Goal: Task Accomplishment & Management: Complete application form

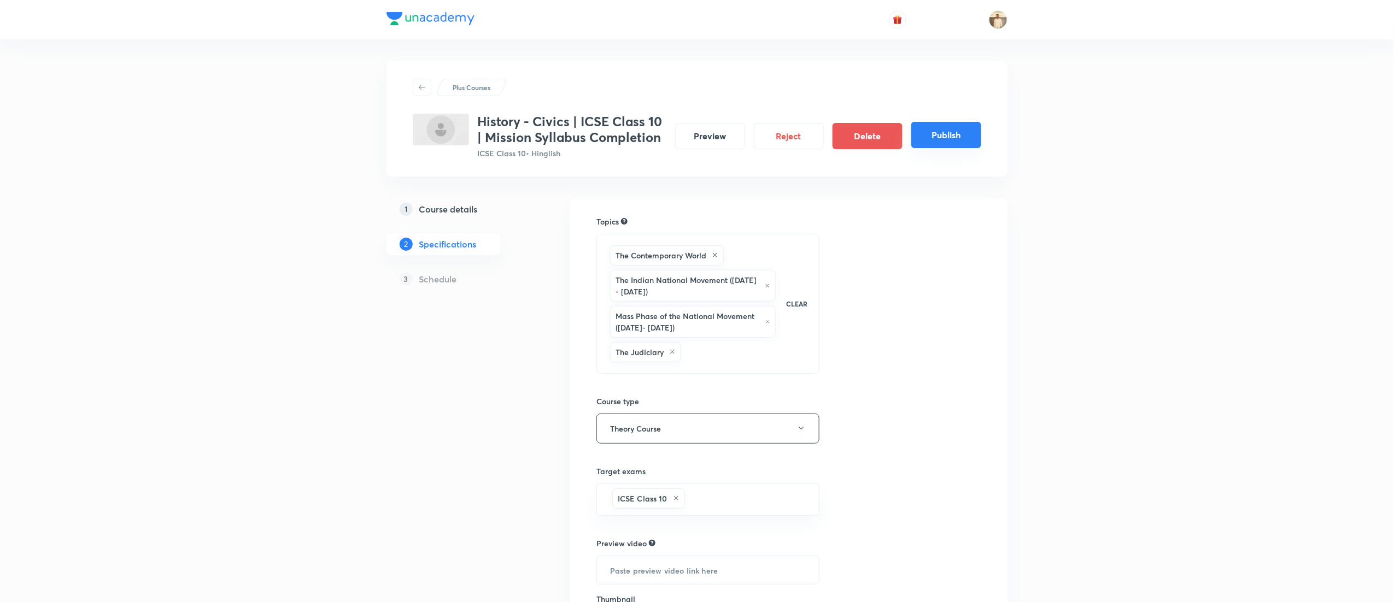
click at [946, 137] on button "Publish" at bounding box center [946, 135] width 70 height 26
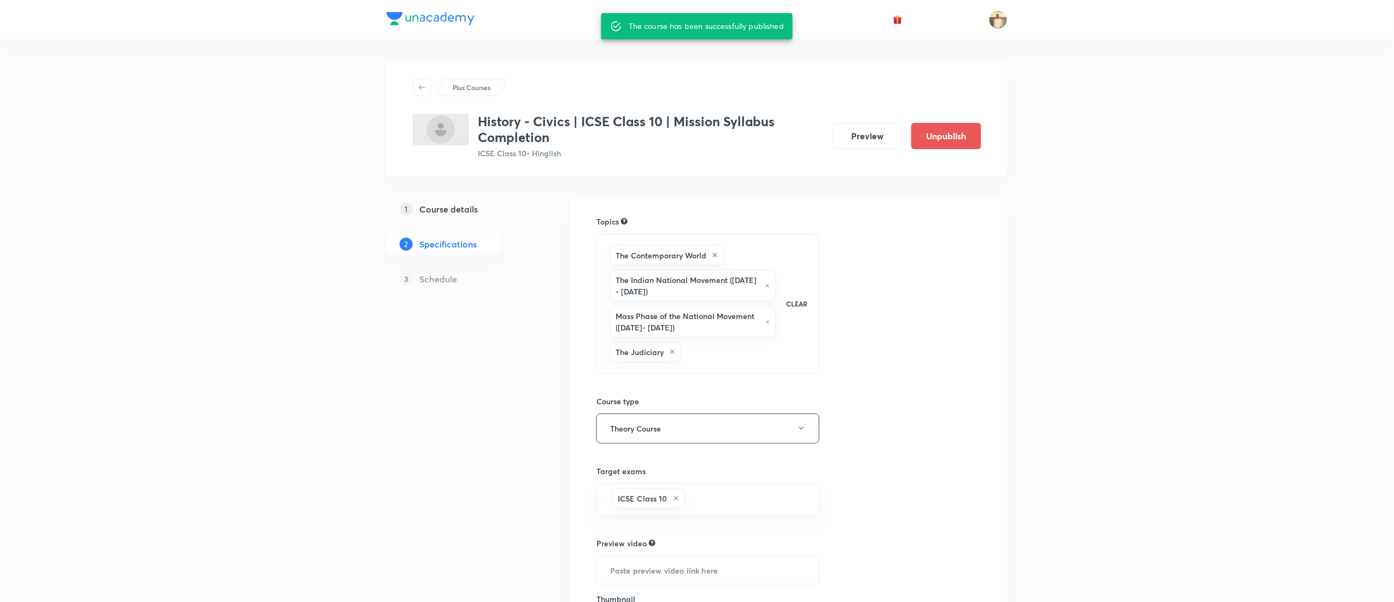
scroll to position [142, 0]
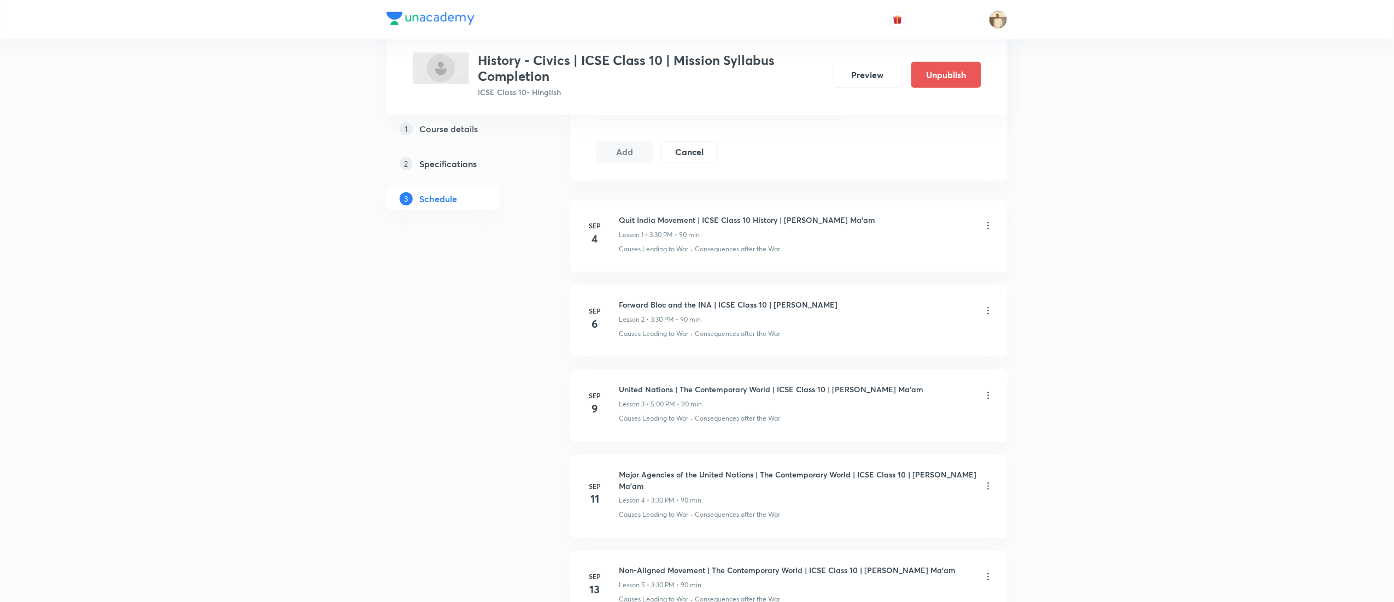
scroll to position [548, 0]
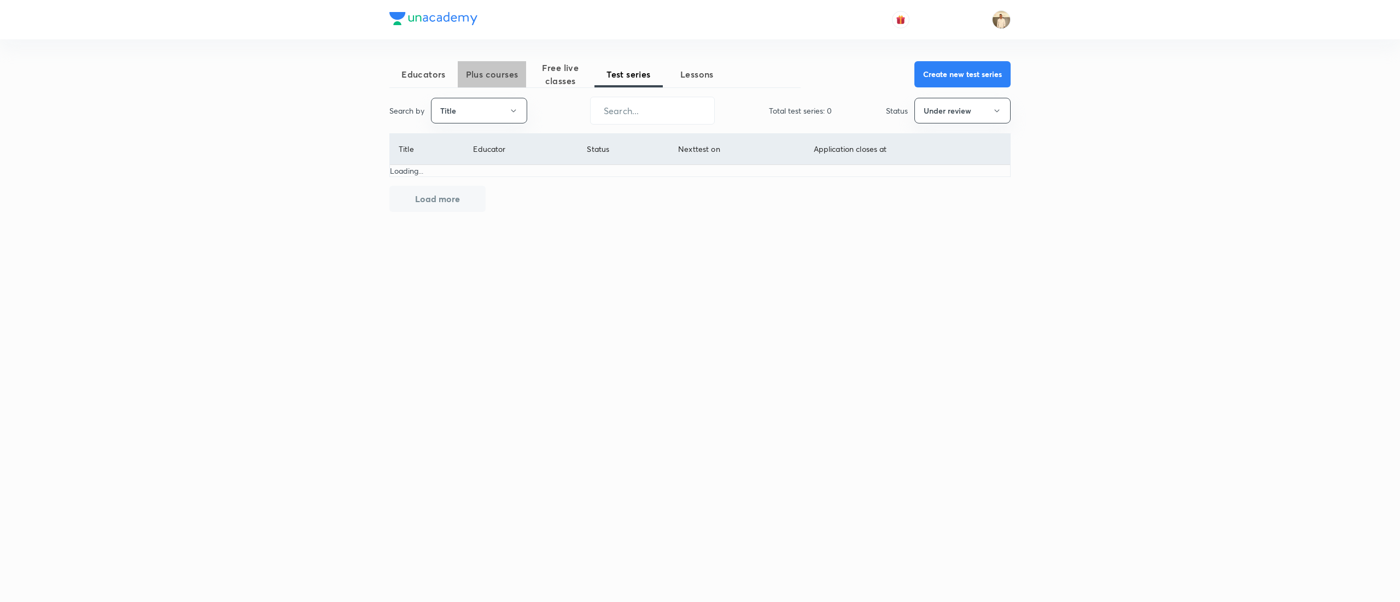
click at [499, 73] on span "Plus courses" at bounding box center [492, 74] width 68 height 13
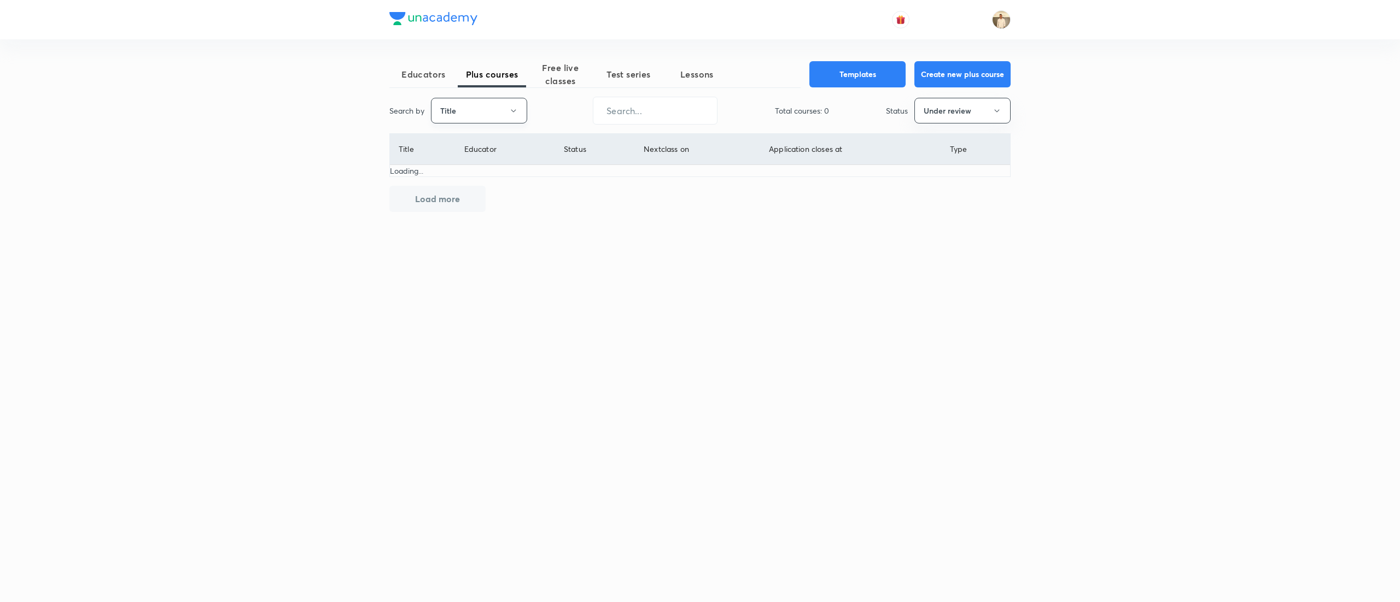
click at [506, 101] on button "Title" at bounding box center [479, 111] width 96 height 26
click at [483, 166] on span "Username" at bounding box center [479, 164] width 82 height 11
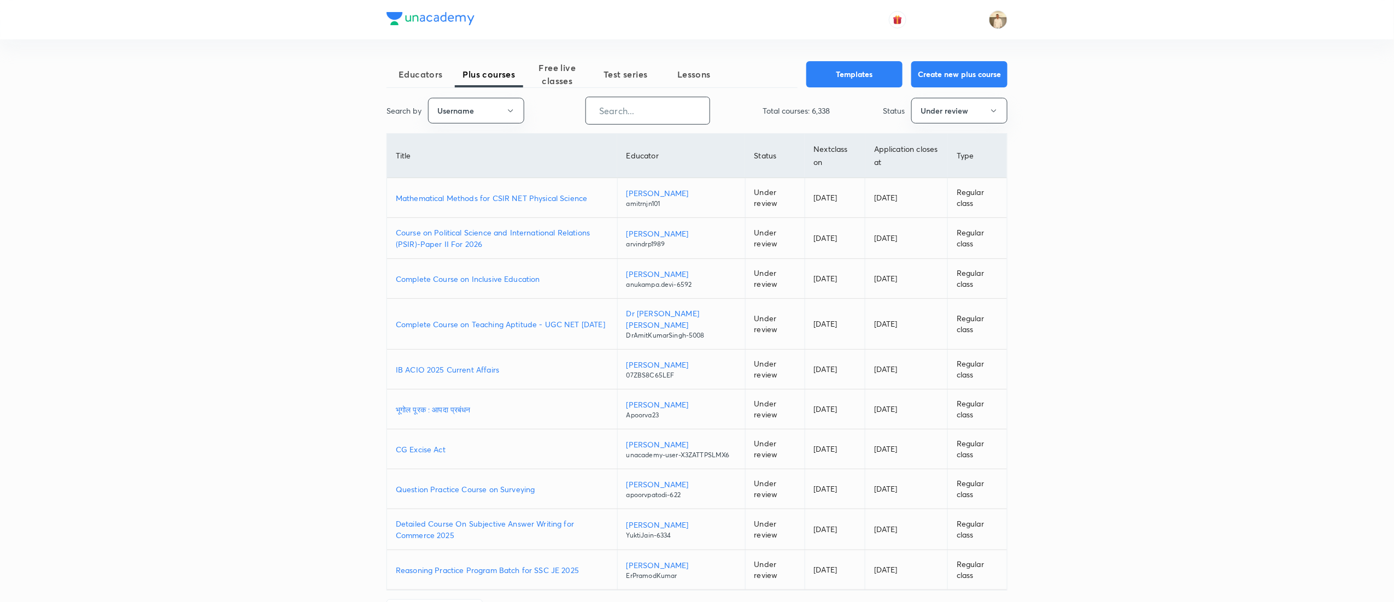
click at [672, 102] on input "text" at bounding box center [648, 111] width 124 height 28
paste input "rahulsoni-2084"
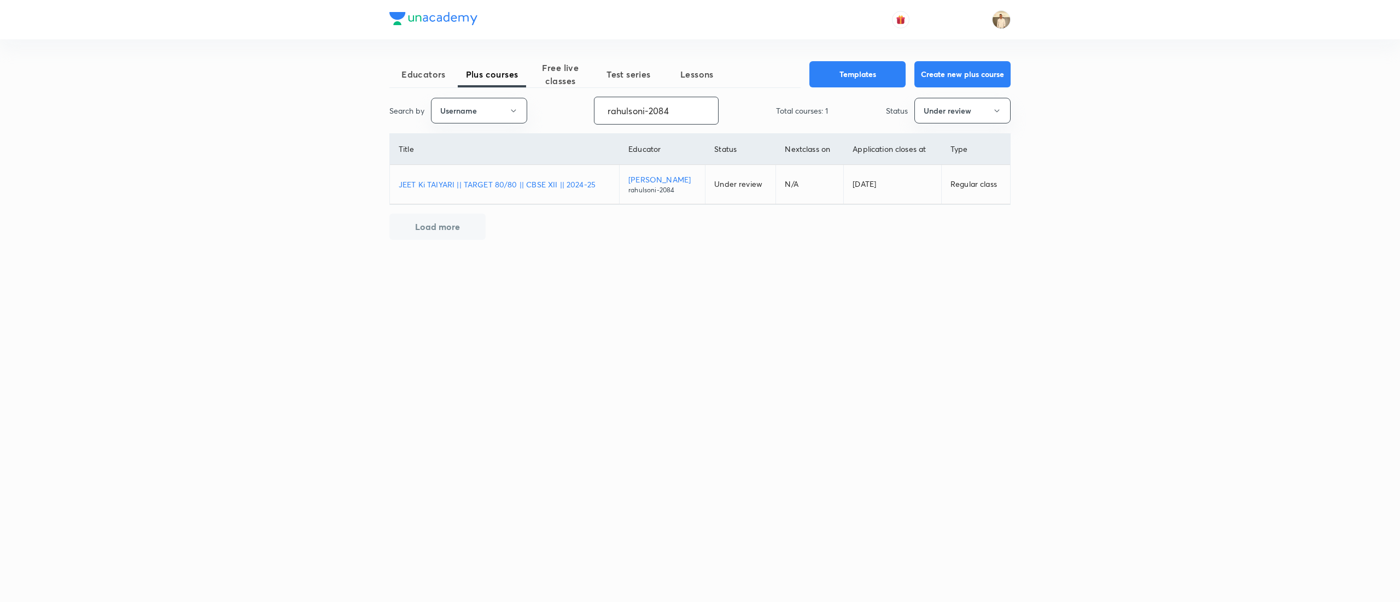
type input "rahulsoni-2084"
click at [991, 118] on button "Under review" at bounding box center [962, 111] width 96 height 26
click at [926, 207] on span "Live" at bounding box center [962, 205] width 82 height 11
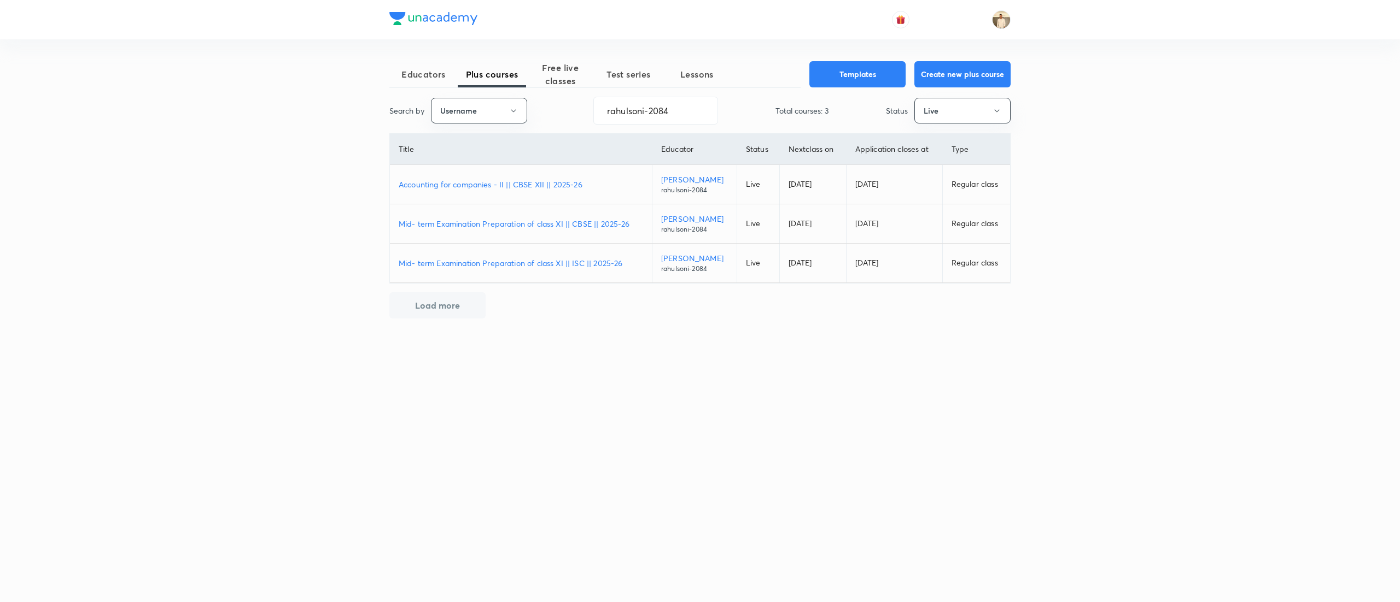
click at [573, 227] on p "Mid- term Examination Preparation of class XI || CBSE || 2025-26" at bounding box center [521, 223] width 244 height 11
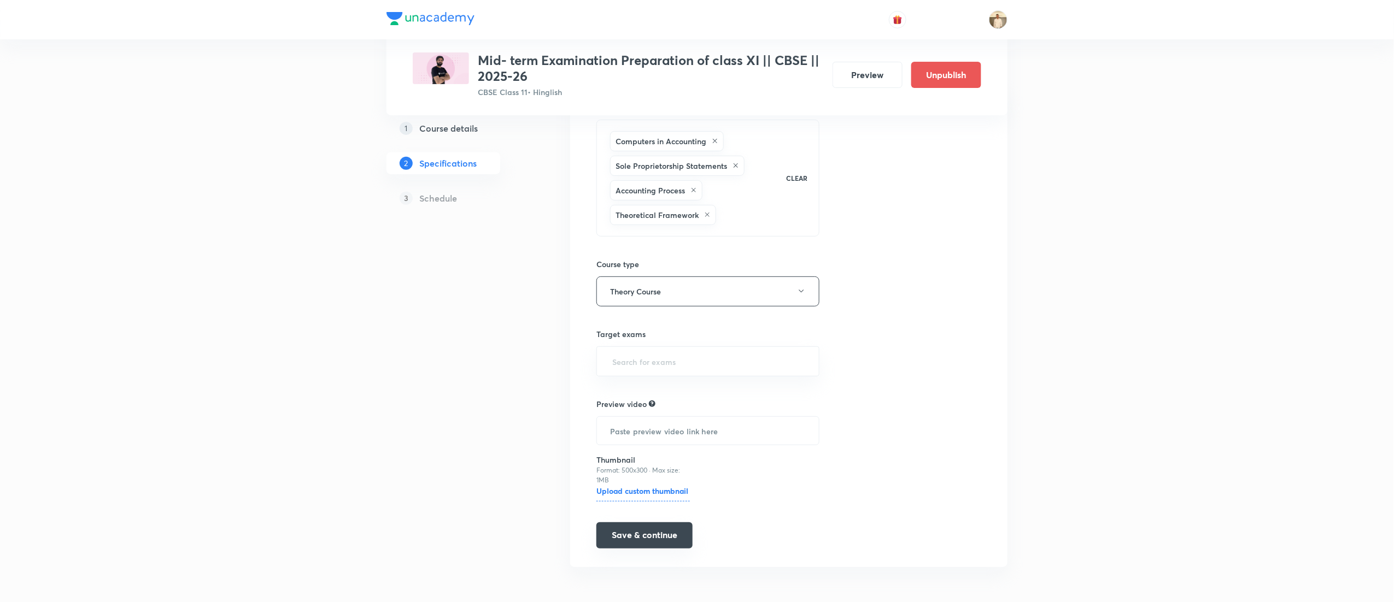
click at [667, 540] on button "Save & continue" at bounding box center [644, 536] width 96 height 26
click at [706, 354] on input "text" at bounding box center [708, 359] width 196 height 20
type input "11"
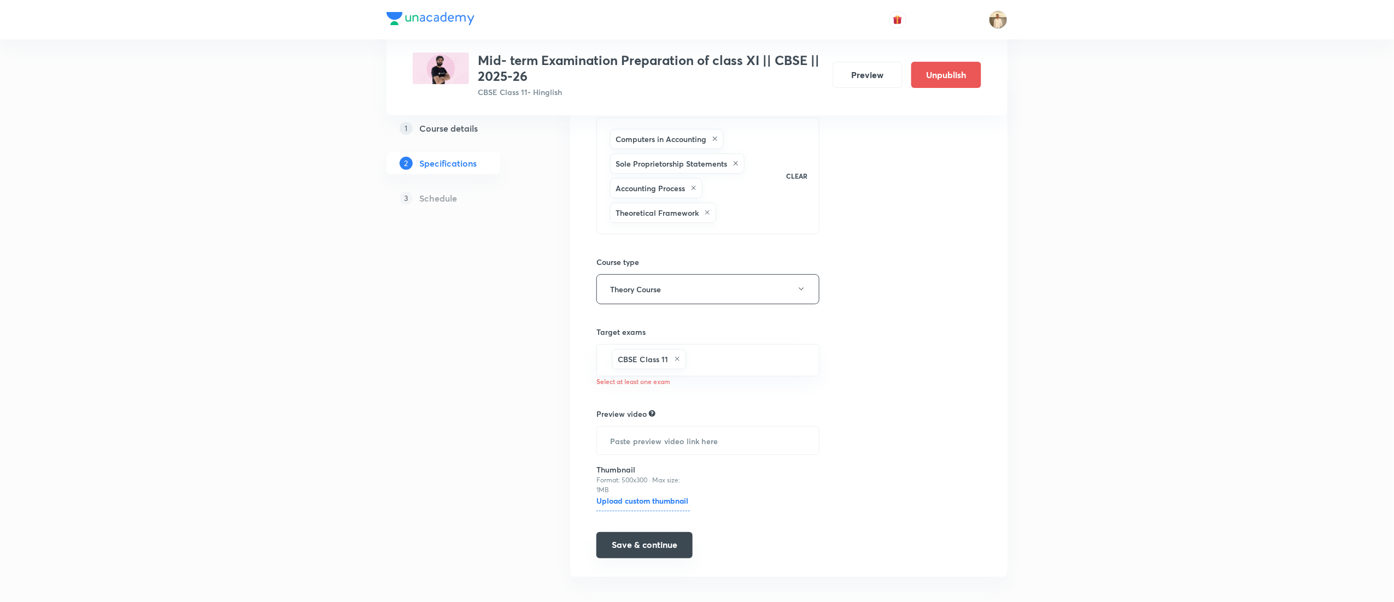
click at [665, 551] on button "Save & continue" at bounding box center [644, 546] width 96 height 26
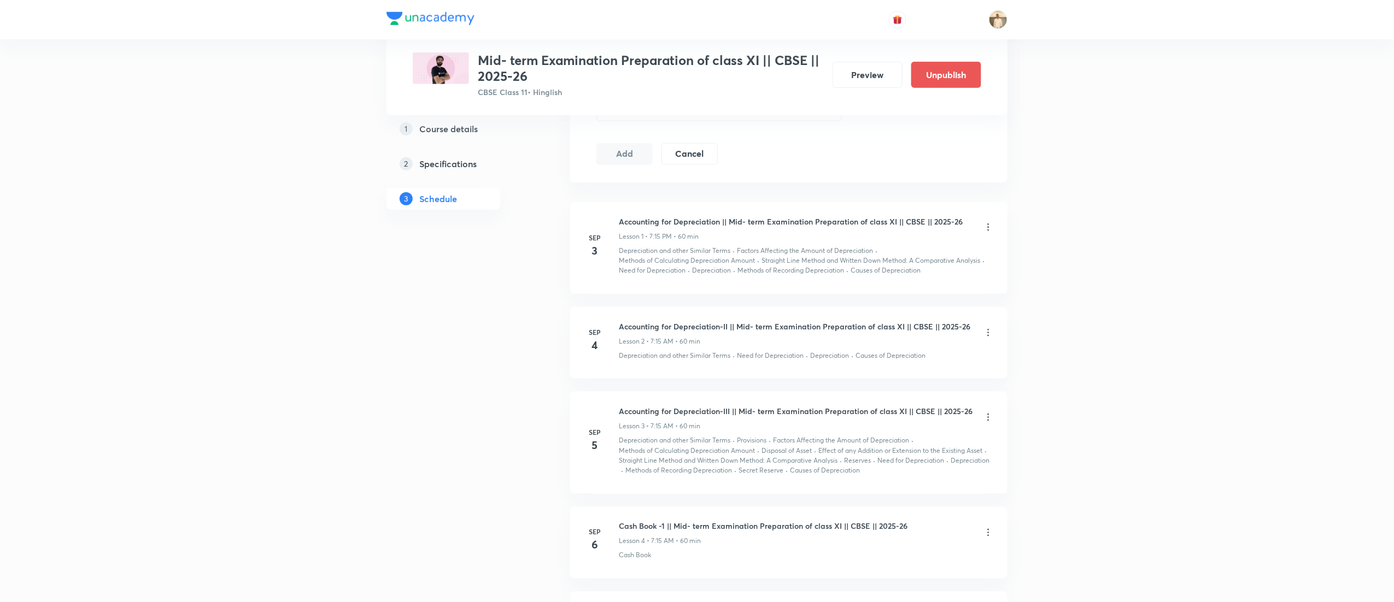
scroll to position [594, 0]
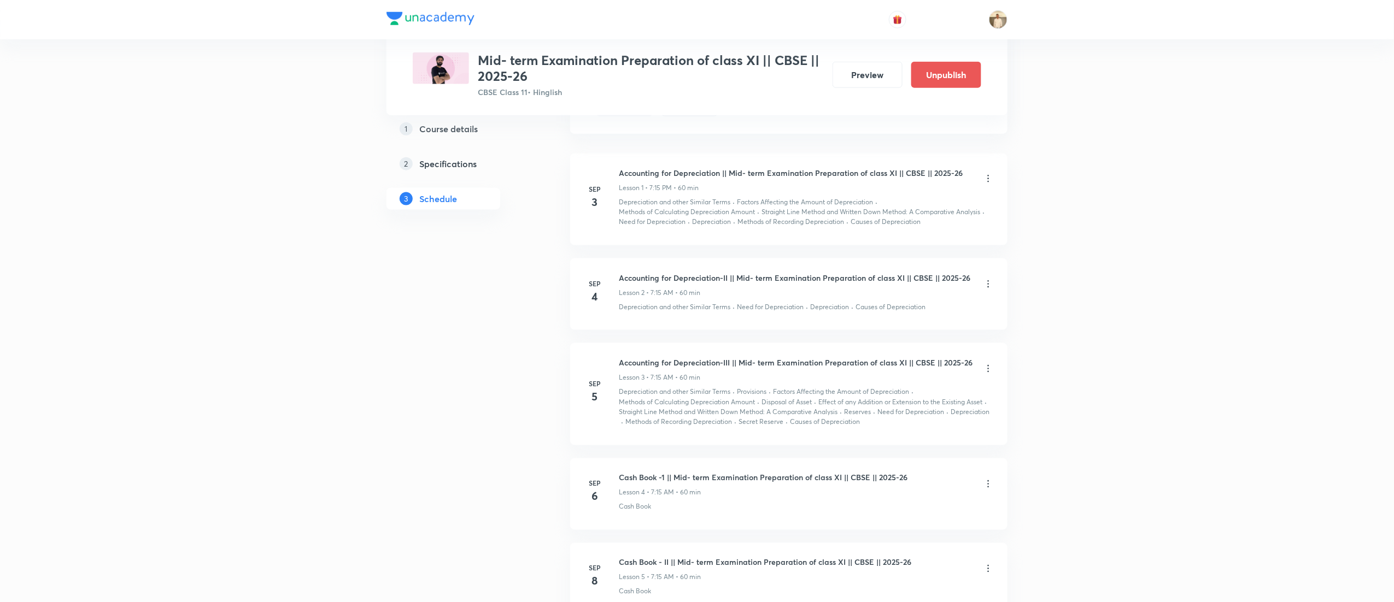
click at [991, 285] on icon at bounding box center [988, 284] width 11 height 11
click at [895, 314] on li "Edit" at bounding box center [928, 313] width 120 height 20
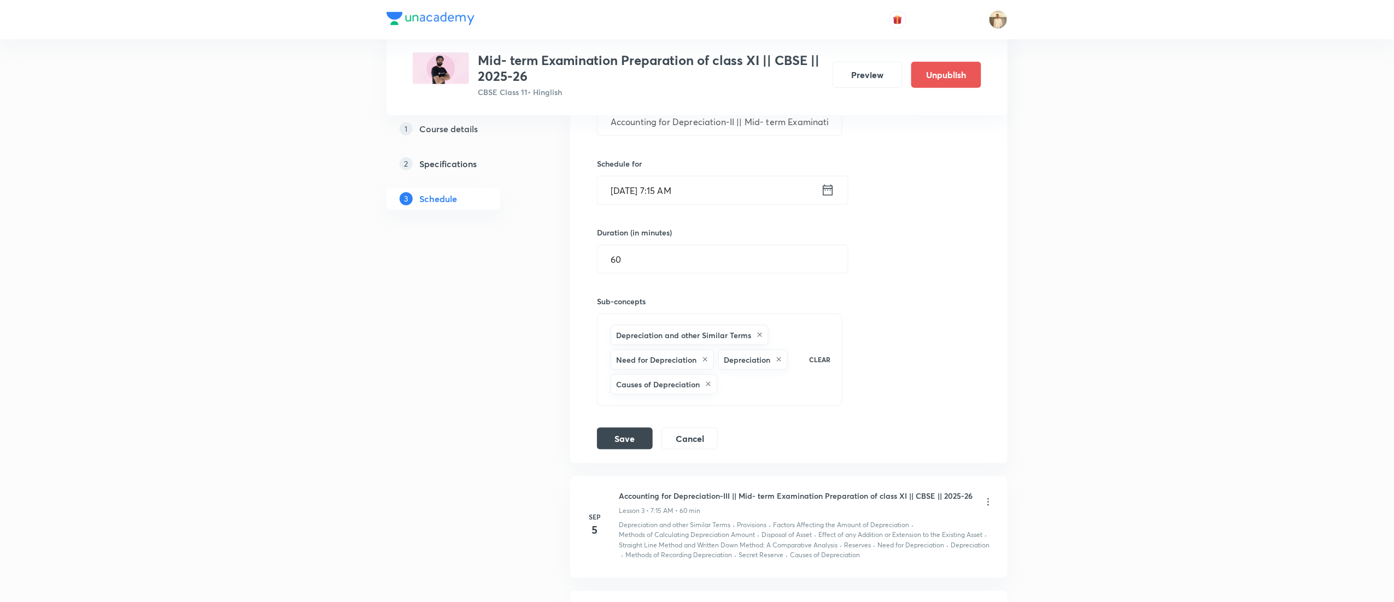
scroll to position [419, 0]
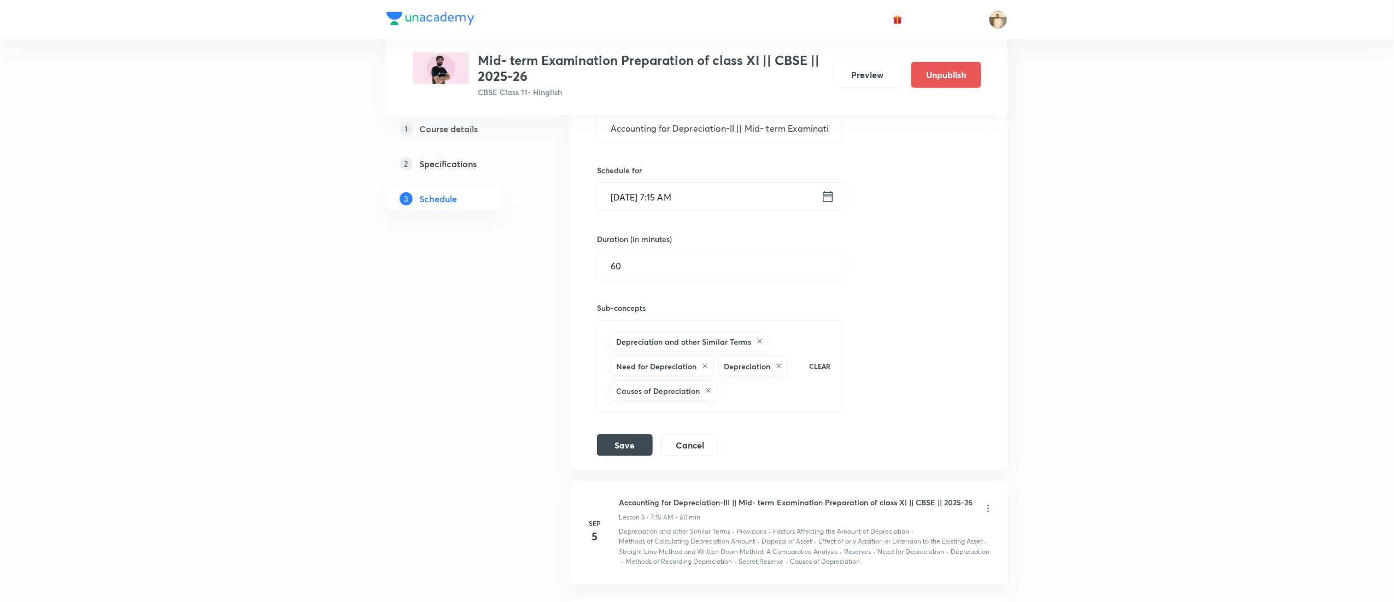
click at [684, 198] on input "[DATE] 7:15 AM" at bounding box center [710, 197] width 224 height 28
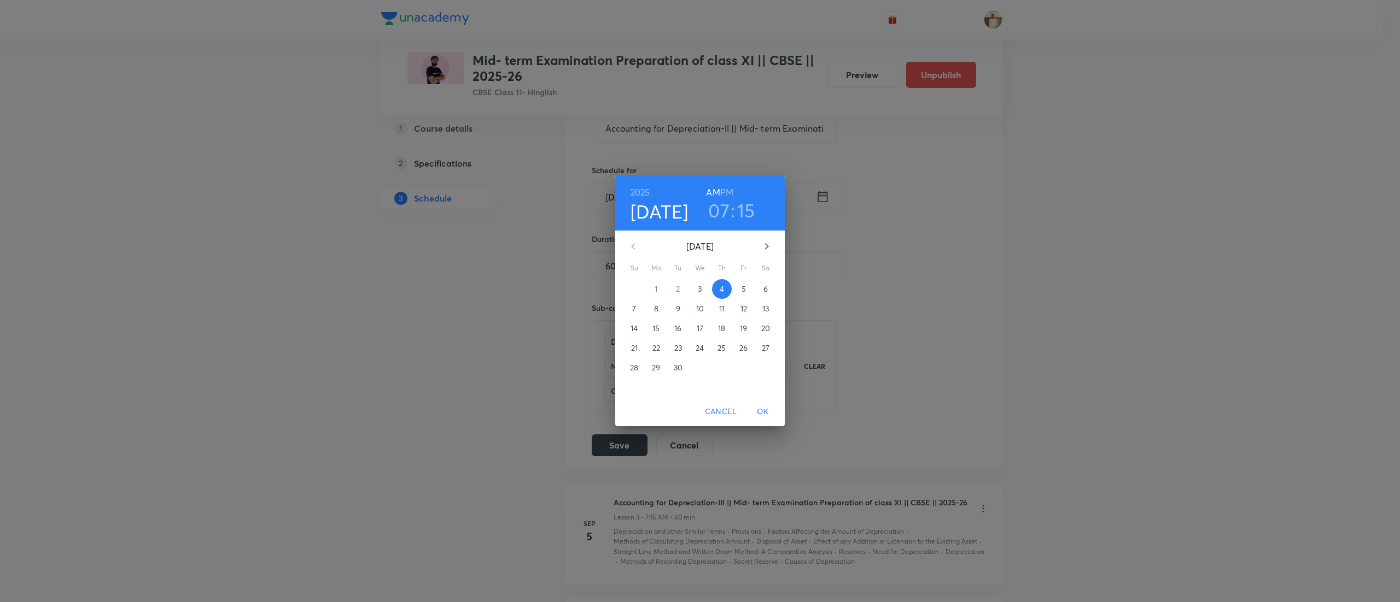
click at [727, 188] on h6 "PM" at bounding box center [726, 192] width 13 height 15
click at [769, 411] on span "OK" at bounding box center [763, 412] width 26 height 14
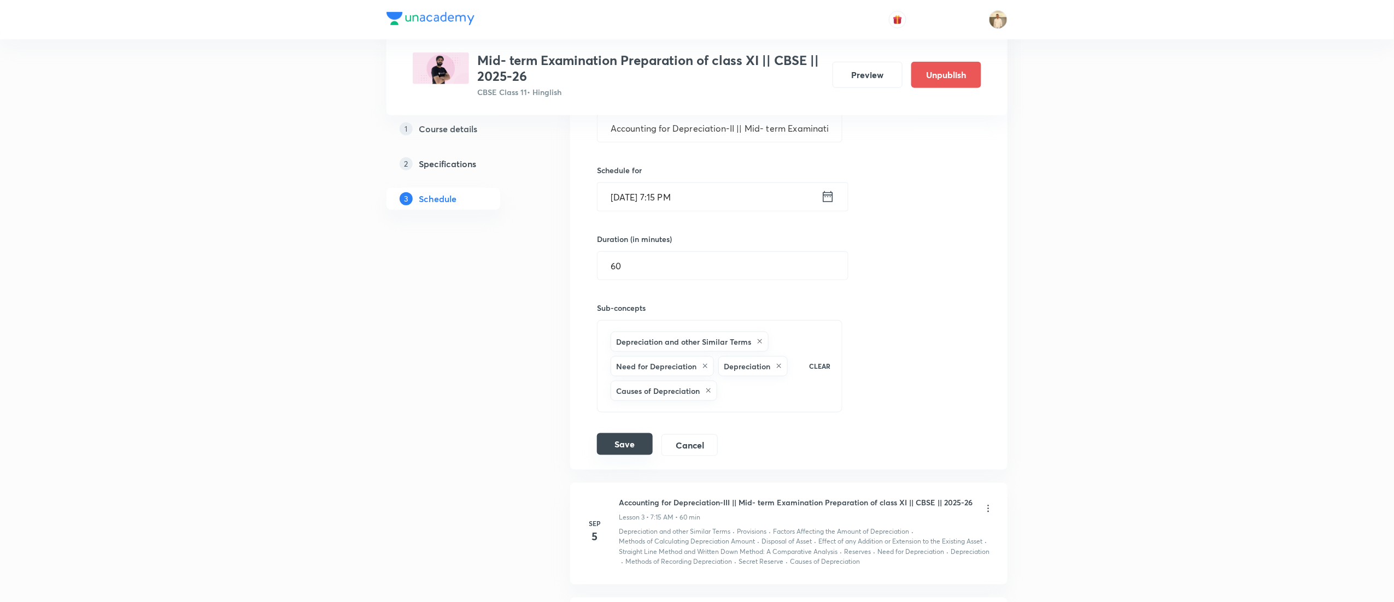
click at [626, 452] on button "Save" at bounding box center [625, 445] width 56 height 22
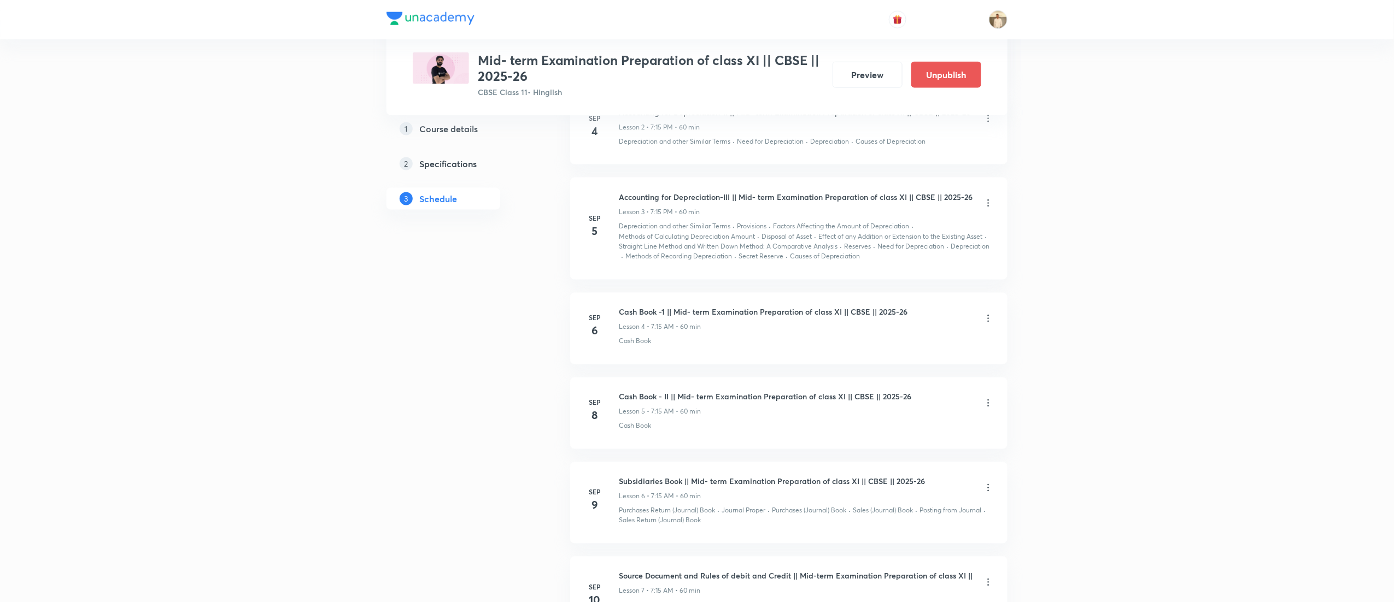
scroll to position [800, 0]
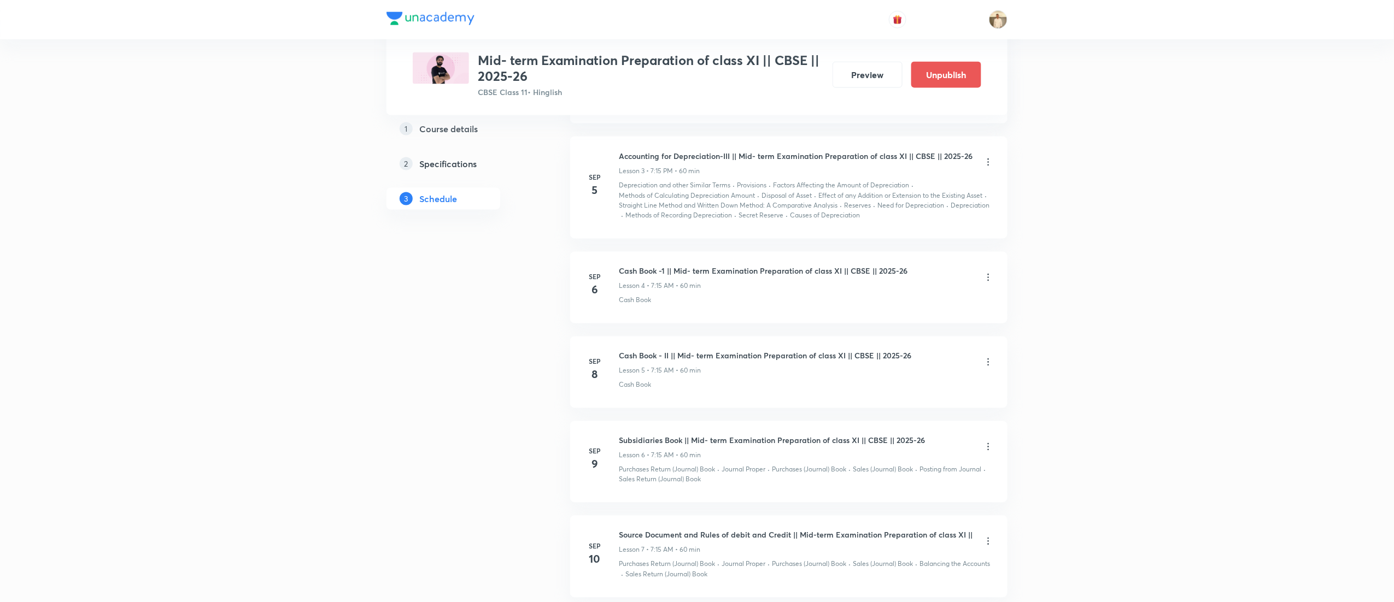
click at [989, 283] on icon at bounding box center [988, 277] width 11 height 11
click at [899, 306] on li "Edit" at bounding box center [928, 308] width 120 height 20
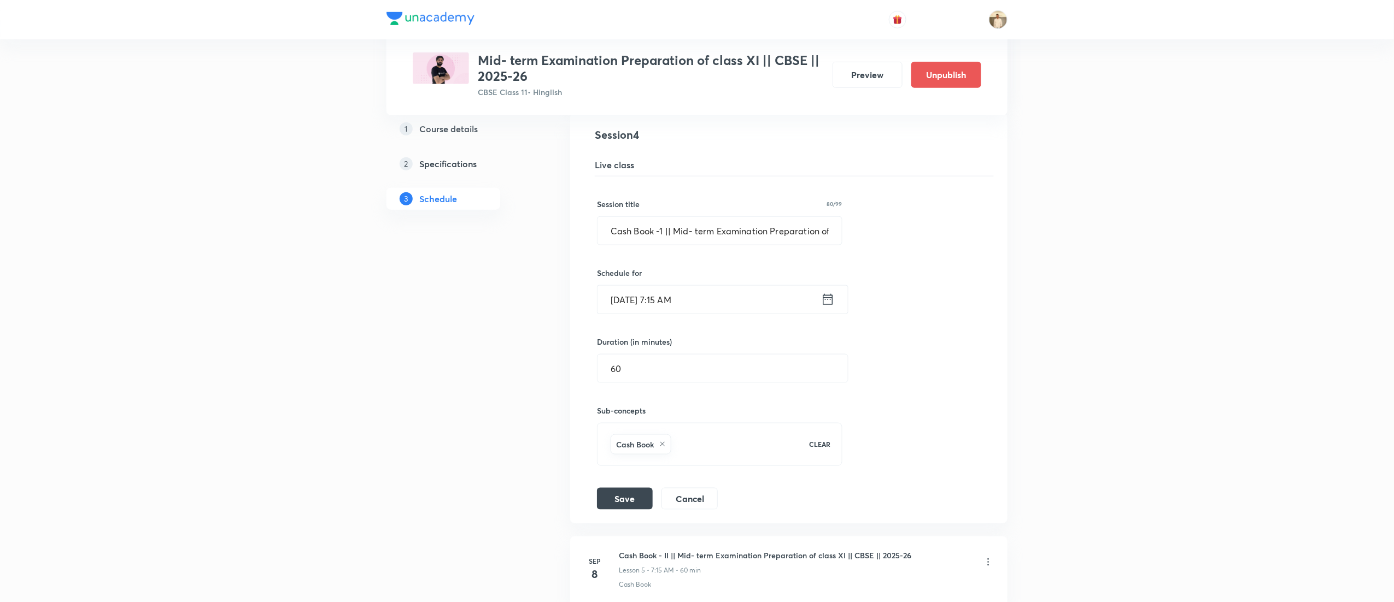
scroll to position [514, 0]
click at [685, 306] on input "Sep 6, 2025, 7:15 AM" at bounding box center [710, 302] width 224 height 28
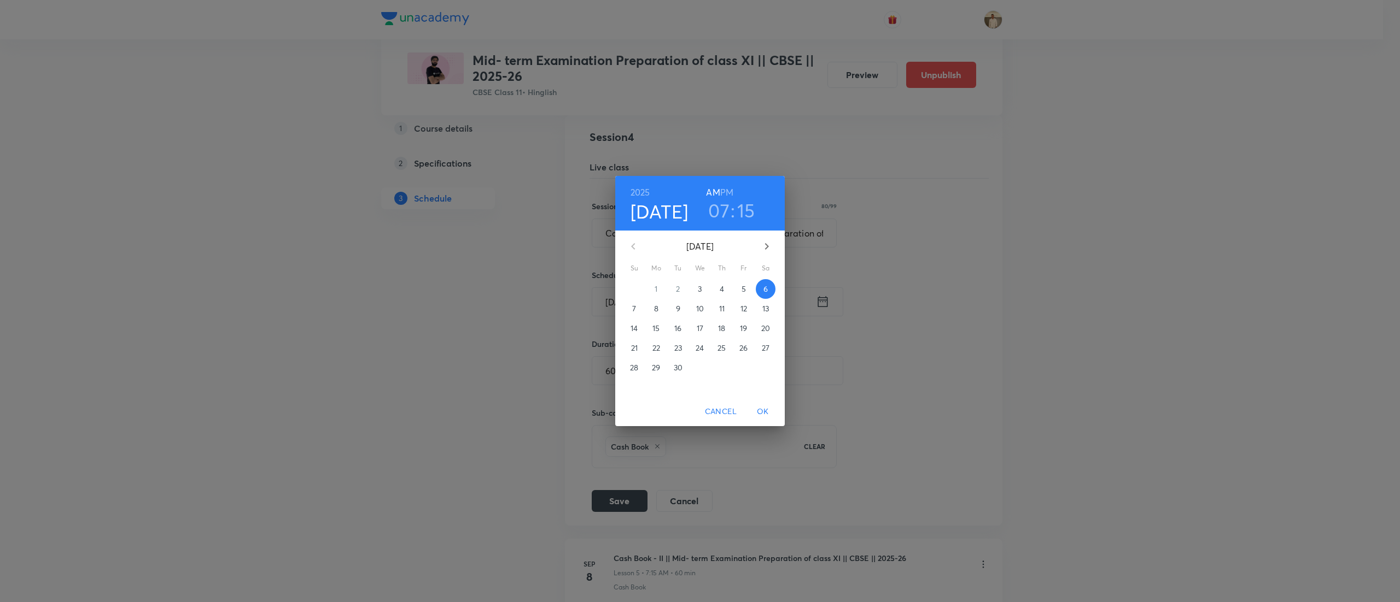
click at [726, 191] on h6 "PM" at bounding box center [726, 192] width 13 height 15
click at [762, 417] on span "OK" at bounding box center [763, 412] width 26 height 14
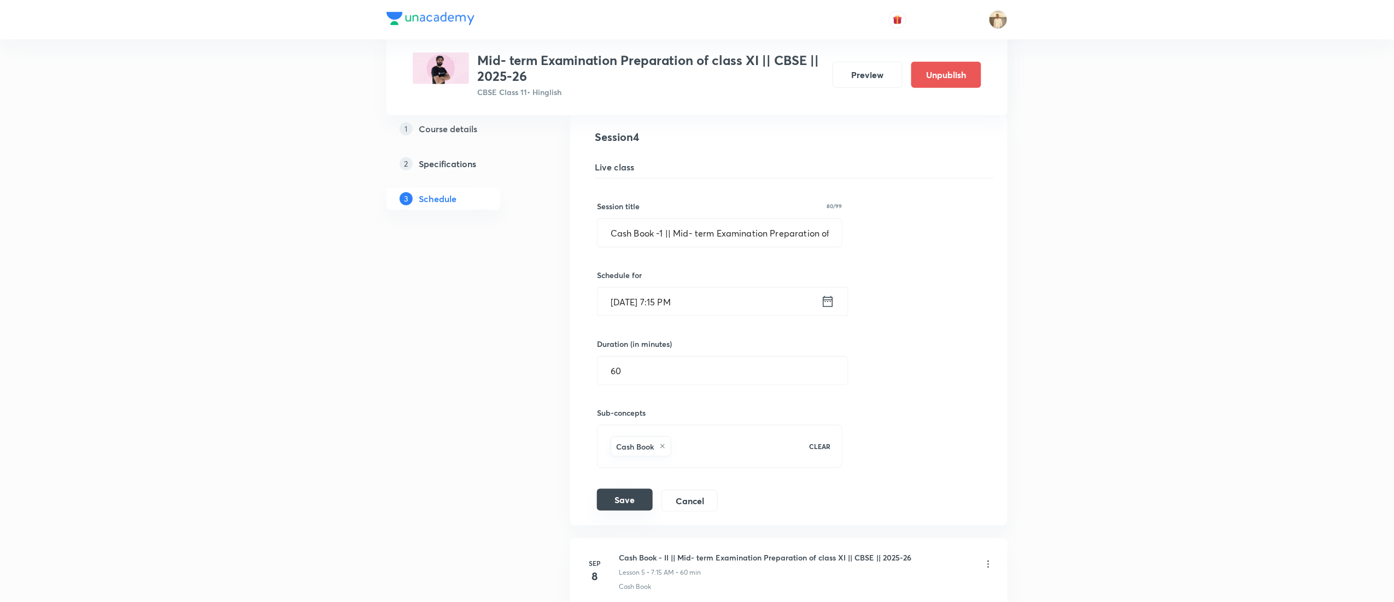
click at [624, 507] on button "Save" at bounding box center [625, 500] width 56 height 22
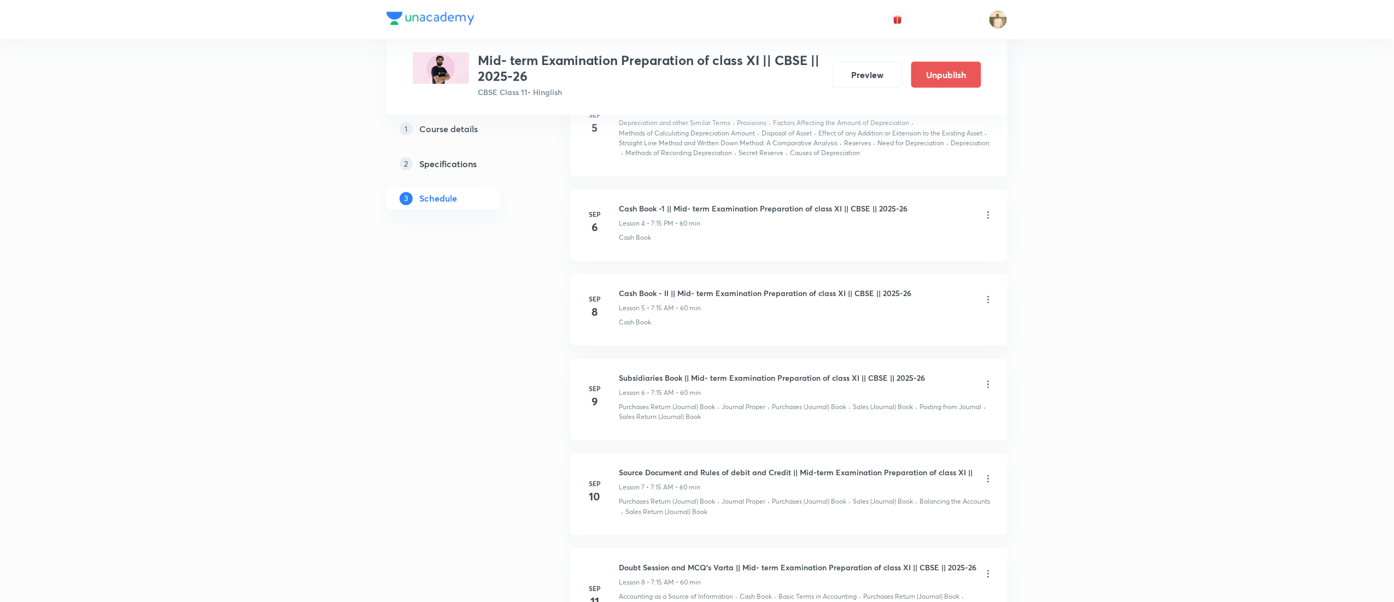
scroll to position [866, 0]
click at [988, 296] on icon at bounding box center [989, 296] width 2 height 7
click at [899, 325] on li "Edit" at bounding box center [928, 327] width 120 height 20
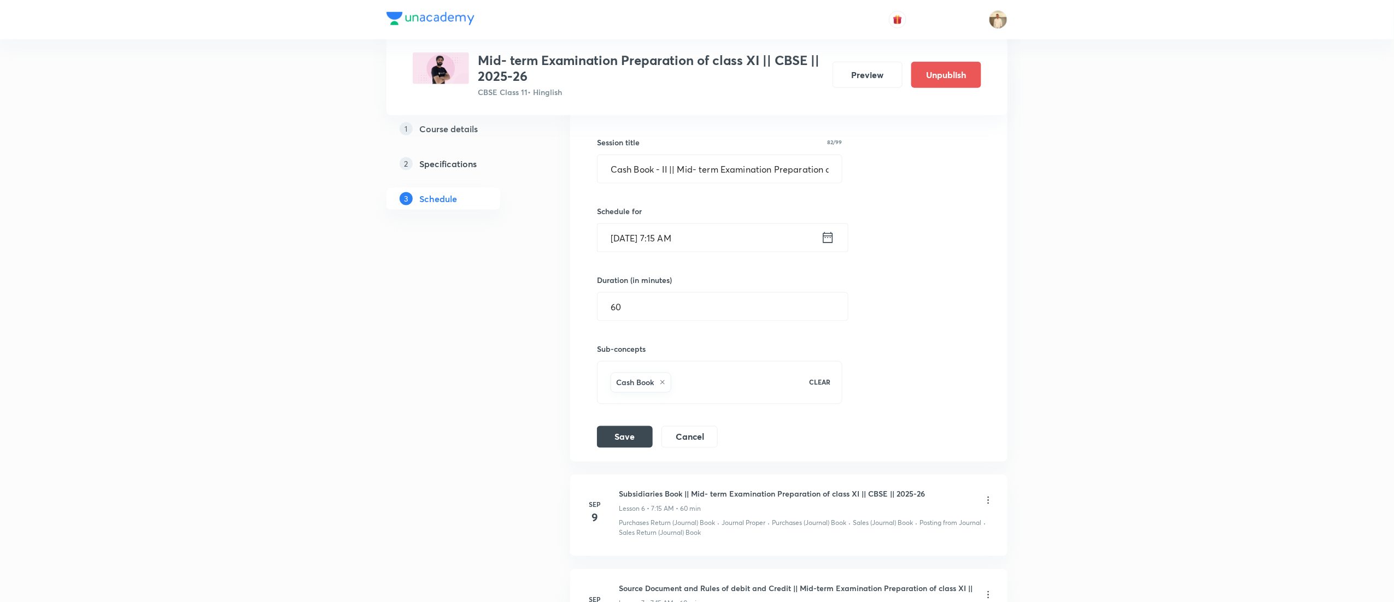
scroll to position [650, 0]
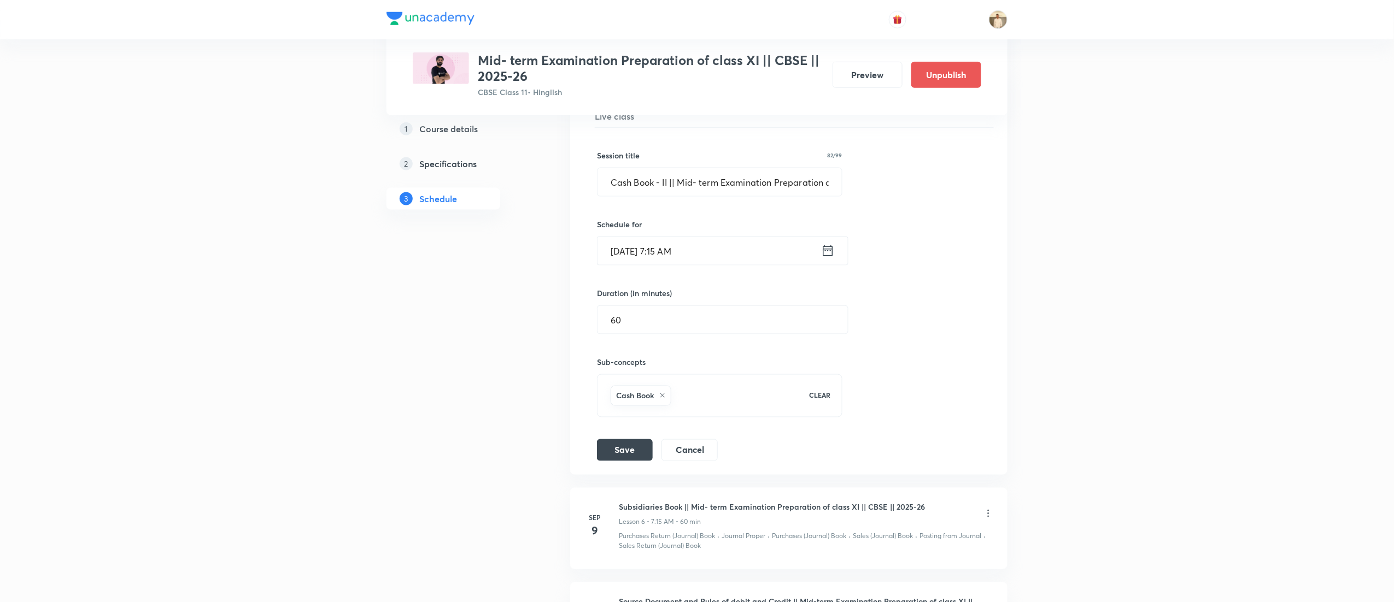
click at [685, 254] on input "Sep 8, 2025, 7:15 AM" at bounding box center [710, 251] width 224 height 28
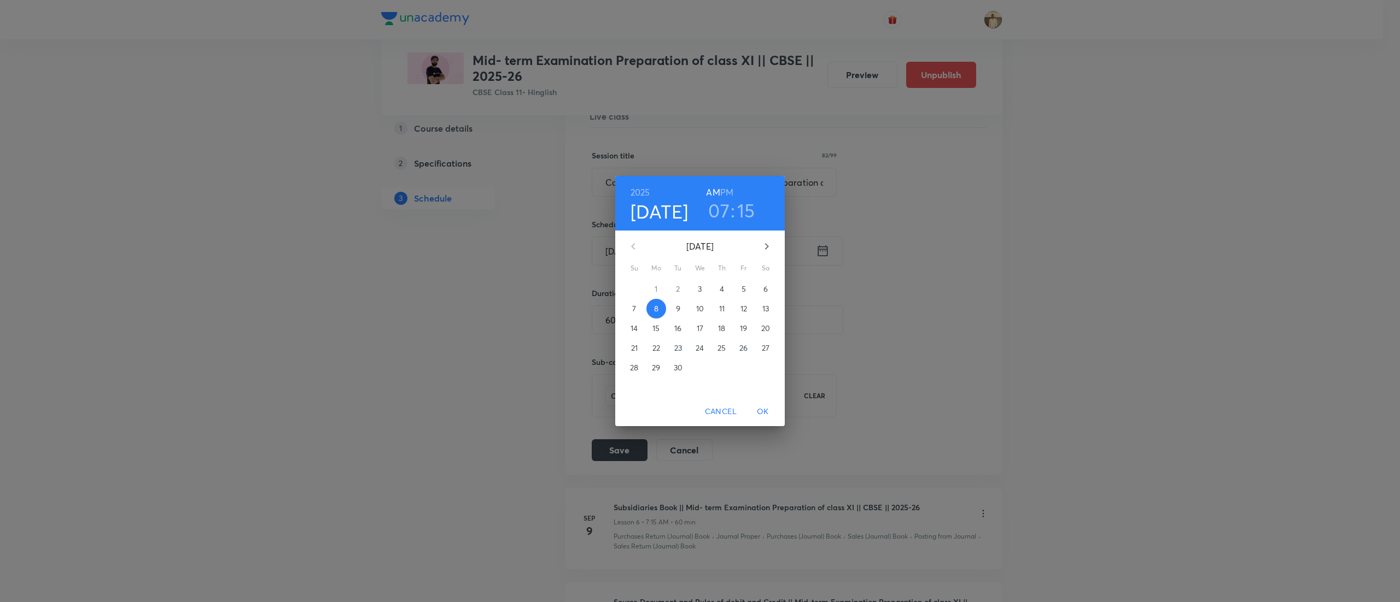
click at [731, 194] on h6 "PM" at bounding box center [726, 192] width 13 height 15
click at [764, 411] on span "OK" at bounding box center [763, 412] width 26 height 14
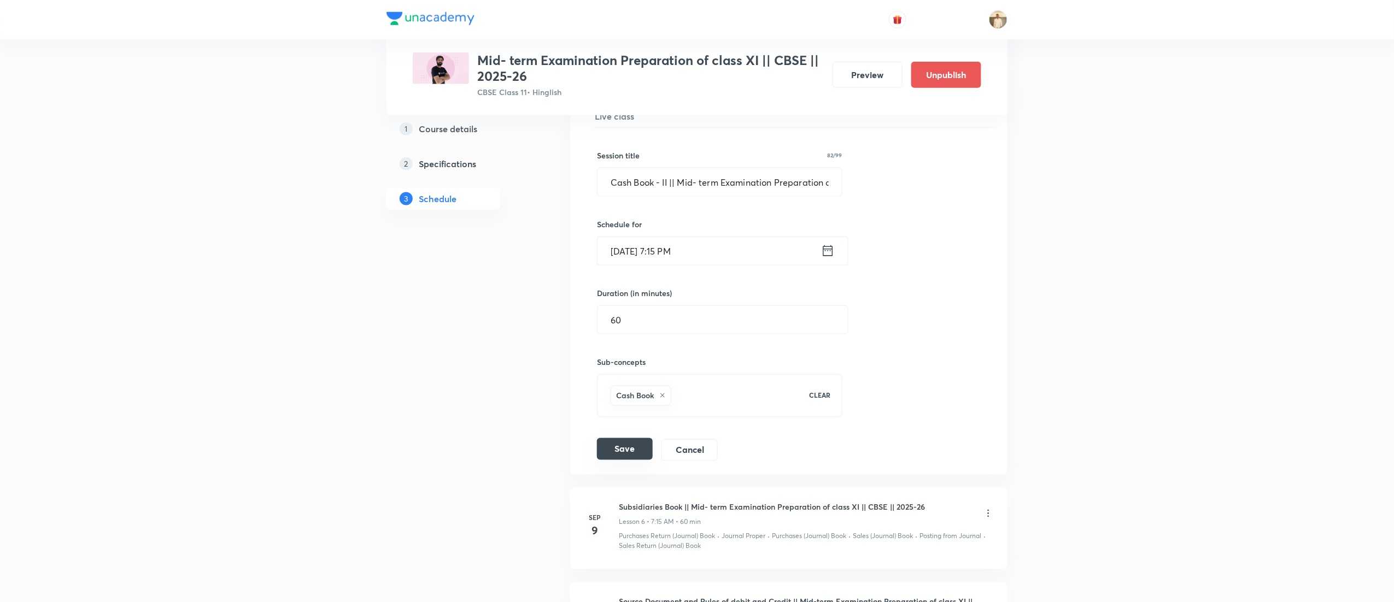
click at [617, 454] on button "Save" at bounding box center [625, 449] width 56 height 22
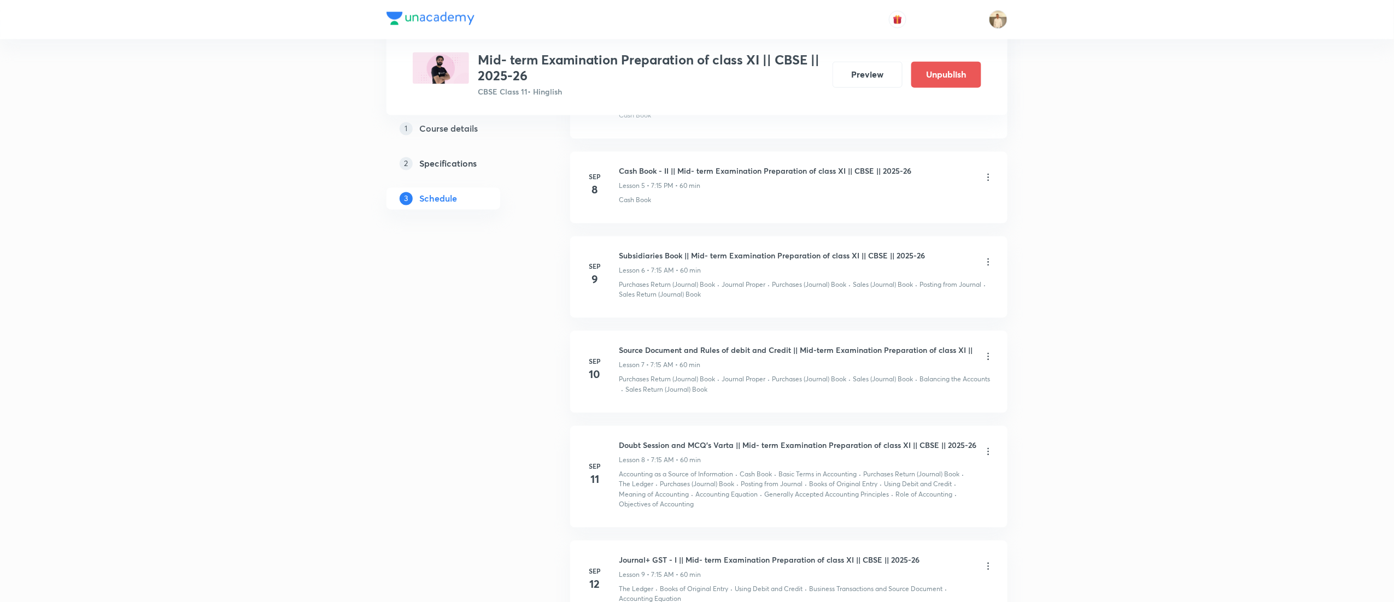
scroll to position [992, 0]
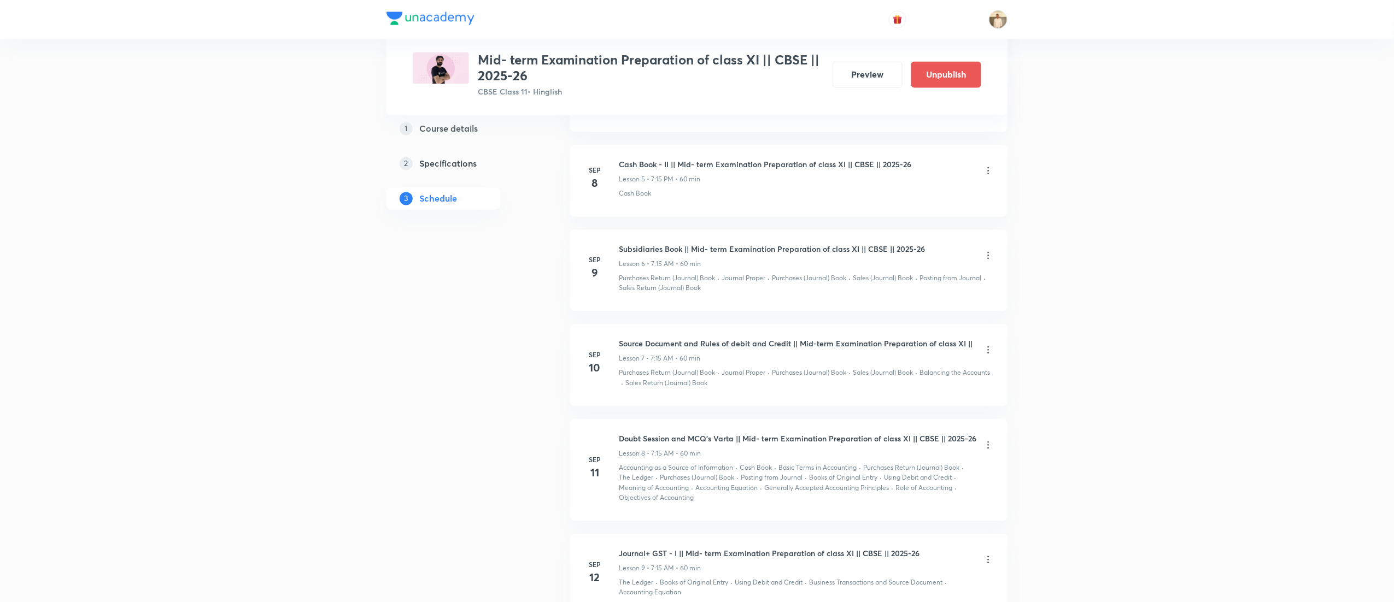
click at [985, 261] on icon at bounding box center [988, 255] width 11 height 11
click at [877, 282] on p "Edit" at bounding box center [883, 285] width 14 height 11
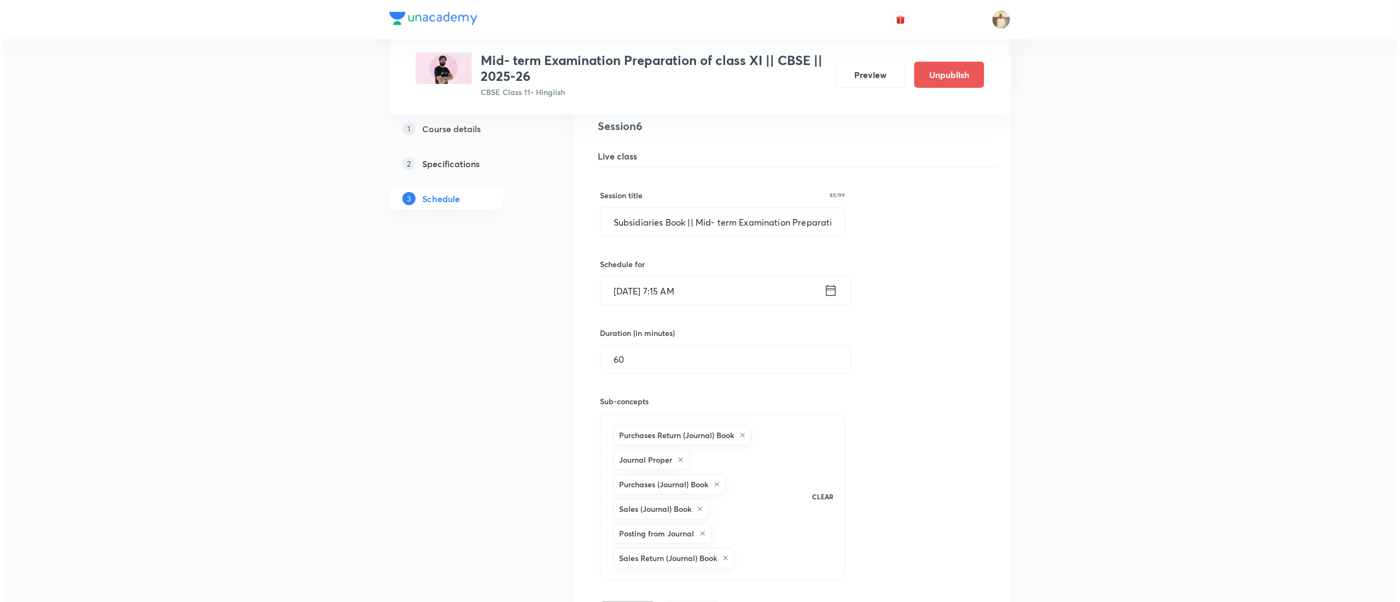
scroll to position [692, 0]
click at [683, 294] on input "Sep 9, 2025, 7:15 AM" at bounding box center [710, 293] width 224 height 28
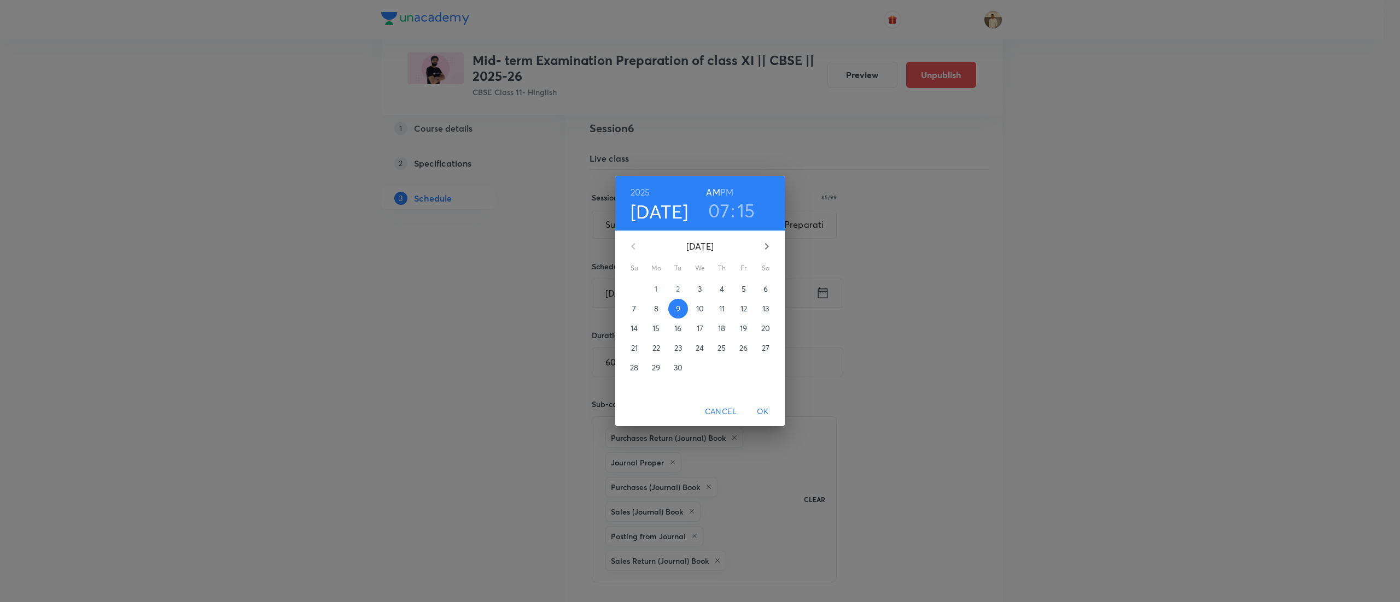
click at [728, 188] on h6 "PM" at bounding box center [726, 192] width 13 height 15
click at [763, 411] on span "OK" at bounding box center [763, 412] width 26 height 14
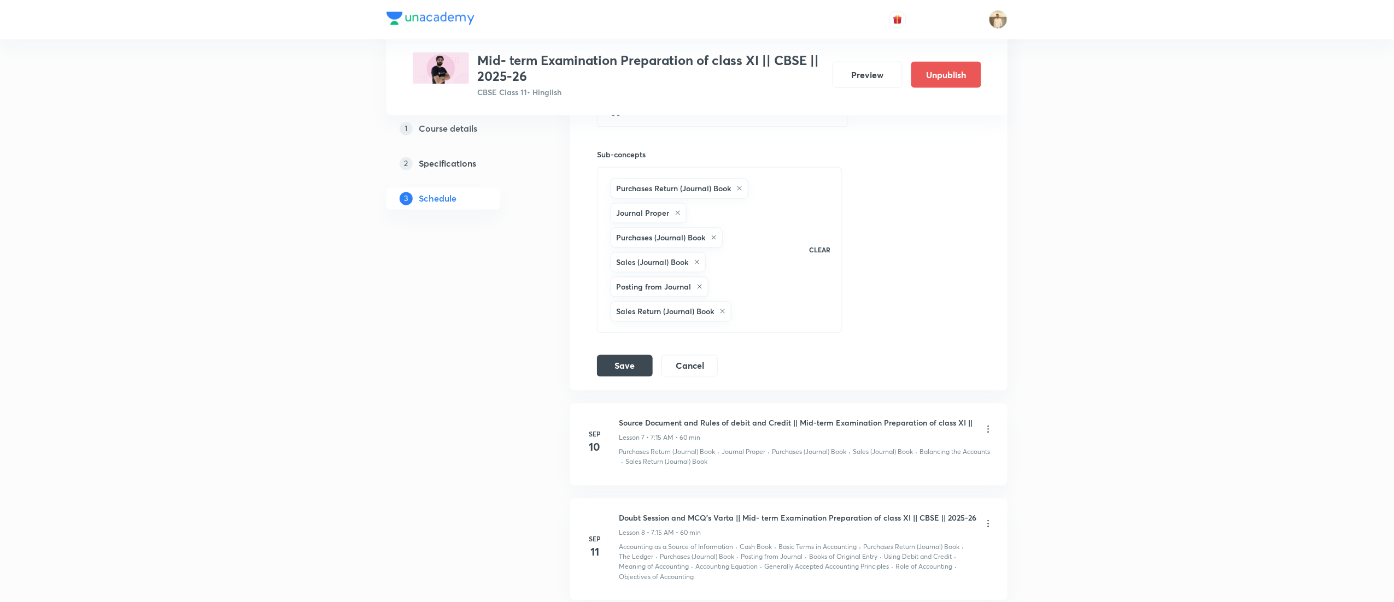
scroll to position [944, 0]
click at [625, 366] on button "Save" at bounding box center [625, 363] width 56 height 22
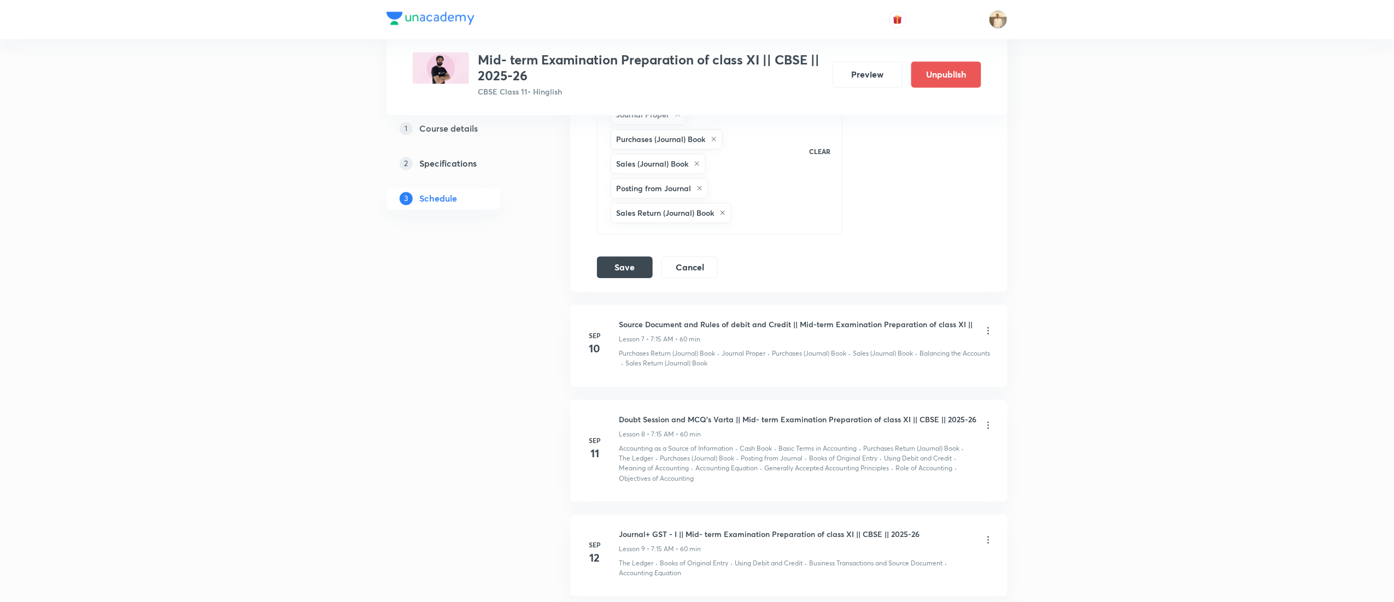
scroll to position [1028, 0]
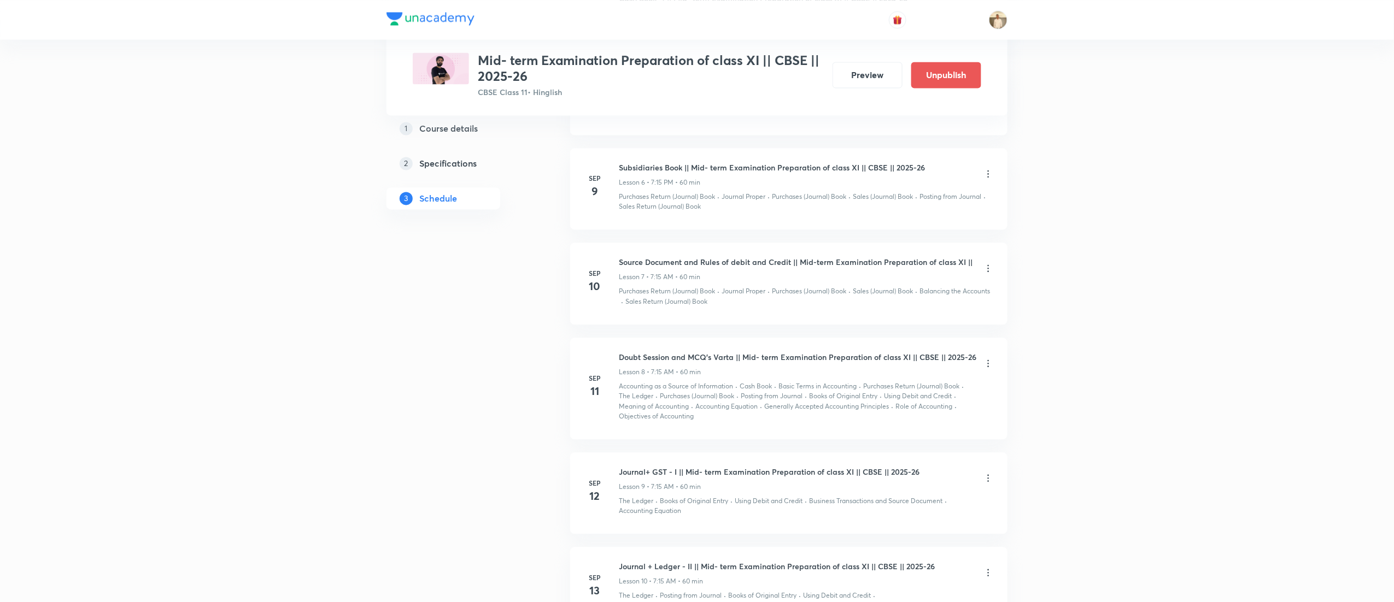
scroll to position [1087, 0]
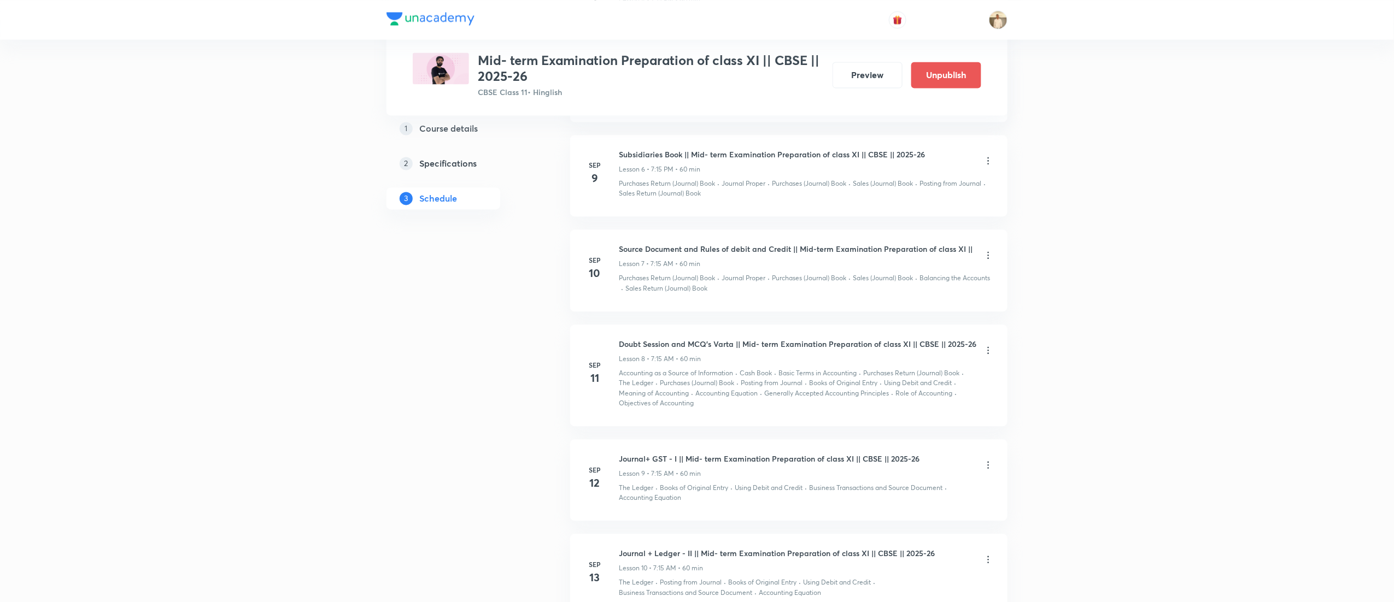
click at [988, 259] on icon at bounding box center [989, 254] width 2 height 7
click at [889, 284] on p "Edit" at bounding box center [883, 286] width 14 height 11
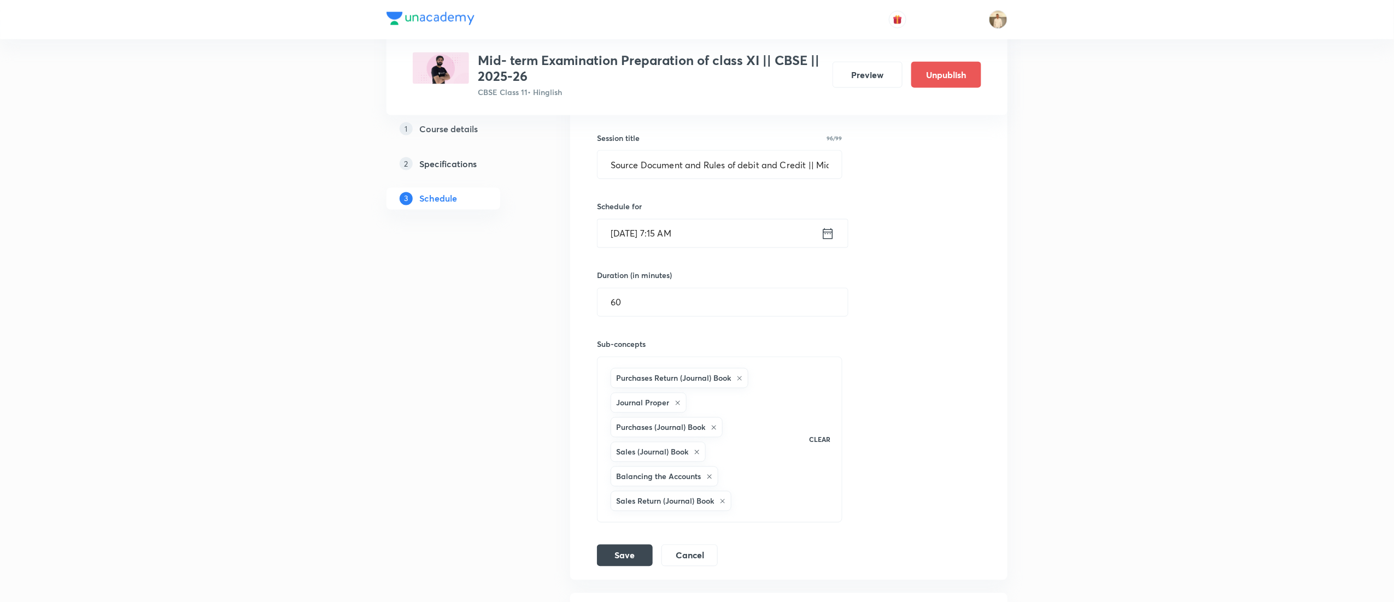
scroll to position [841, 0]
click at [692, 241] on input "[DATE] 7:15 AM" at bounding box center [710, 239] width 224 height 28
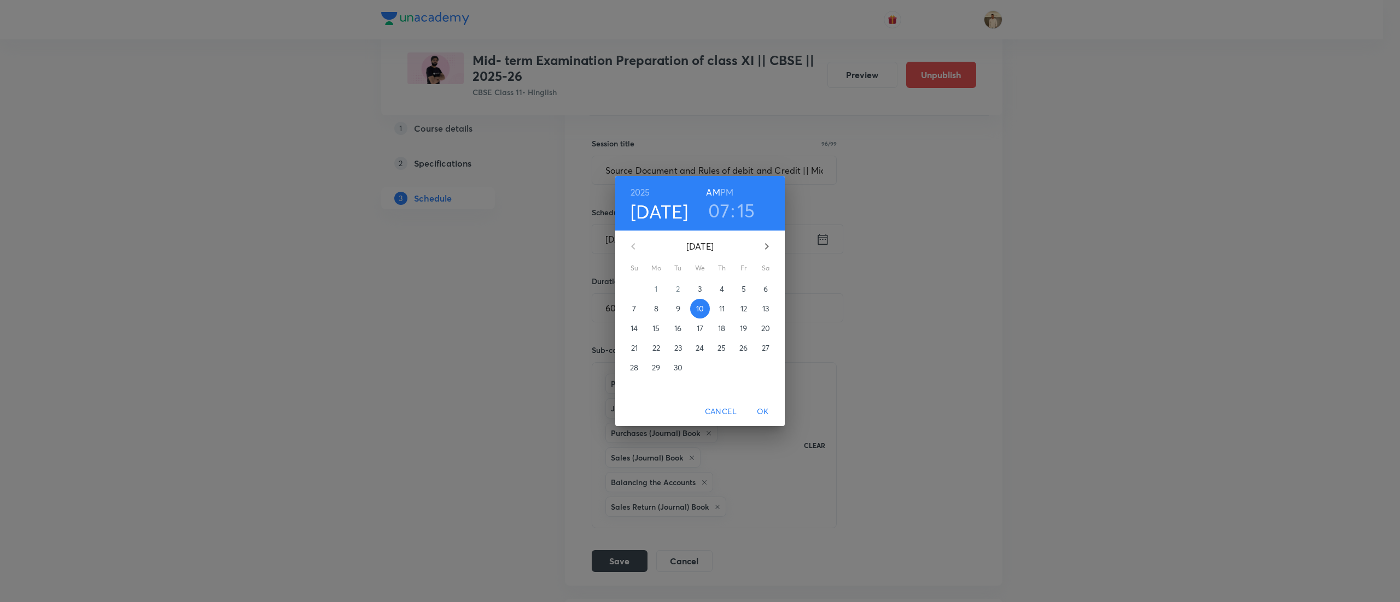
click at [731, 185] on h6 "PM" at bounding box center [726, 192] width 13 height 15
click at [768, 408] on span "OK" at bounding box center [763, 412] width 26 height 14
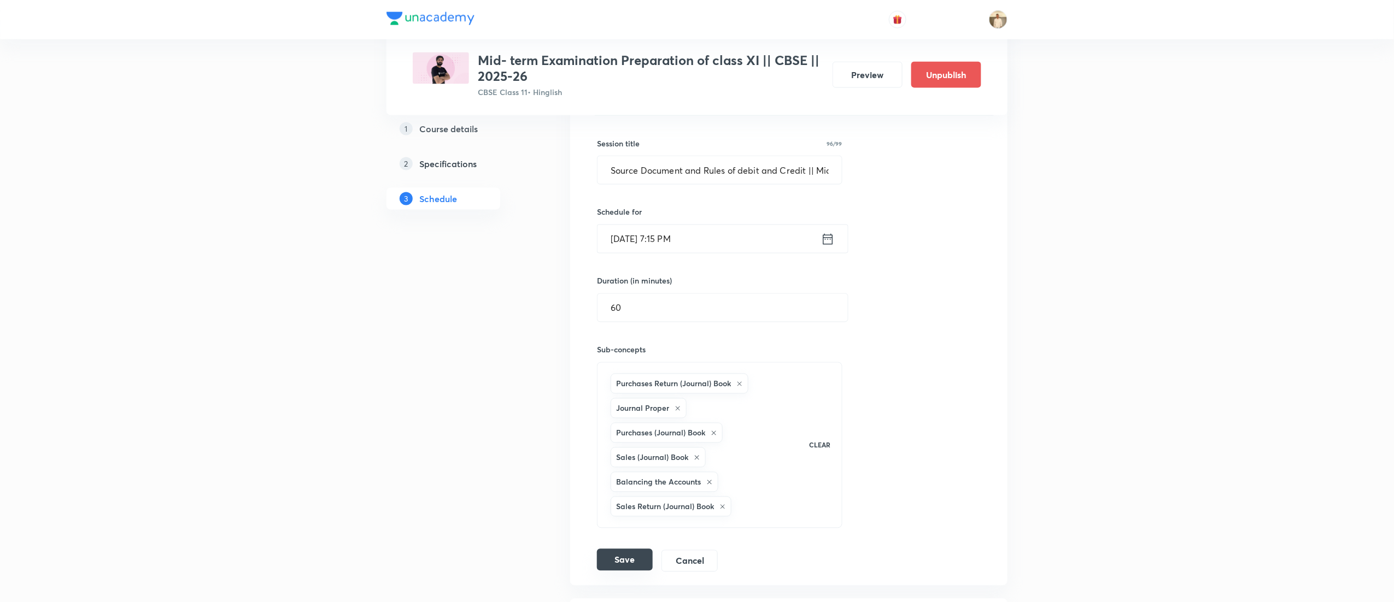
click at [616, 564] on button "Save" at bounding box center [625, 560] width 56 height 22
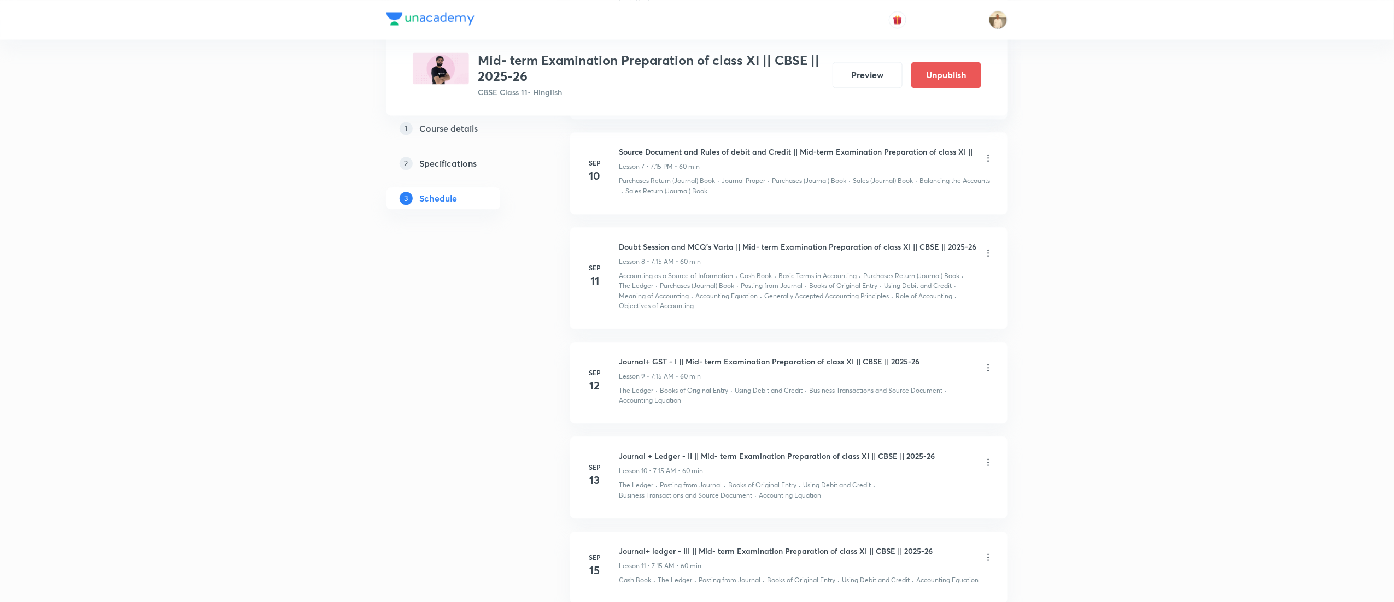
scroll to position [1189, 0]
click at [988, 251] on icon at bounding box center [989, 248] width 2 height 7
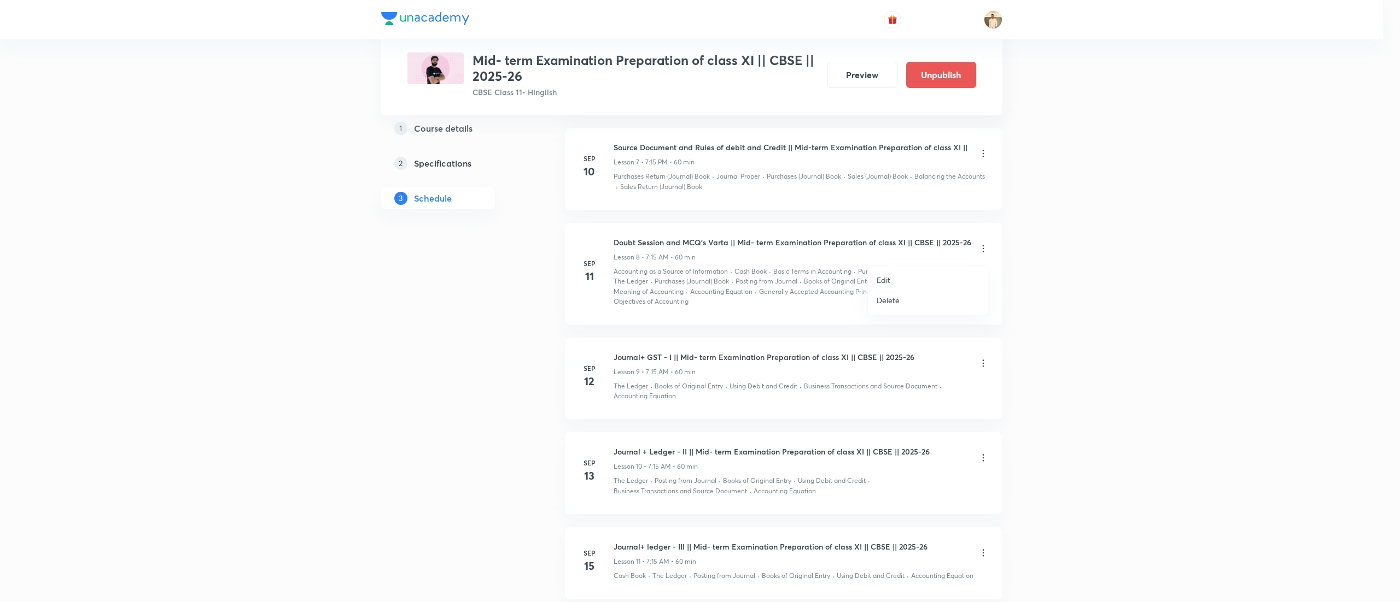
click at [903, 274] on li "Edit" at bounding box center [928, 280] width 120 height 20
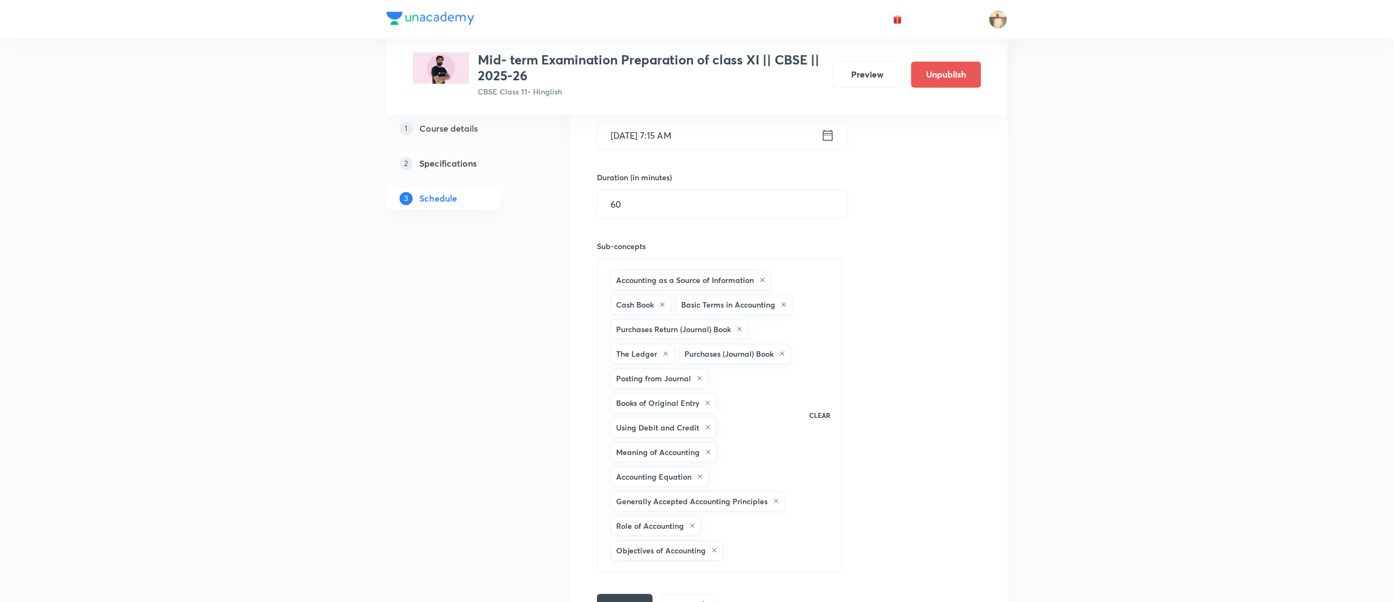
scroll to position [934, 0]
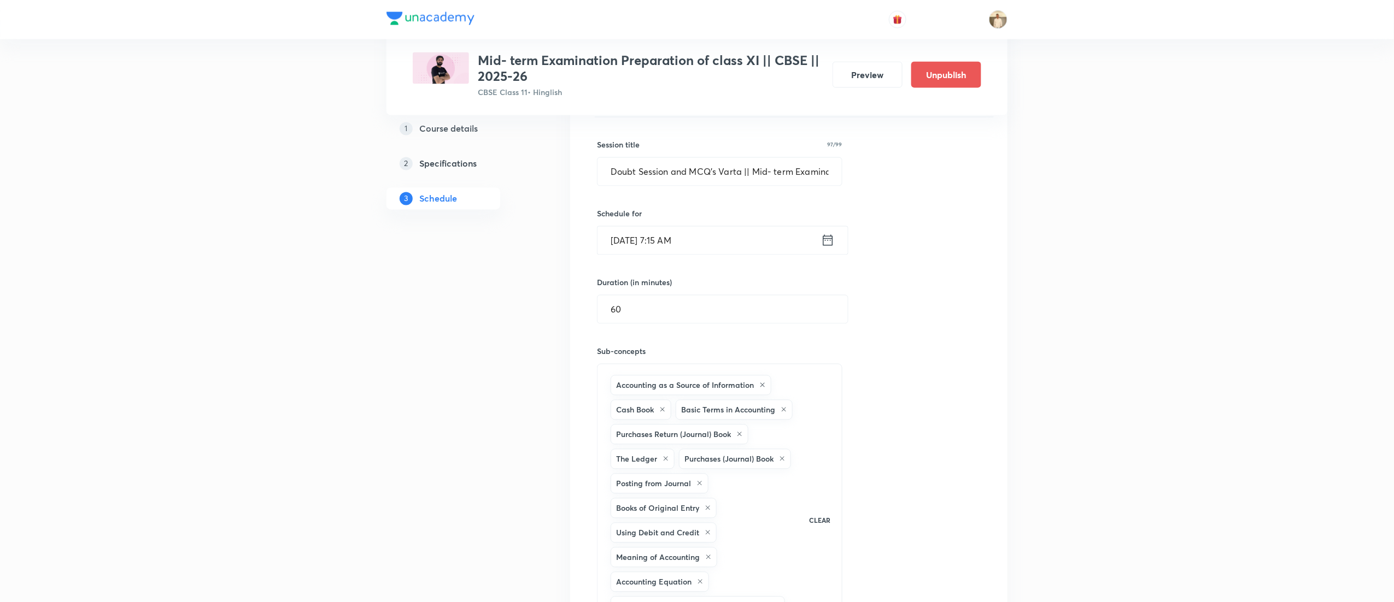
click at [686, 243] on input "Sep 11, 2025, 7:15 AM" at bounding box center [710, 241] width 224 height 28
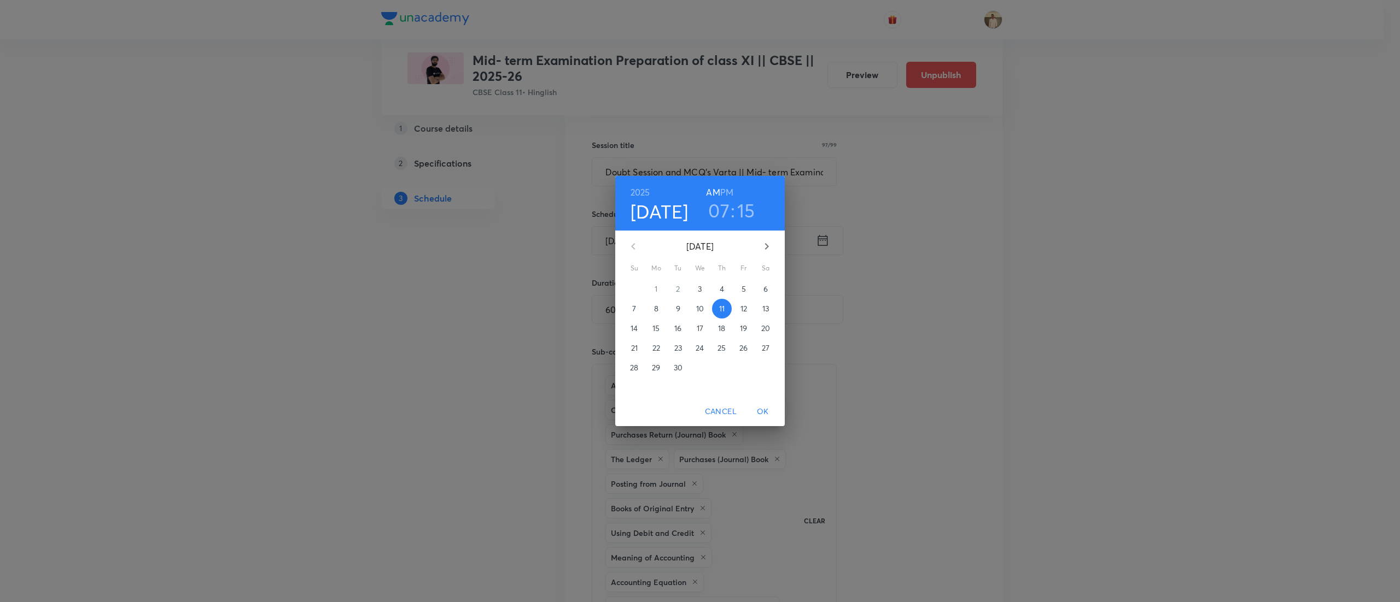
click at [725, 187] on h6 "PM" at bounding box center [726, 192] width 13 height 15
click at [764, 413] on span "OK" at bounding box center [763, 412] width 26 height 14
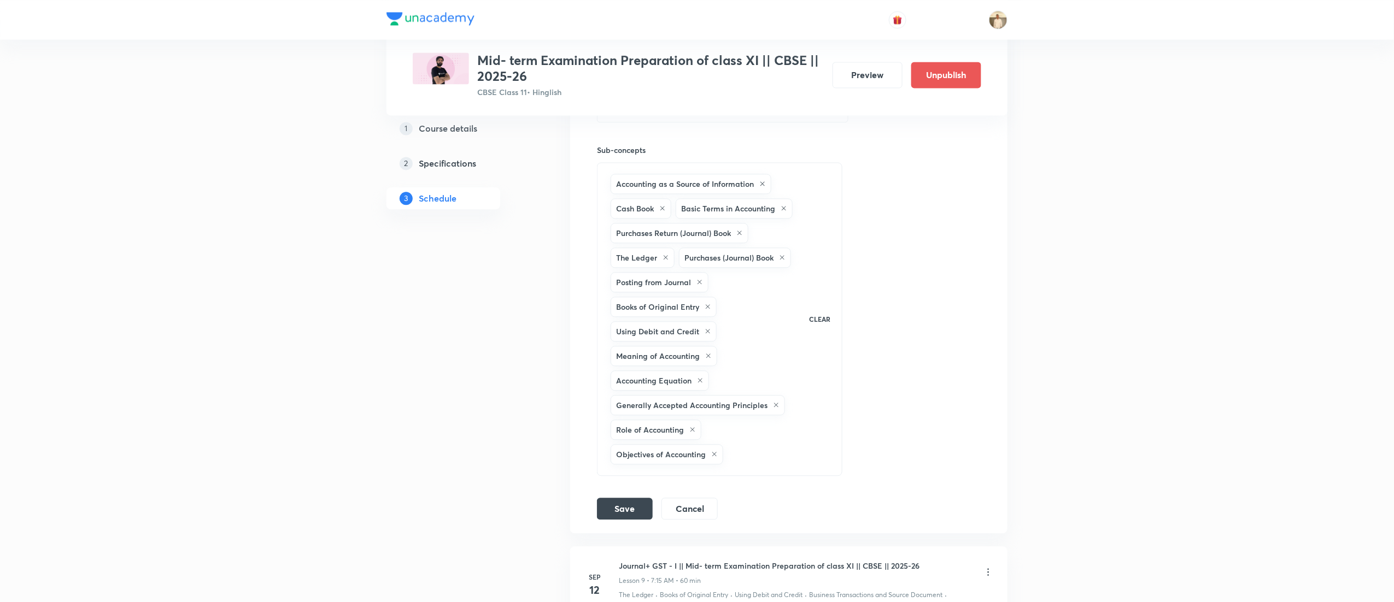
scroll to position [1143, 0]
click at [634, 507] on button "Save" at bounding box center [625, 501] width 56 height 22
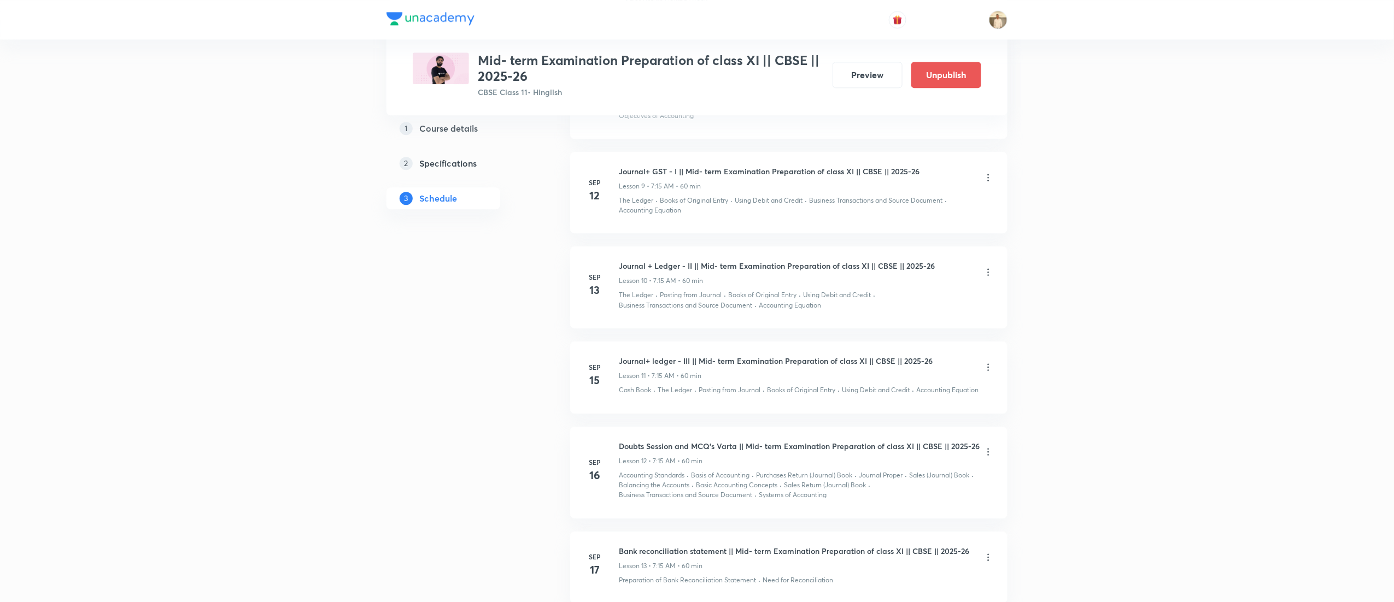
scroll to position [1376, 0]
click at [985, 182] on icon at bounding box center [988, 176] width 11 height 11
click at [884, 206] on p "Edit" at bounding box center [883, 207] width 14 height 11
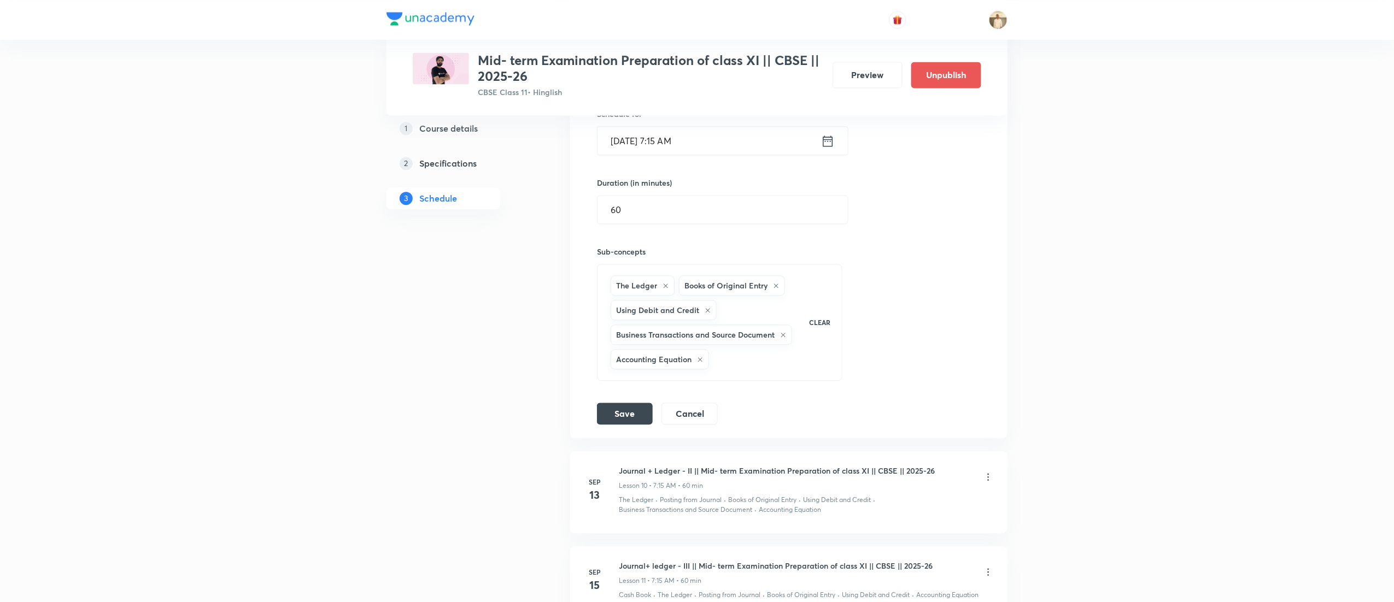
scroll to position [1149, 0]
click at [690, 142] on input "[DATE] 7:15 AM" at bounding box center [710, 141] width 224 height 28
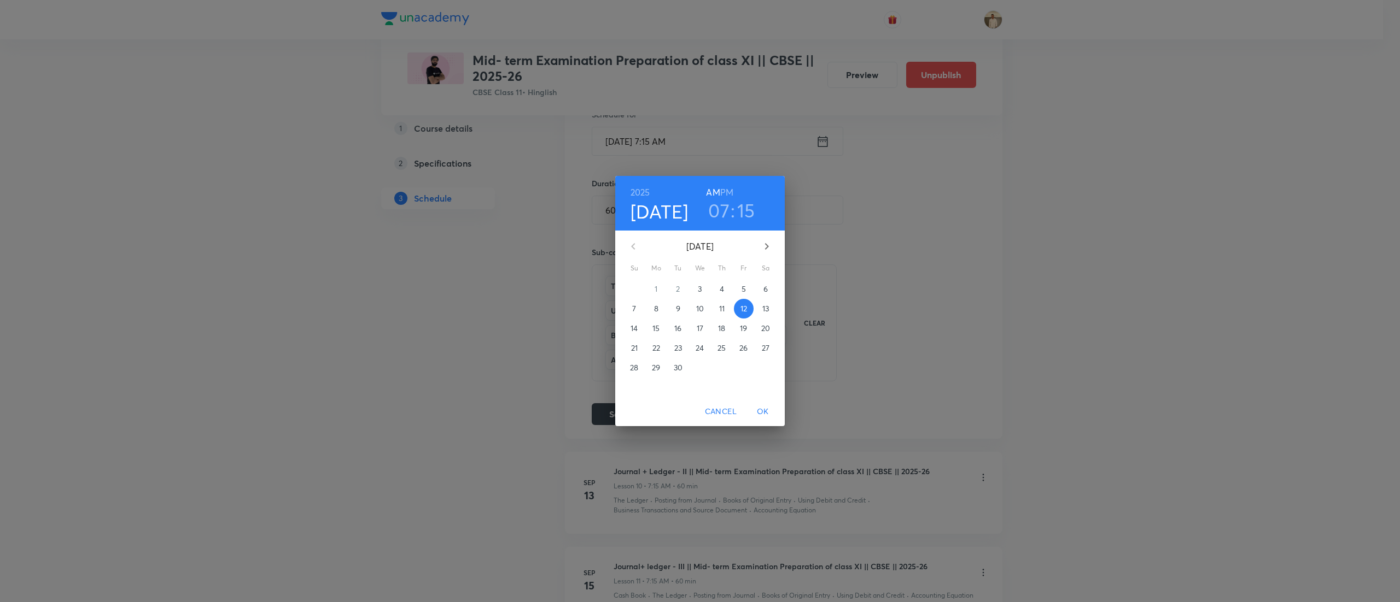
click at [729, 189] on h6 "PM" at bounding box center [726, 192] width 13 height 15
click at [764, 411] on span "OK" at bounding box center [763, 412] width 26 height 14
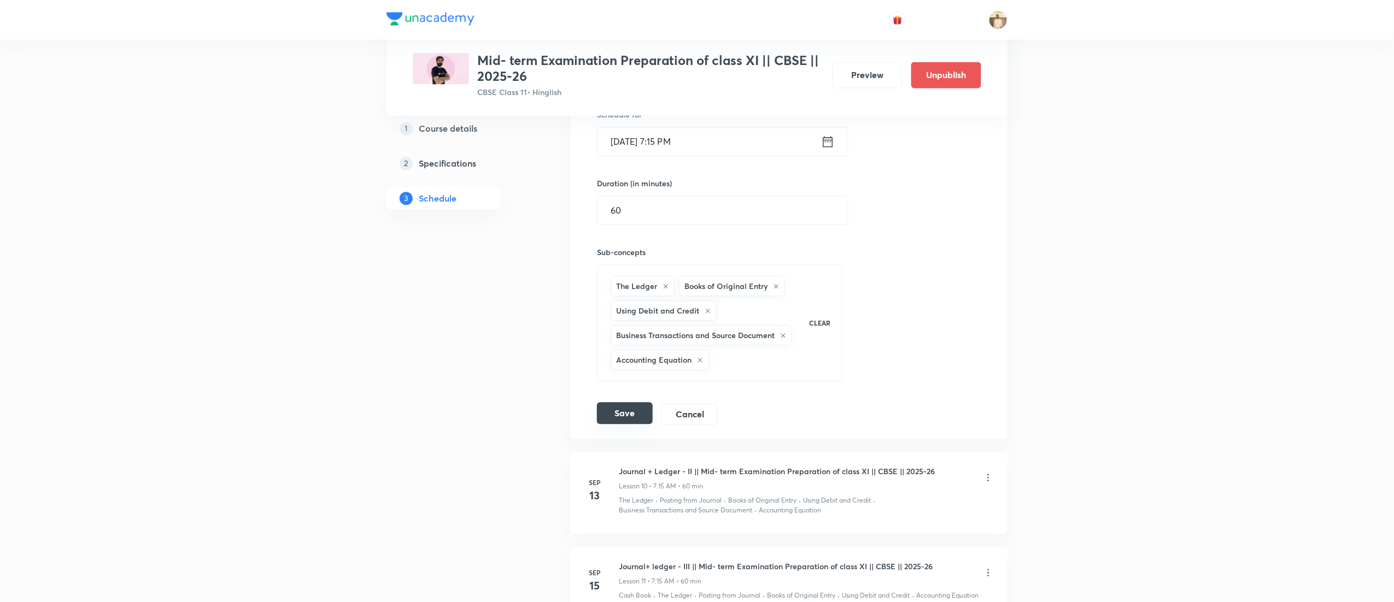
click at [633, 417] on button "Save" at bounding box center [625, 413] width 56 height 22
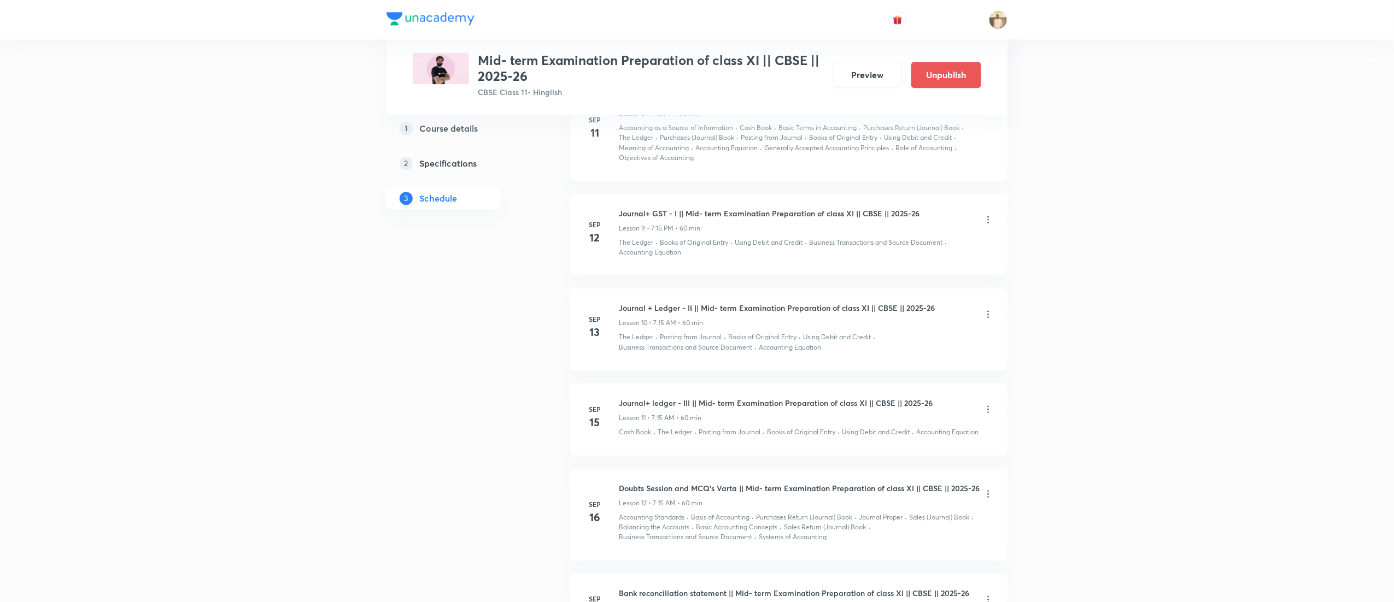
scroll to position [1330, 0]
click at [990, 319] on icon at bounding box center [988, 316] width 11 height 11
click at [893, 347] on li "Edit" at bounding box center [928, 349] width 120 height 20
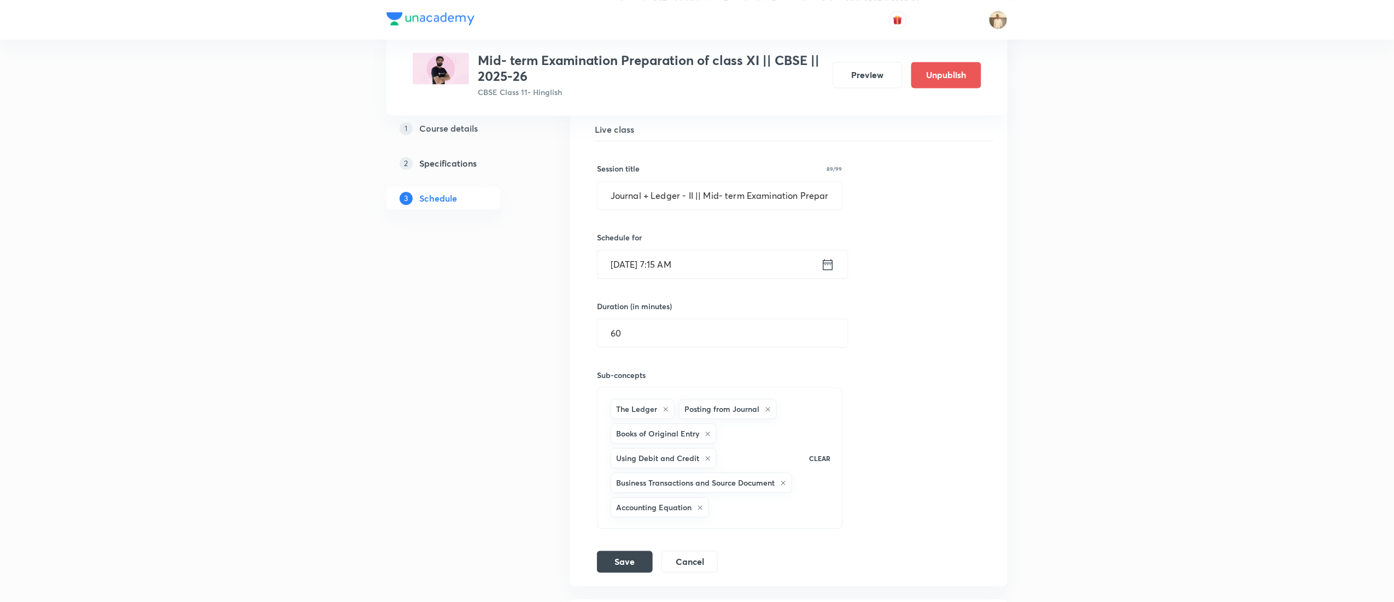
scroll to position [1116, 0]
click at [694, 276] on input "[DATE] 7:15 AM" at bounding box center [710, 269] width 224 height 28
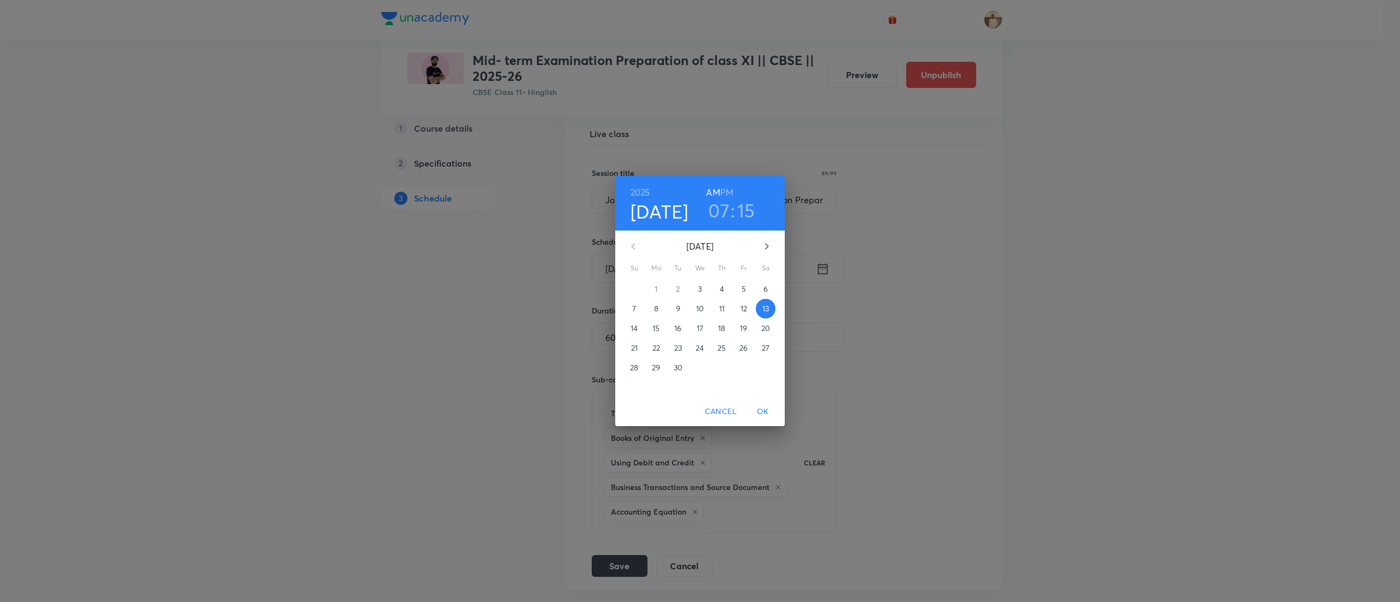
click at [728, 192] on h6 "PM" at bounding box center [726, 192] width 13 height 15
click at [764, 415] on span "OK" at bounding box center [763, 412] width 26 height 14
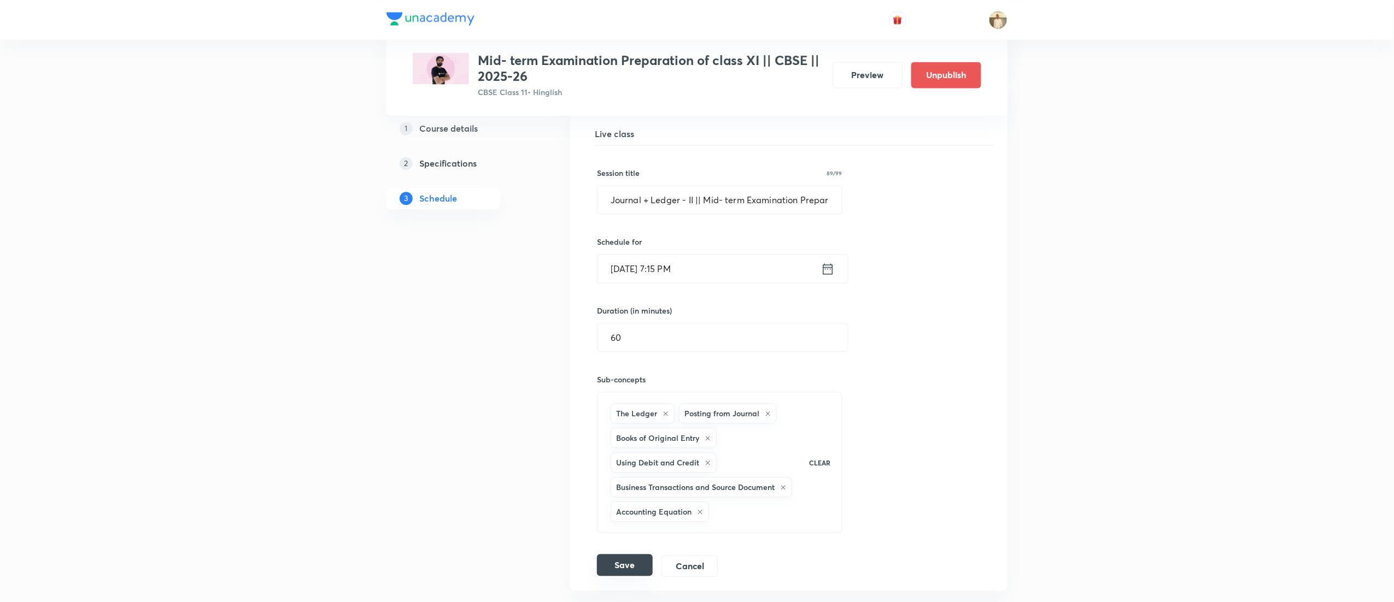
click at [632, 573] on button "Save" at bounding box center [625, 565] width 56 height 22
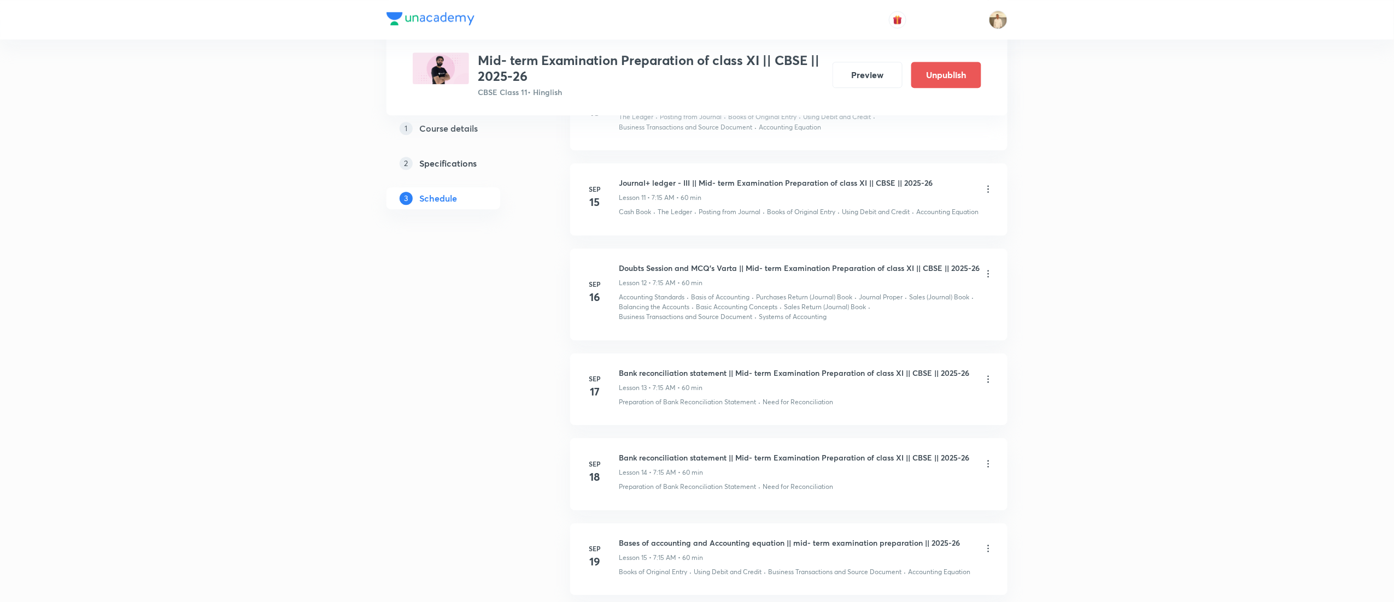
scroll to position [1555, 0]
click at [988, 190] on icon at bounding box center [988, 187] width 11 height 11
click at [923, 217] on li "Edit" at bounding box center [928, 220] width 120 height 20
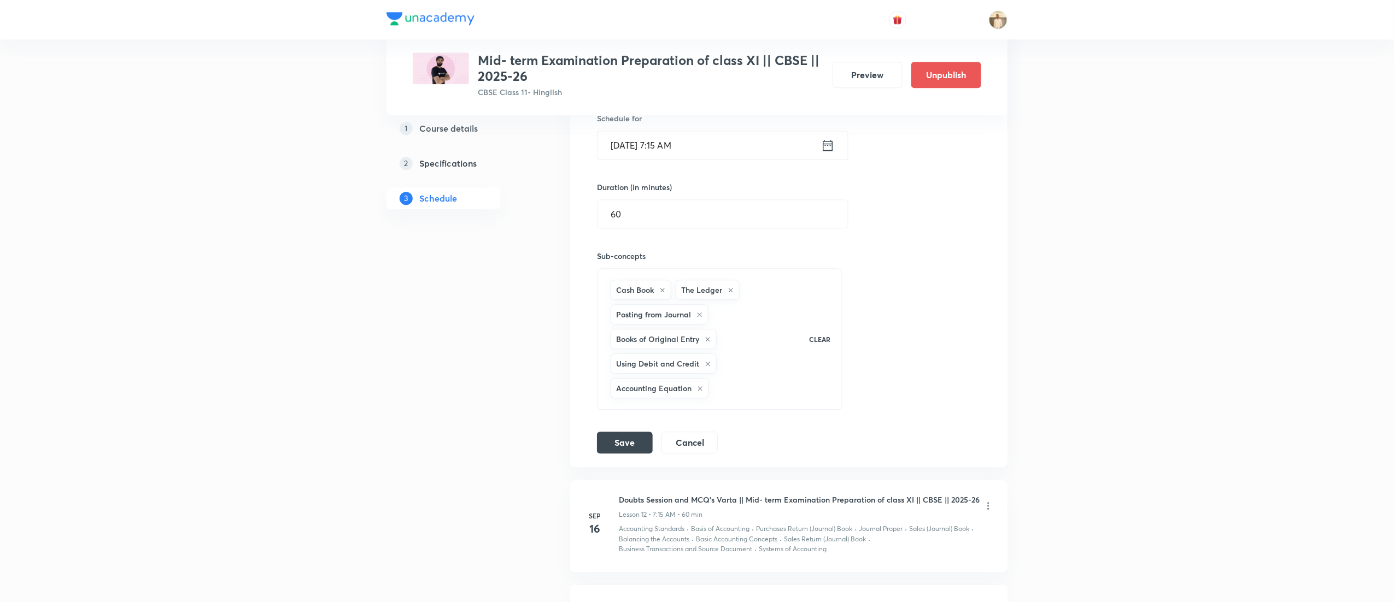
scroll to position [1334, 0]
click at [695, 154] on input "[DATE] 7:15 AM" at bounding box center [710, 146] width 224 height 28
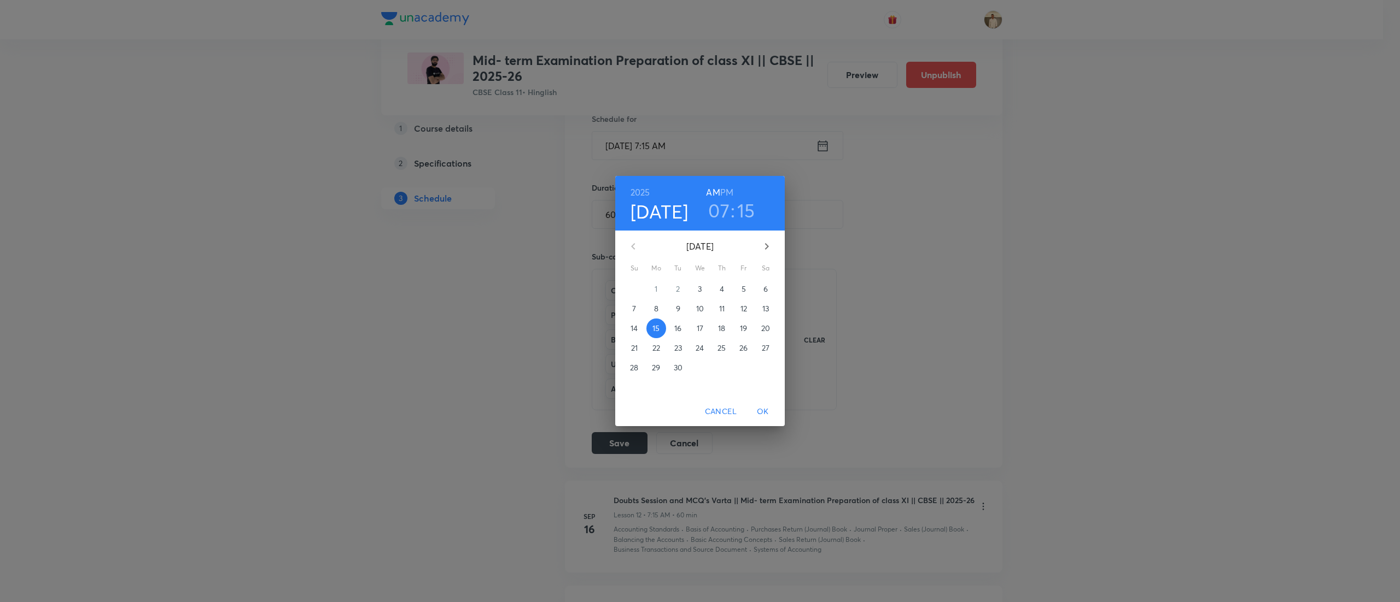
click at [730, 192] on h6 "PM" at bounding box center [726, 192] width 13 height 15
click at [763, 418] on span "OK" at bounding box center [763, 412] width 26 height 14
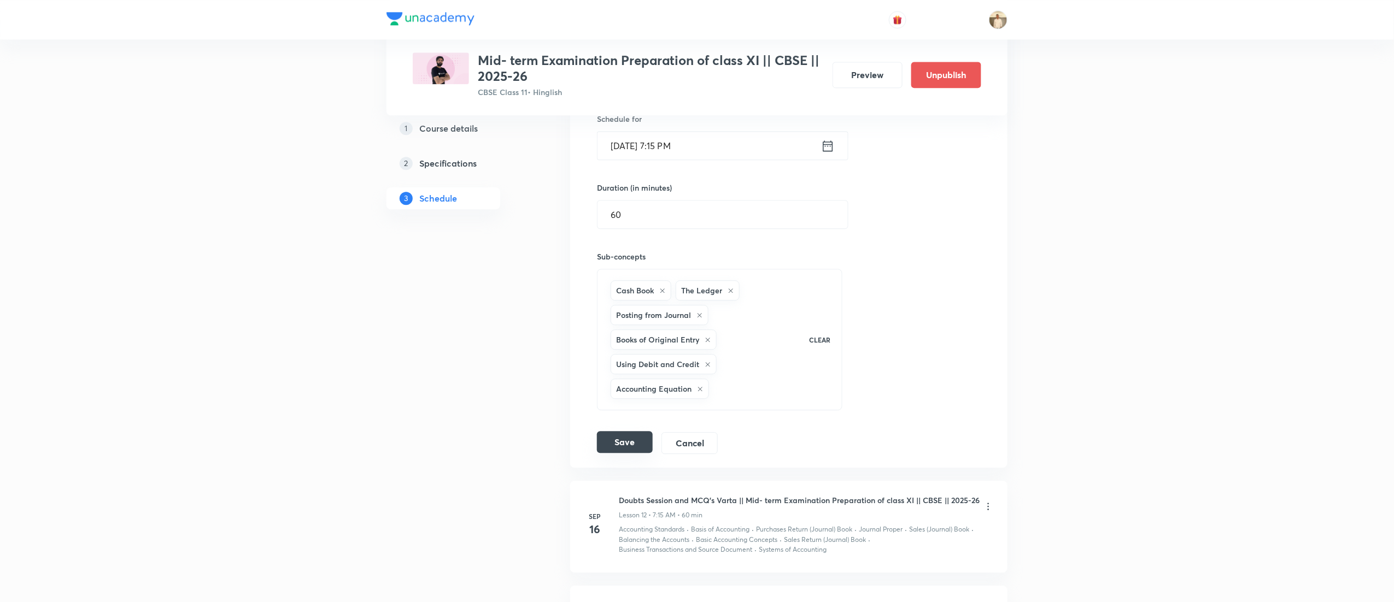
click at [635, 449] on button "Save" at bounding box center [625, 442] width 56 height 22
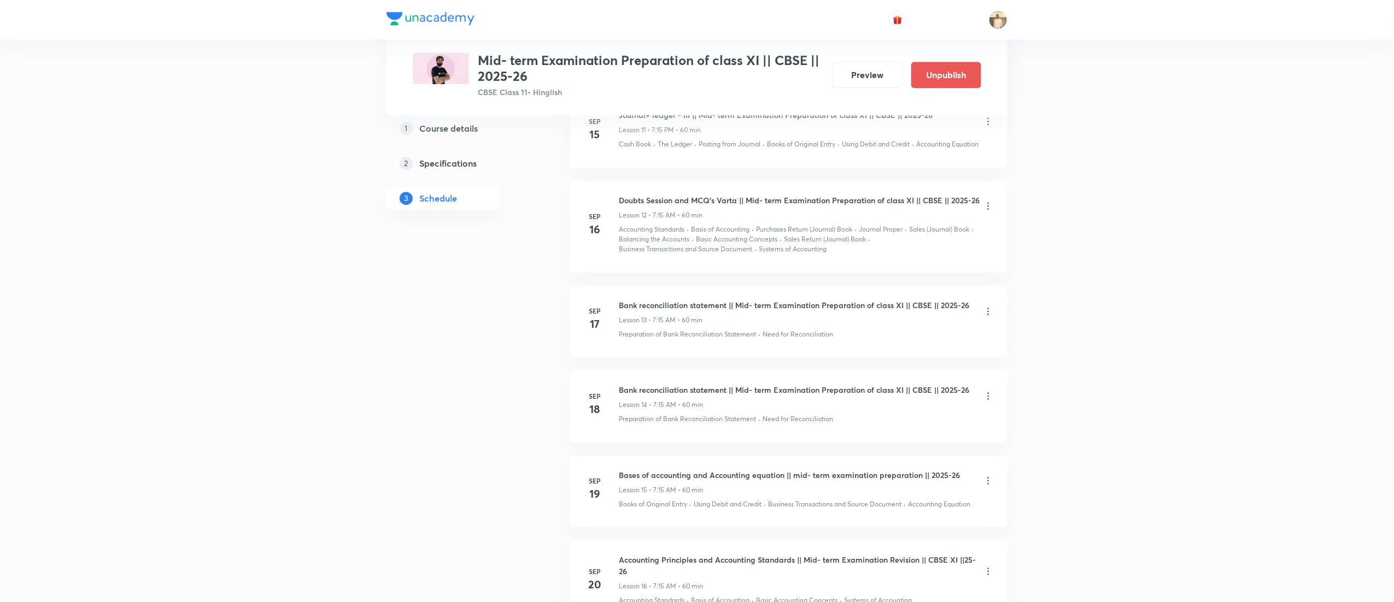
scroll to position [1625, 0]
click at [990, 204] on icon at bounding box center [988, 201] width 11 height 11
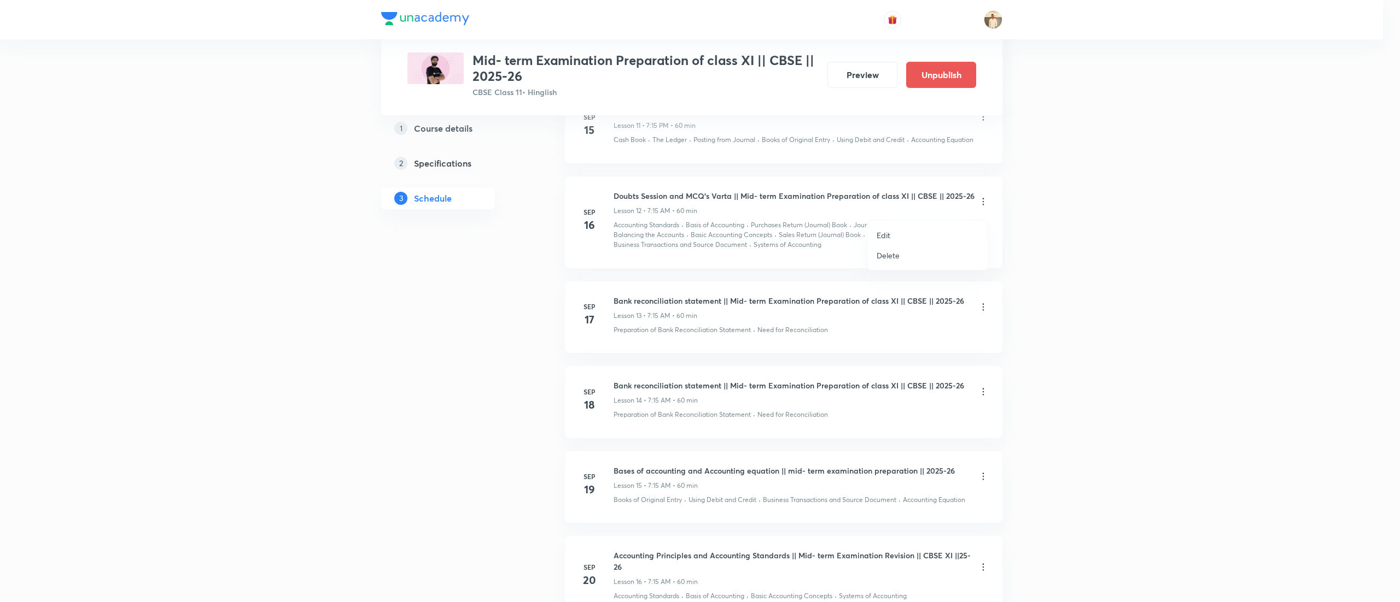
click at [895, 223] on ul "Edit Delete" at bounding box center [928, 245] width 120 height 49
click at [888, 232] on p "Edit" at bounding box center [883, 235] width 14 height 11
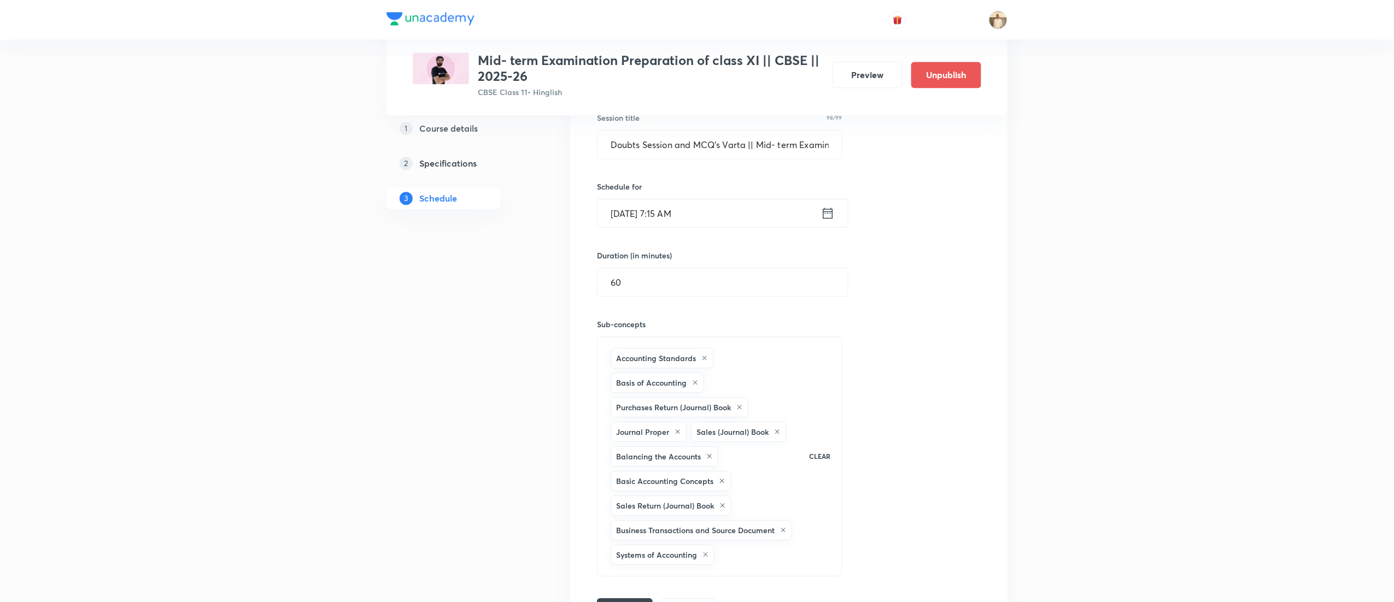
scroll to position [1325, 0]
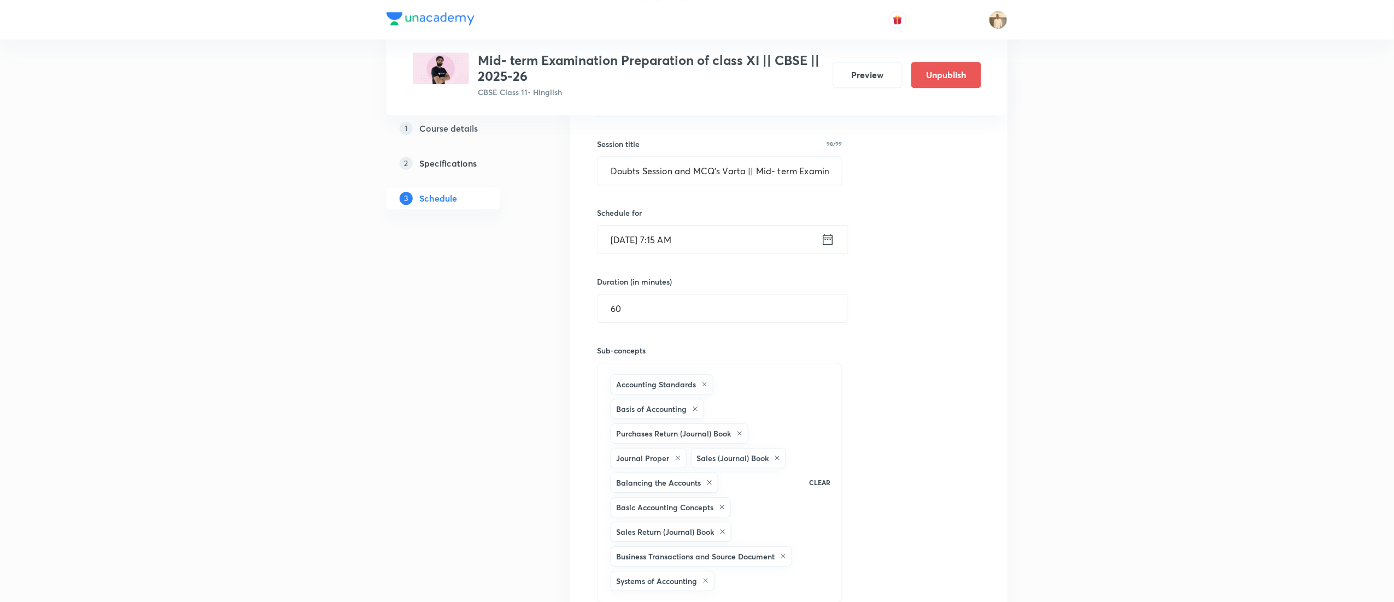
click at [688, 245] on input "Sep 16, 2025, 7:15 AM" at bounding box center [710, 240] width 224 height 28
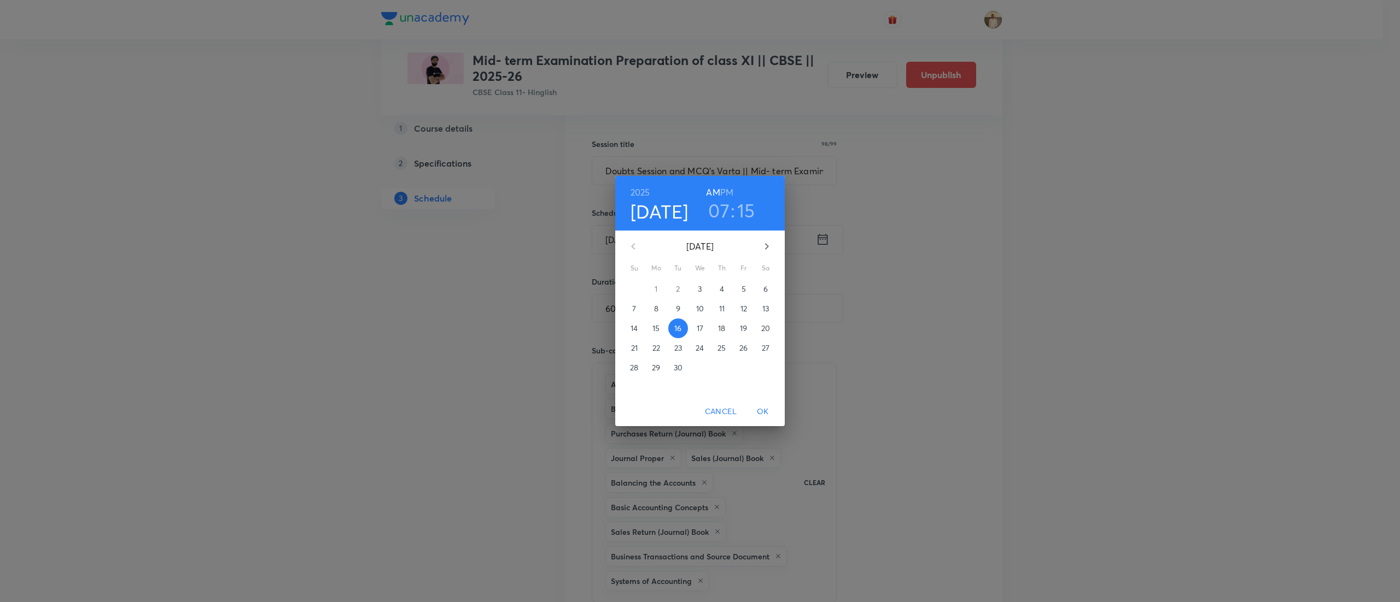
click at [730, 190] on h6 "PM" at bounding box center [726, 192] width 13 height 15
click at [769, 411] on span "OK" at bounding box center [763, 412] width 26 height 14
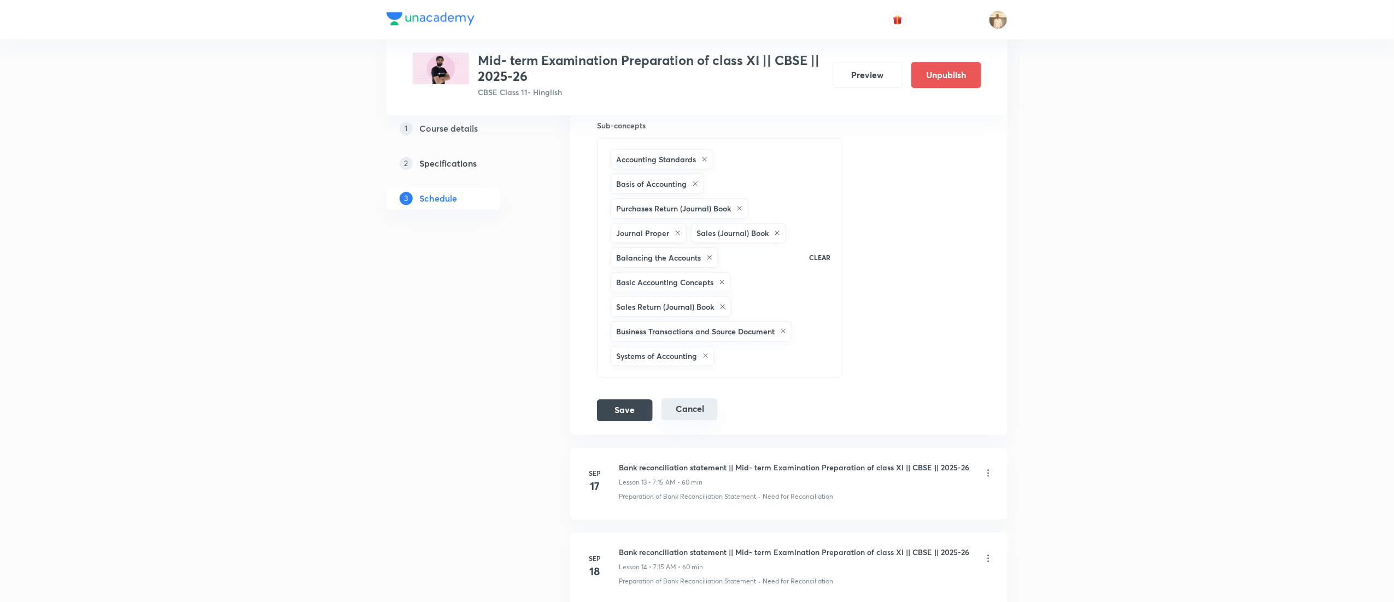
scroll to position [1554, 0]
click at [608, 417] on button "Save" at bounding box center [625, 406] width 56 height 22
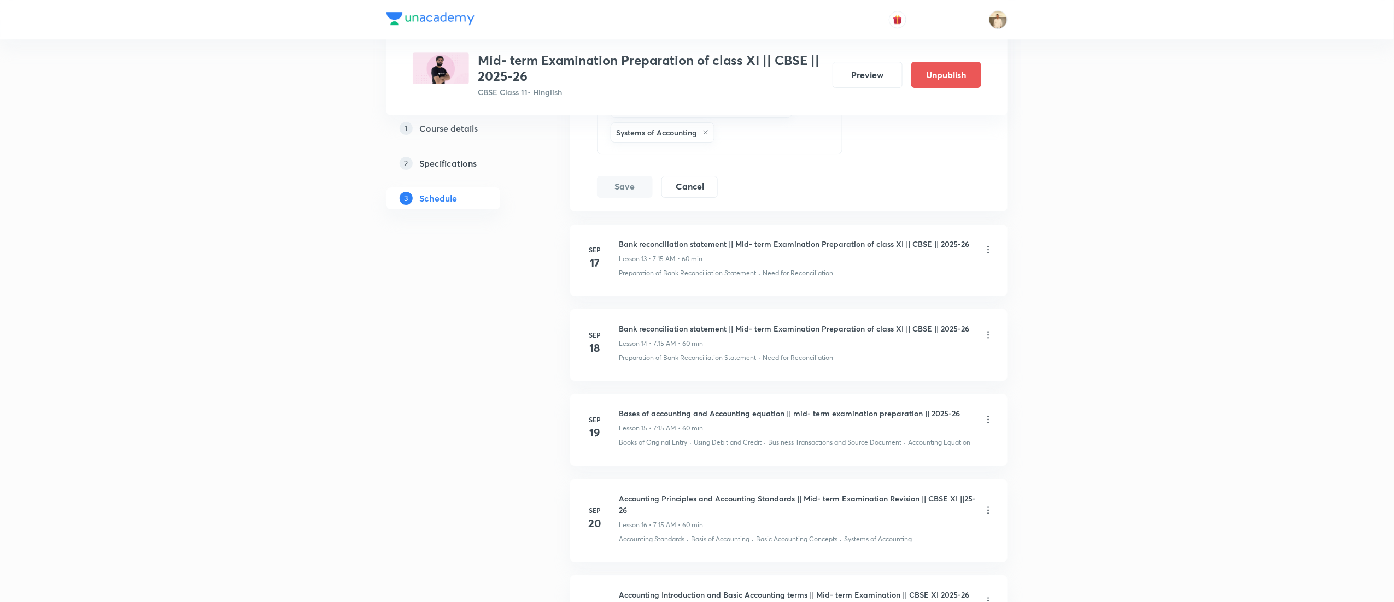
scroll to position [1769, 0]
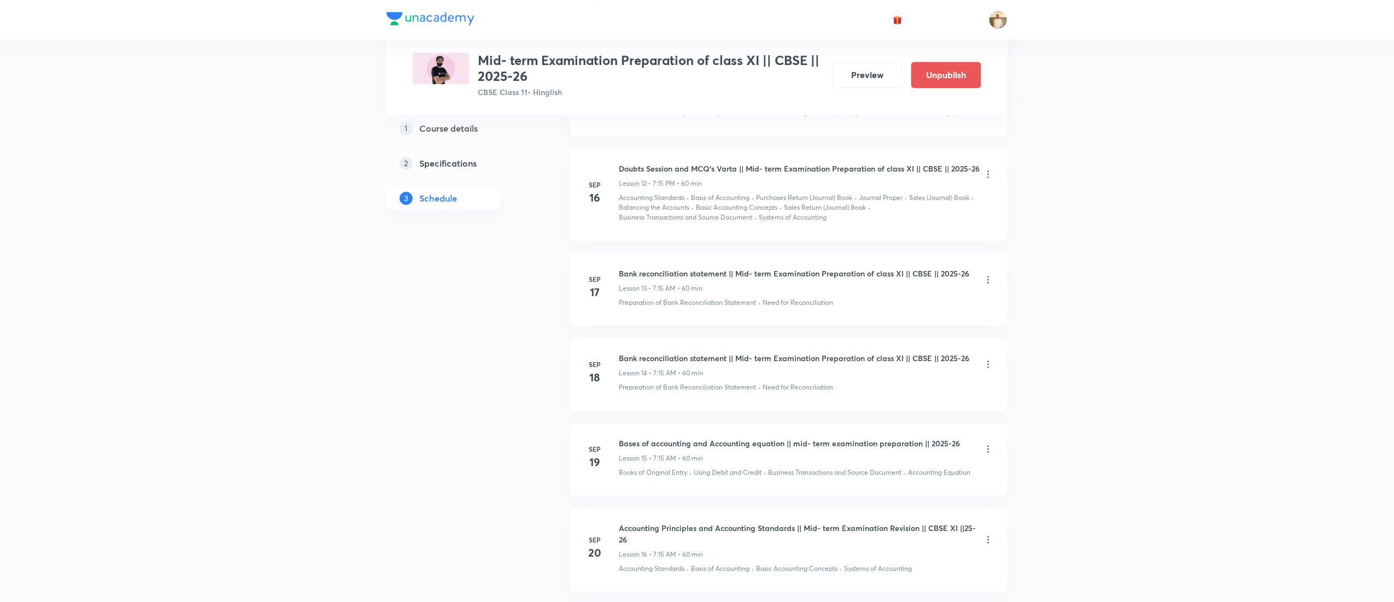
scroll to position [1652, 0]
click at [990, 286] on icon at bounding box center [988, 280] width 11 height 11
click at [885, 312] on p "Edit" at bounding box center [883, 313] width 14 height 11
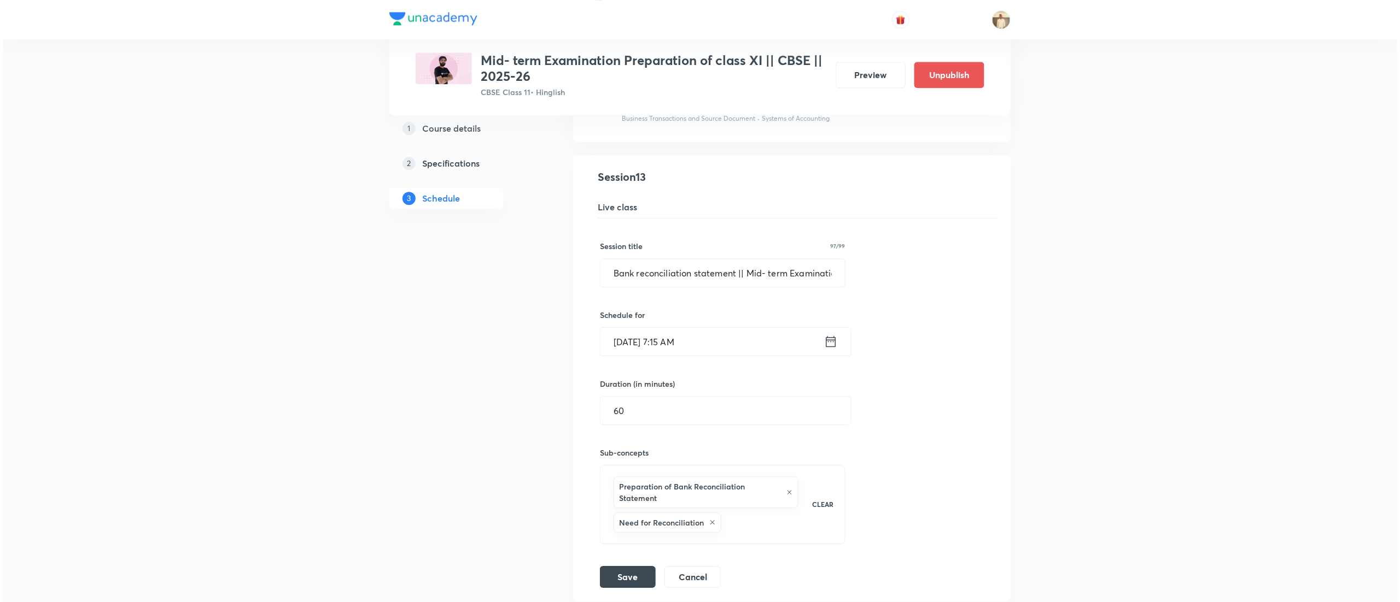
scroll to position [1318, 0]
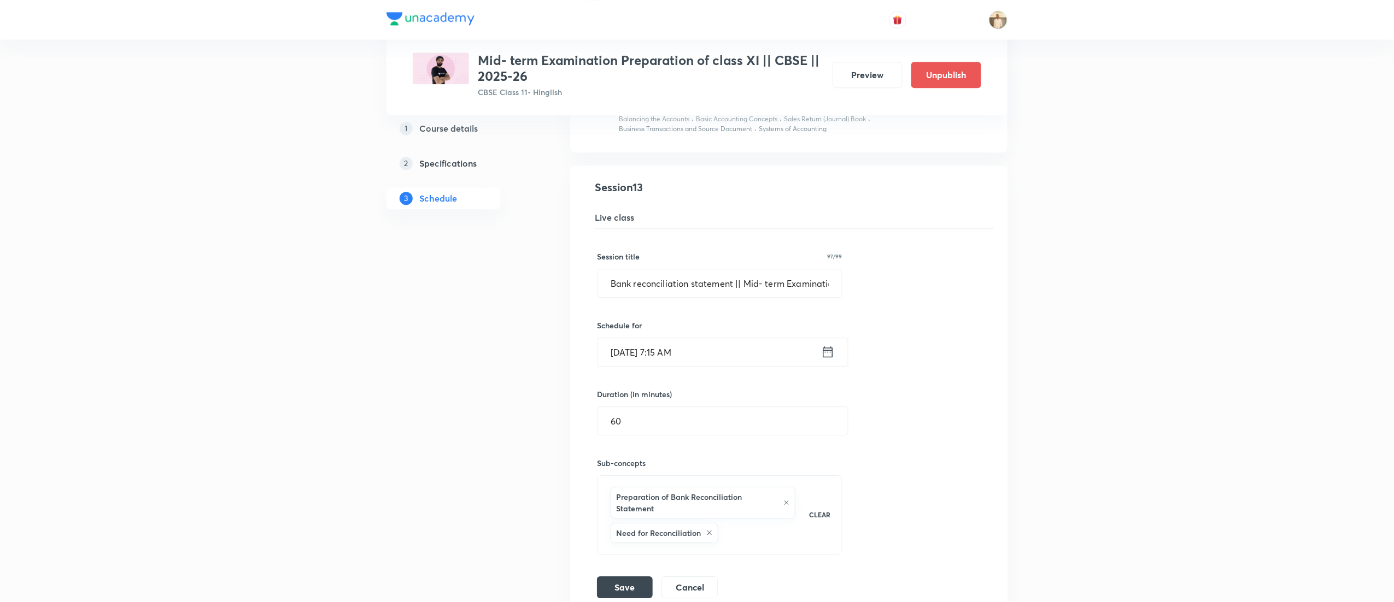
click at [690, 355] on input "Sep 17, 2025, 7:15 AM" at bounding box center [710, 352] width 224 height 28
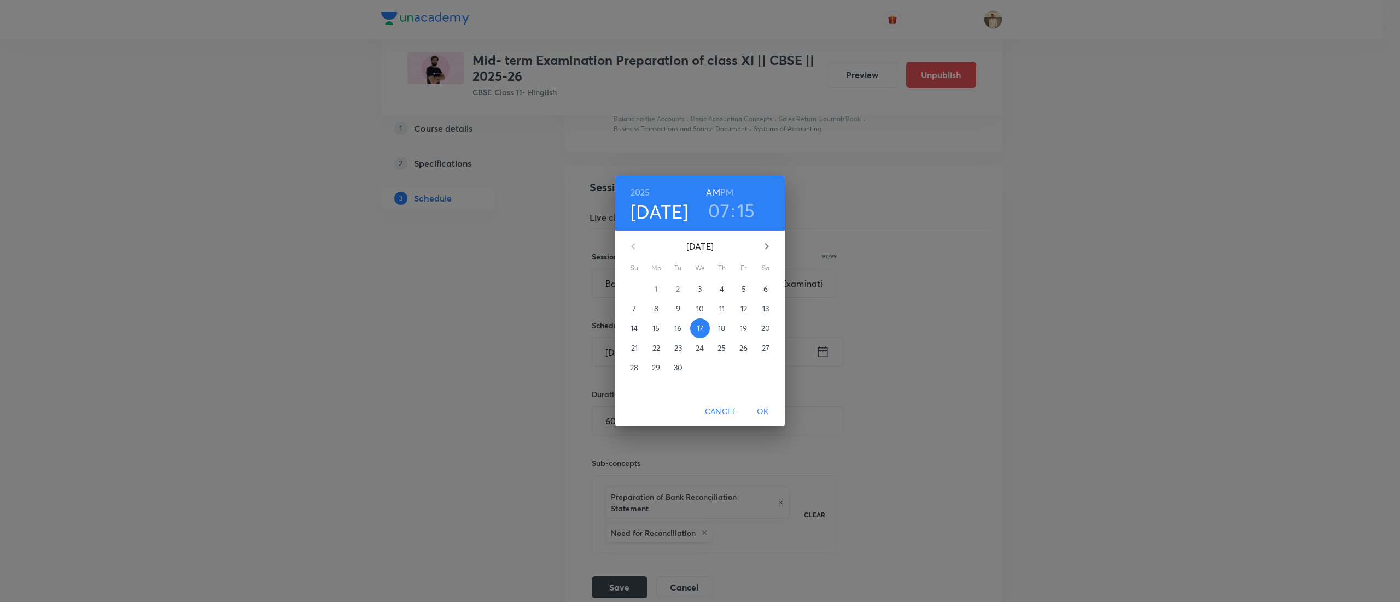
click at [729, 191] on h6 "PM" at bounding box center [726, 192] width 13 height 15
click at [761, 408] on span "OK" at bounding box center [763, 412] width 26 height 14
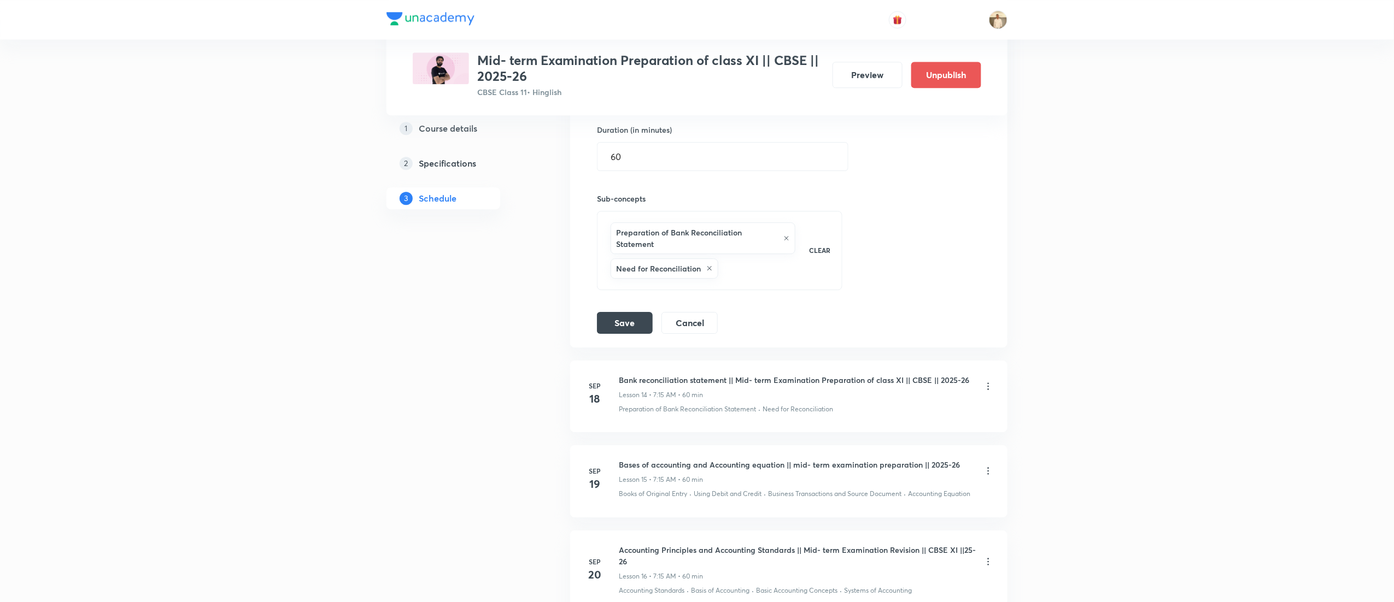
scroll to position [1588, 0]
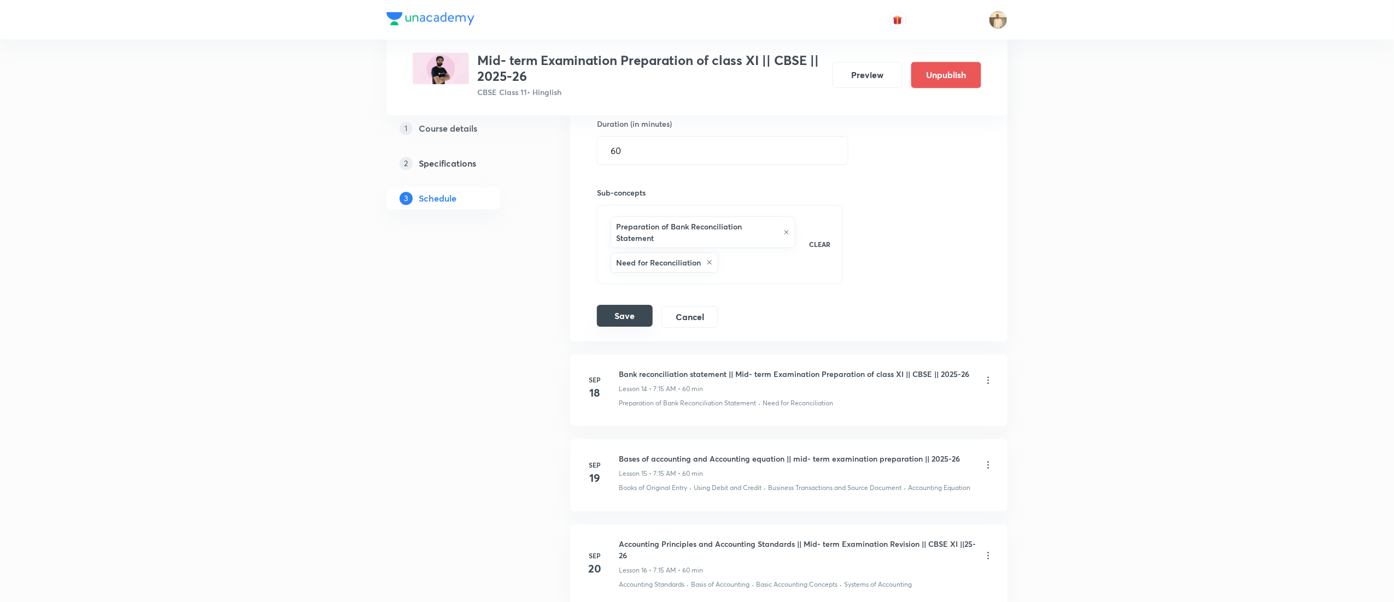
click at [625, 319] on button "Save" at bounding box center [625, 316] width 56 height 22
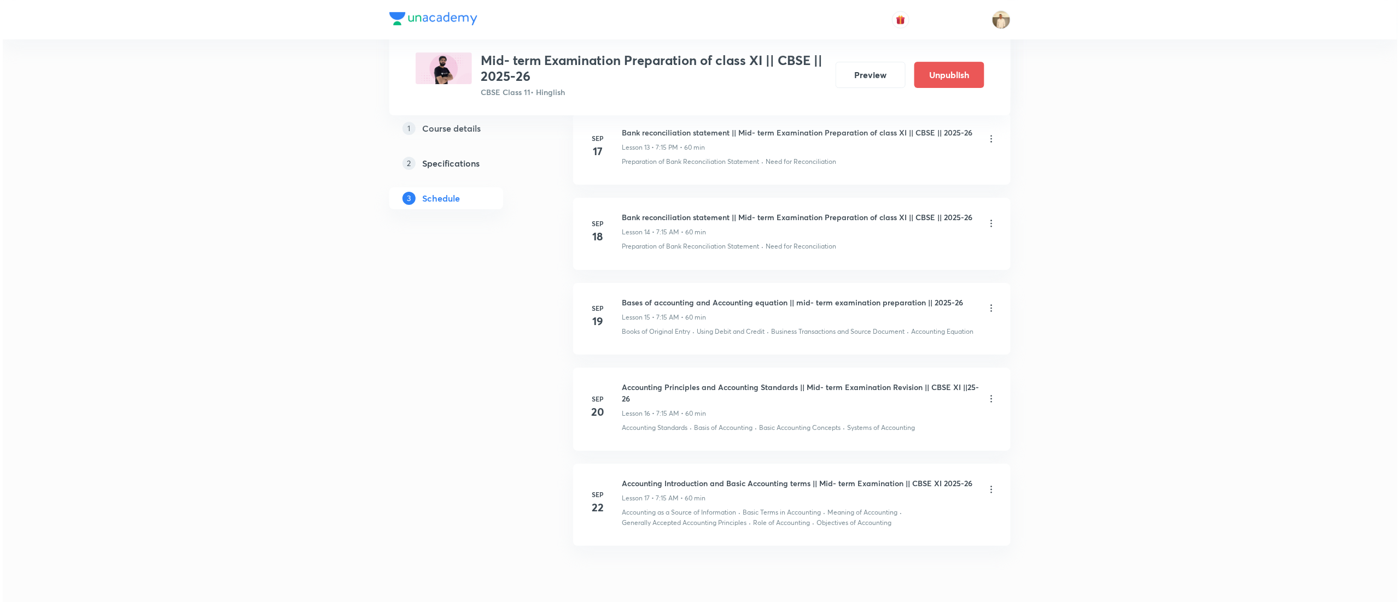
scroll to position [1847, 0]
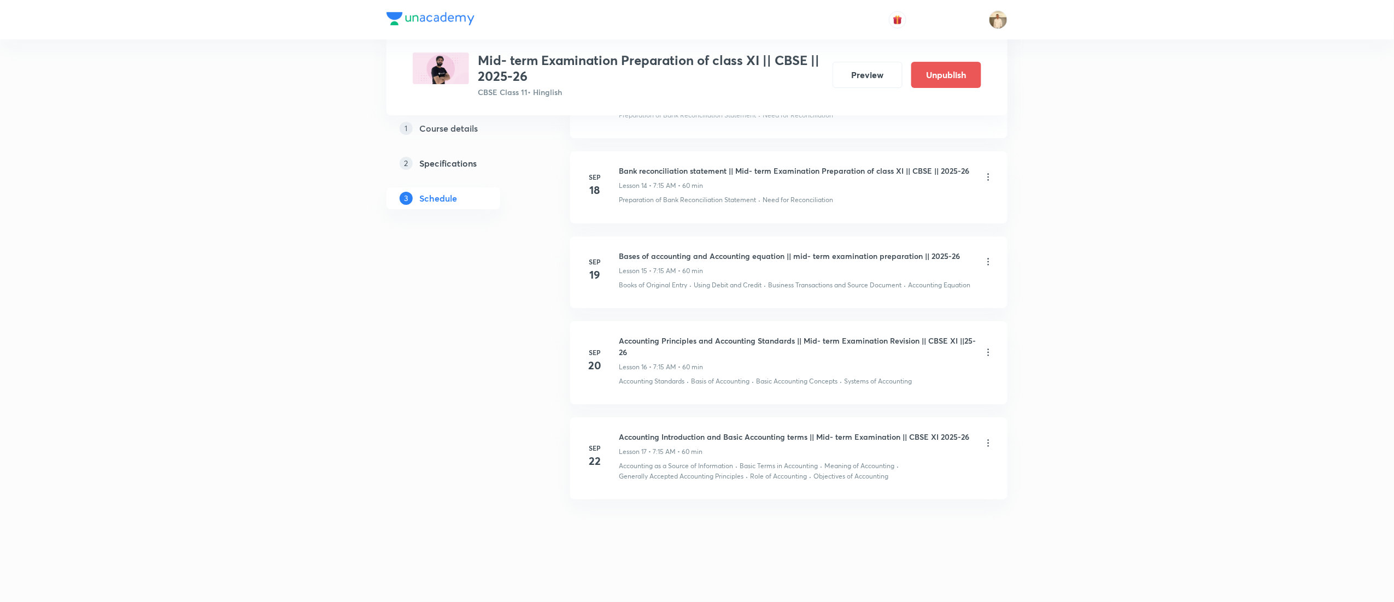
click at [991, 261] on icon at bounding box center [988, 261] width 11 height 11
click at [896, 286] on li "Edit" at bounding box center [928, 289] width 120 height 20
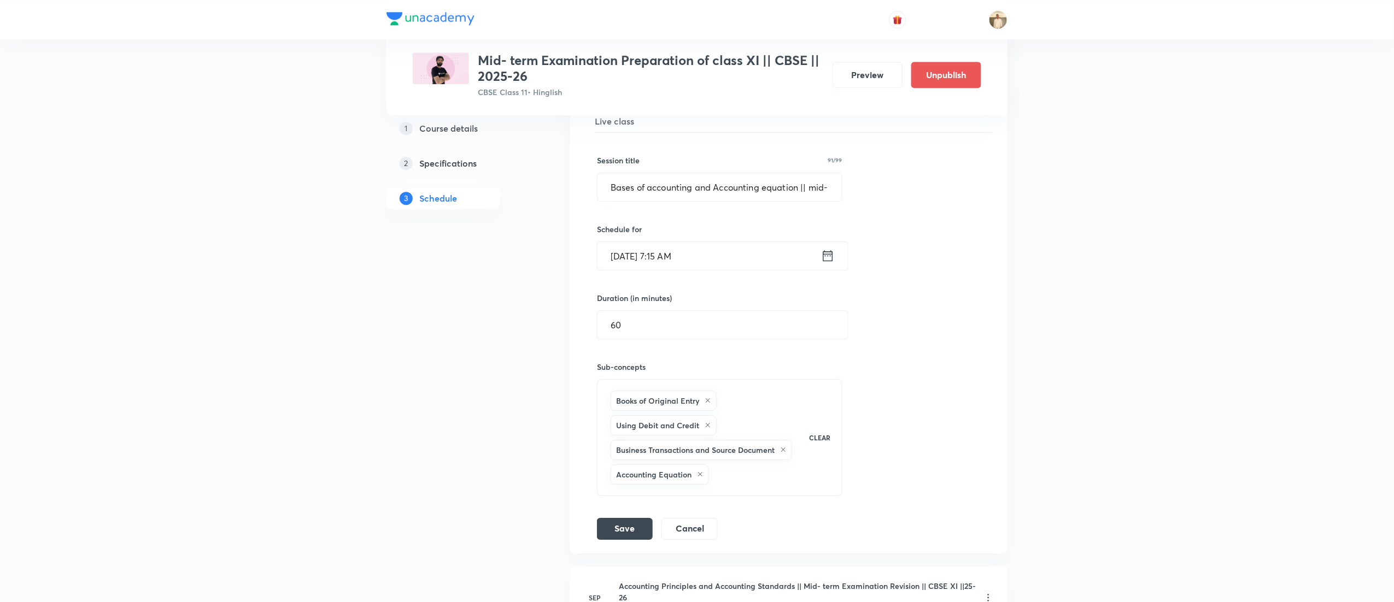
scroll to position [1582, 0]
click at [687, 261] on input "Sep 19, 2025, 7:15 AM" at bounding box center [710, 258] width 224 height 28
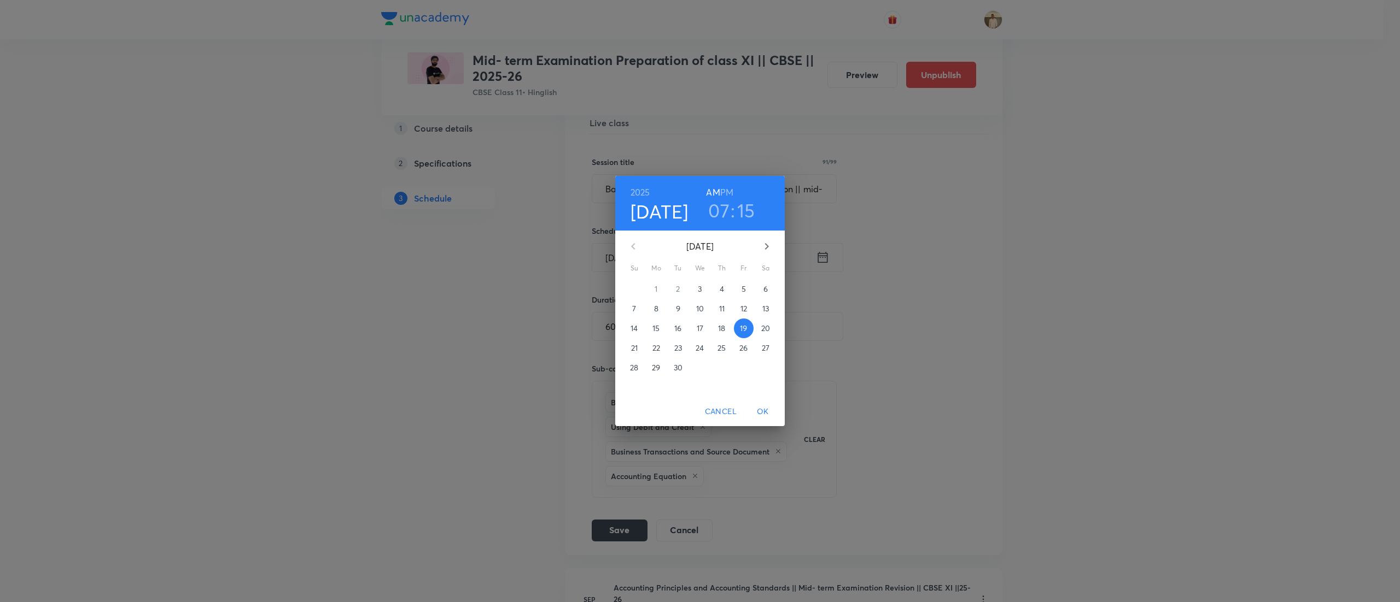
click at [727, 186] on h6 "PM" at bounding box center [726, 192] width 13 height 15
click at [764, 405] on span "OK" at bounding box center [763, 412] width 26 height 14
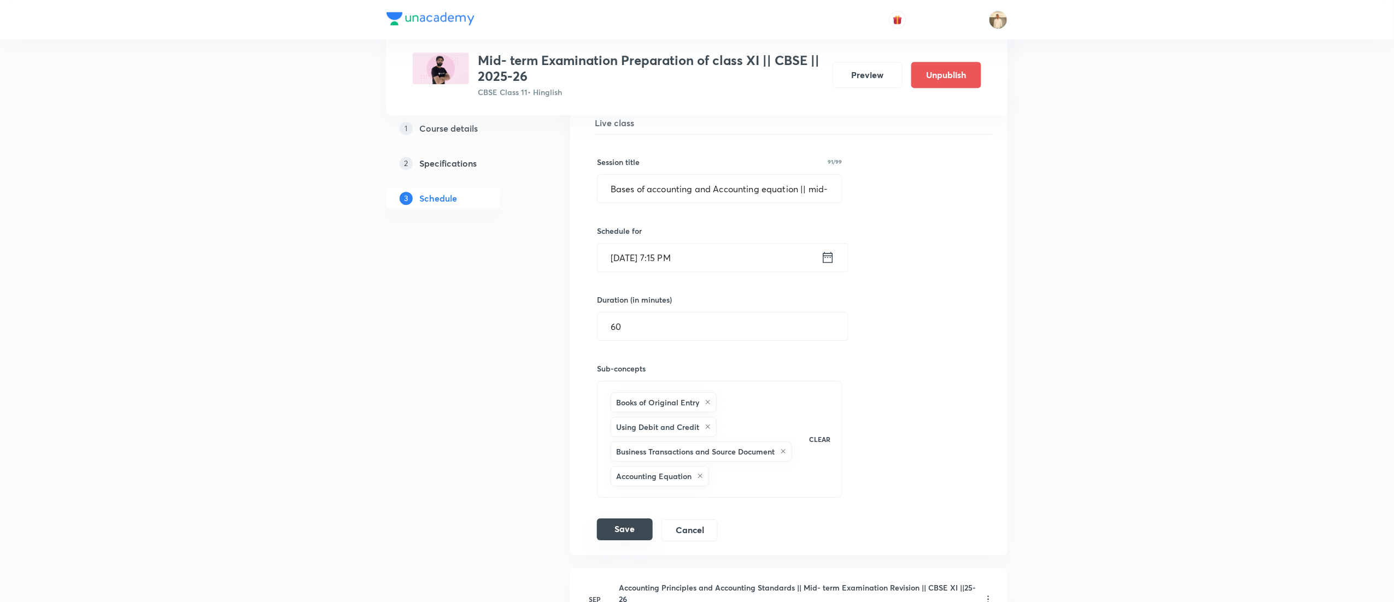
click at [622, 531] on button "Save" at bounding box center [625, 530] width 56 height 22
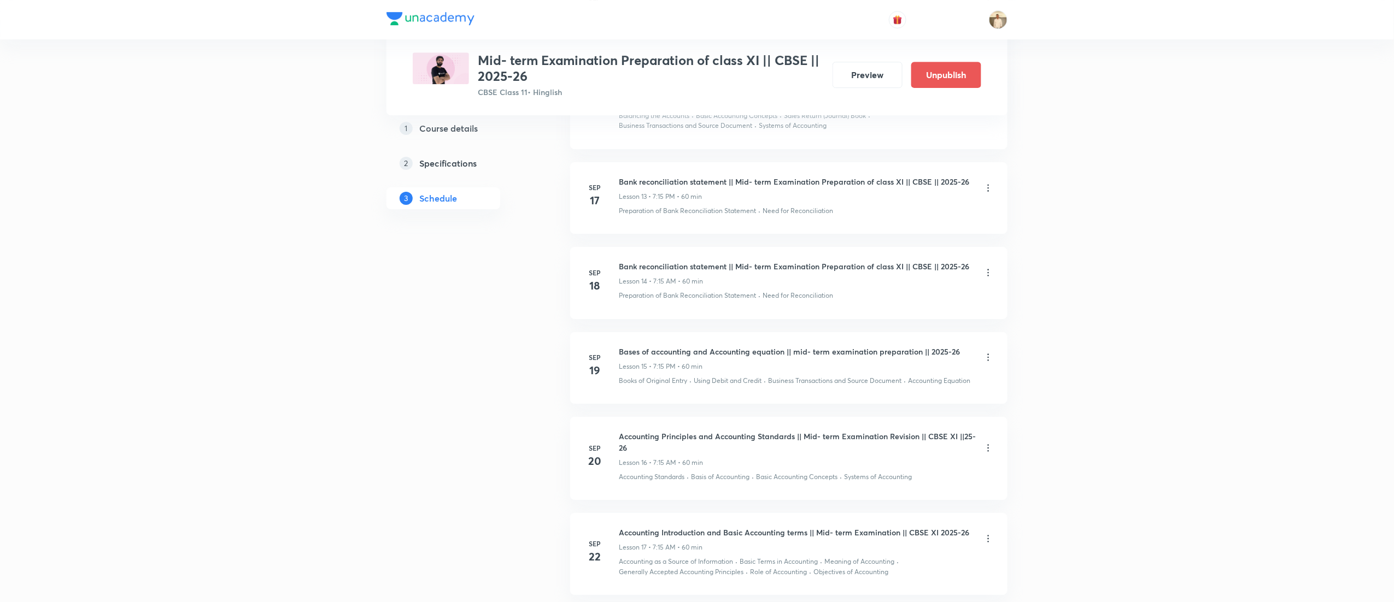
scroll to position [1742, 0]
click at [991, 280] on icon at bounding box center [988, 275] width 11 height 11
click at [887, 306] on p "Edit" at bounding box center [883, 308] width 14 height 11
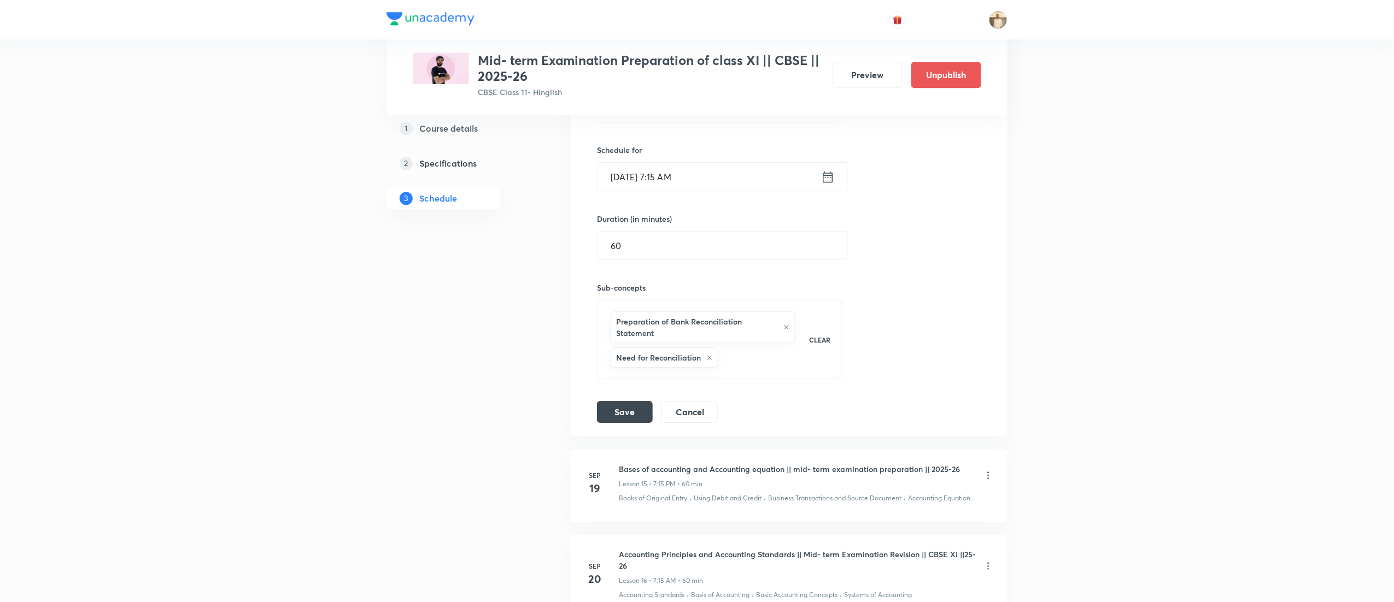
scroll to position [1503, 0]
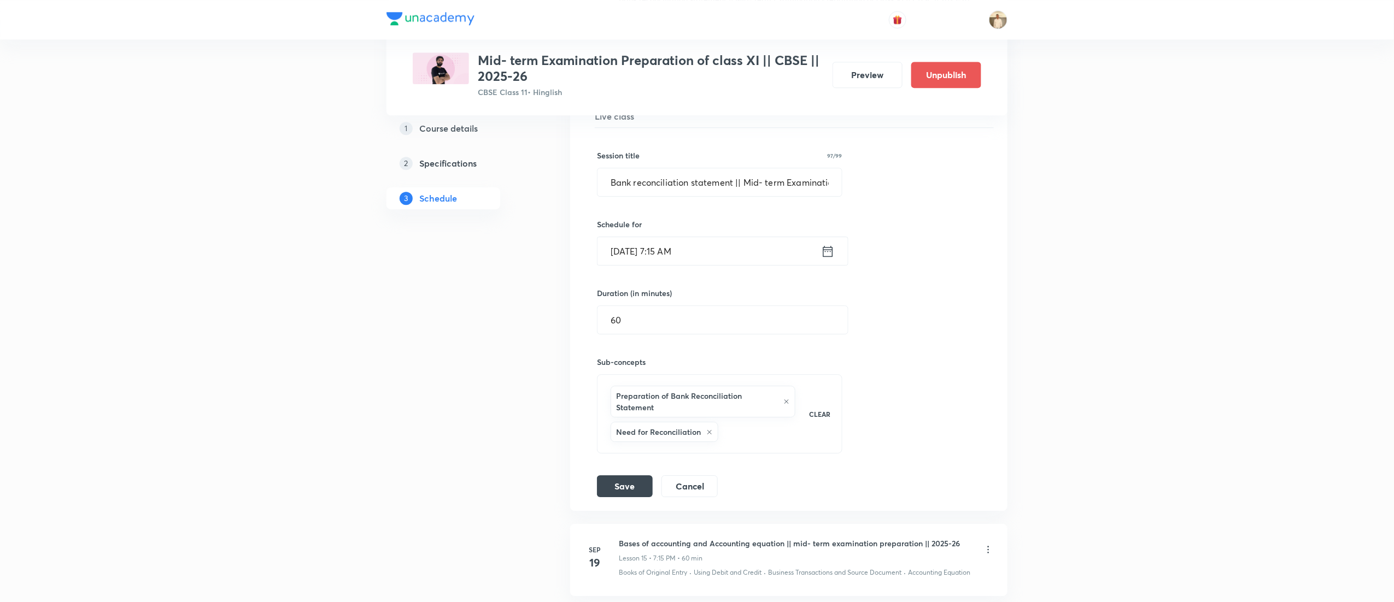
click at [693, 258] on input "Sep 18, 2025, 7:15 AM" at bounding box center [710, 251] width 224 height 28
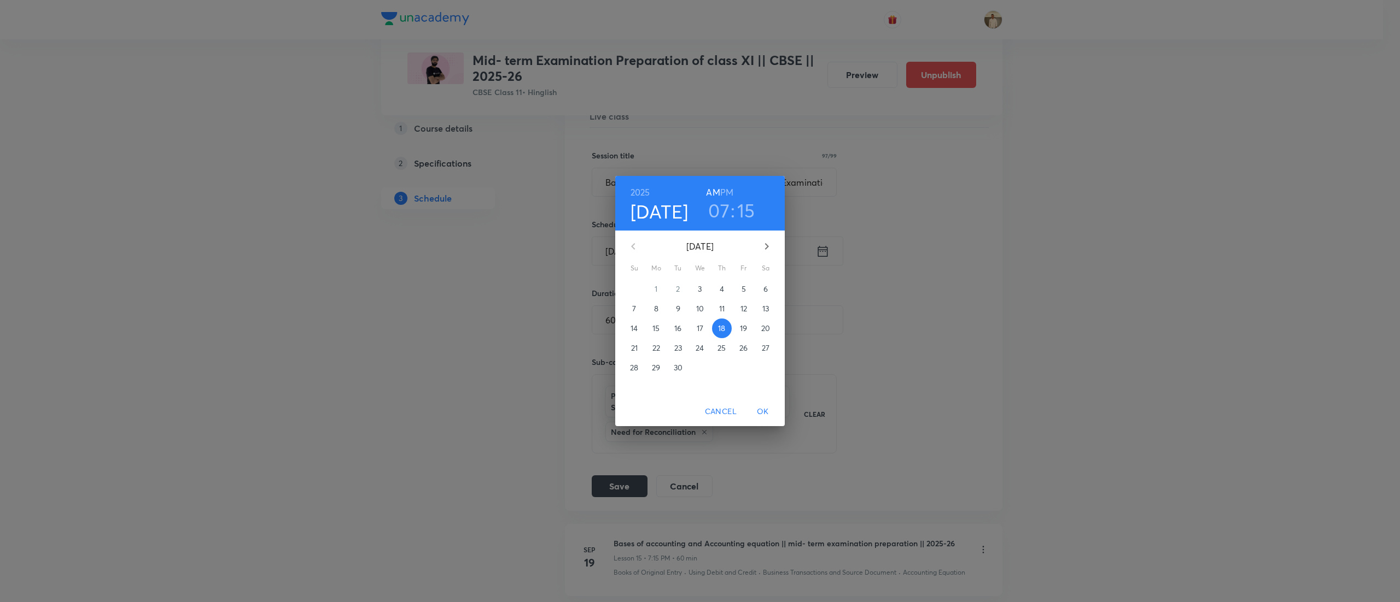
click at [727, 190] on h6 "PM" at bounding box center [726, 192] width 13 height 15
click at [768, 408] on span "OK" at bounding box center [763, 412] width 26 height 14
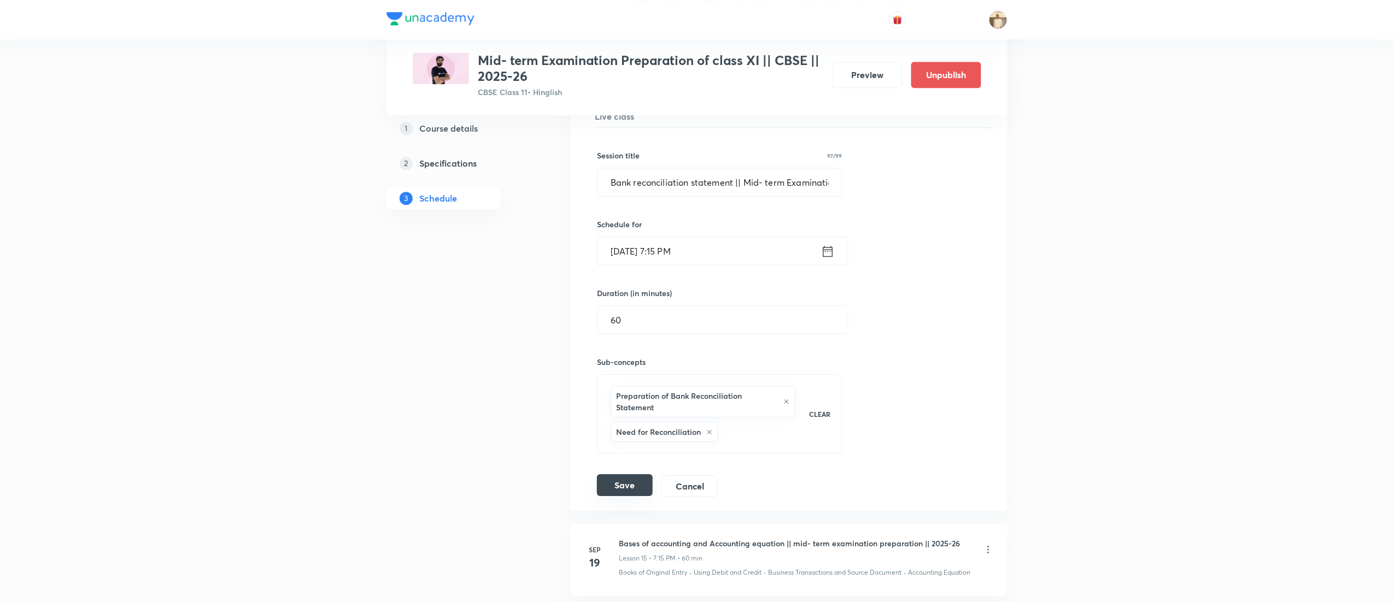
click at [611, 492] on button "Save" at bounding box center [625, 486] width 56 height 22
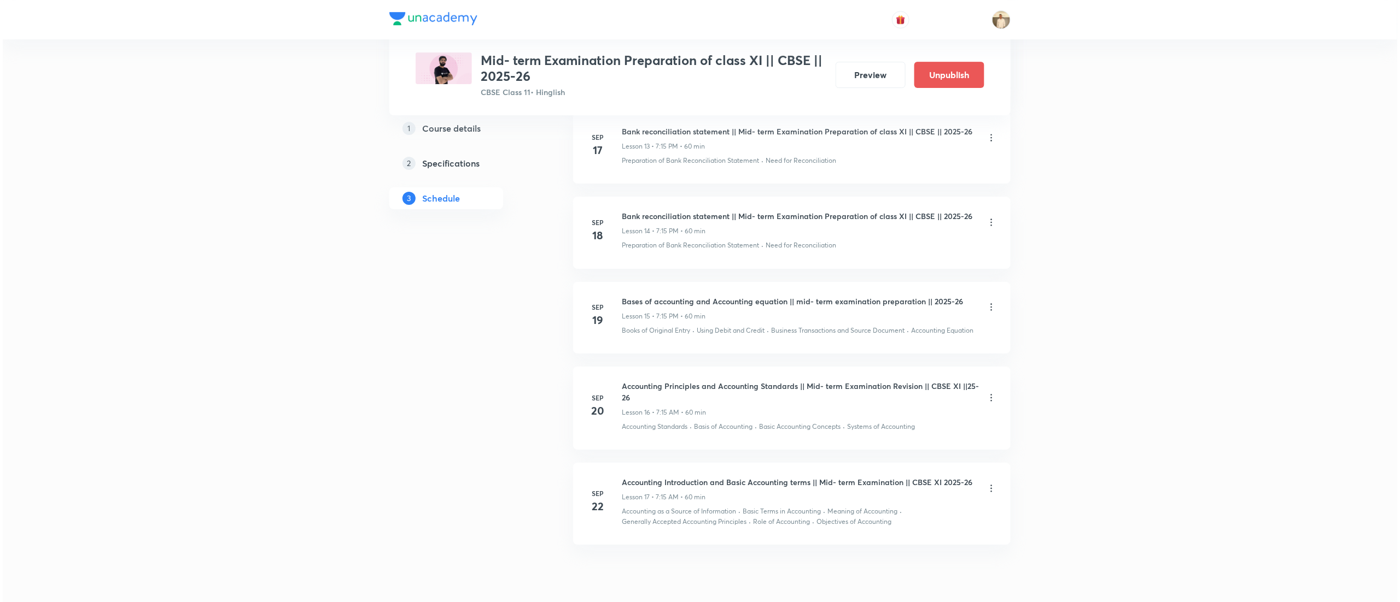
scroll to position [1847, 0]
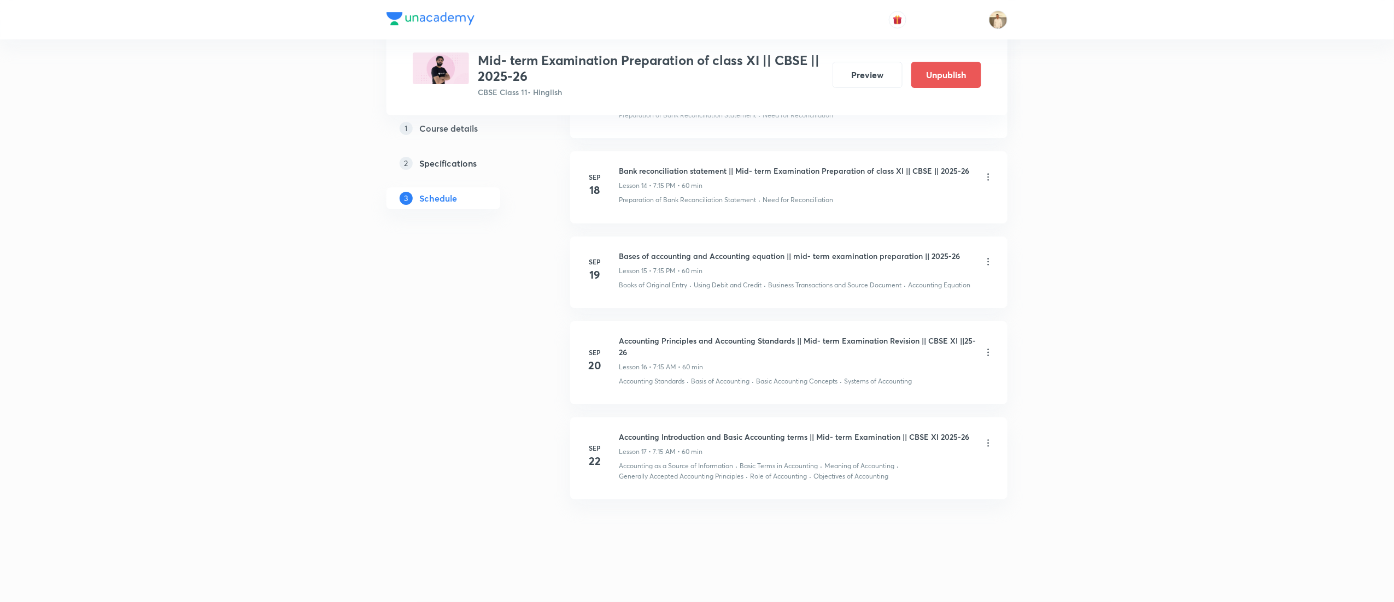
click at [986, 352] on icon at bounding box center [988, 352] width 11 height 11
click at [893, 379] on li "Edit" at bounding box center [928, 380] width 120 height 20
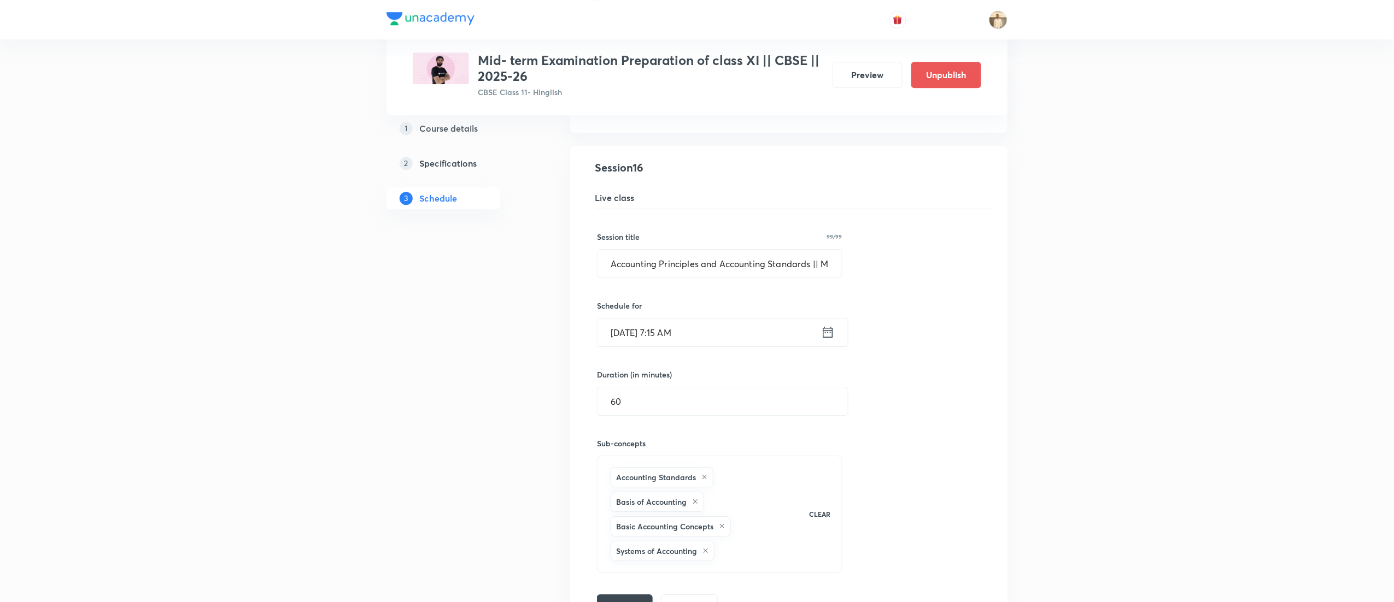
scroll to position [1590, 0]
click at [693, 343] on input "[DATE] 7:15 AM" at bounding box center [710, 334] width 224 height 28
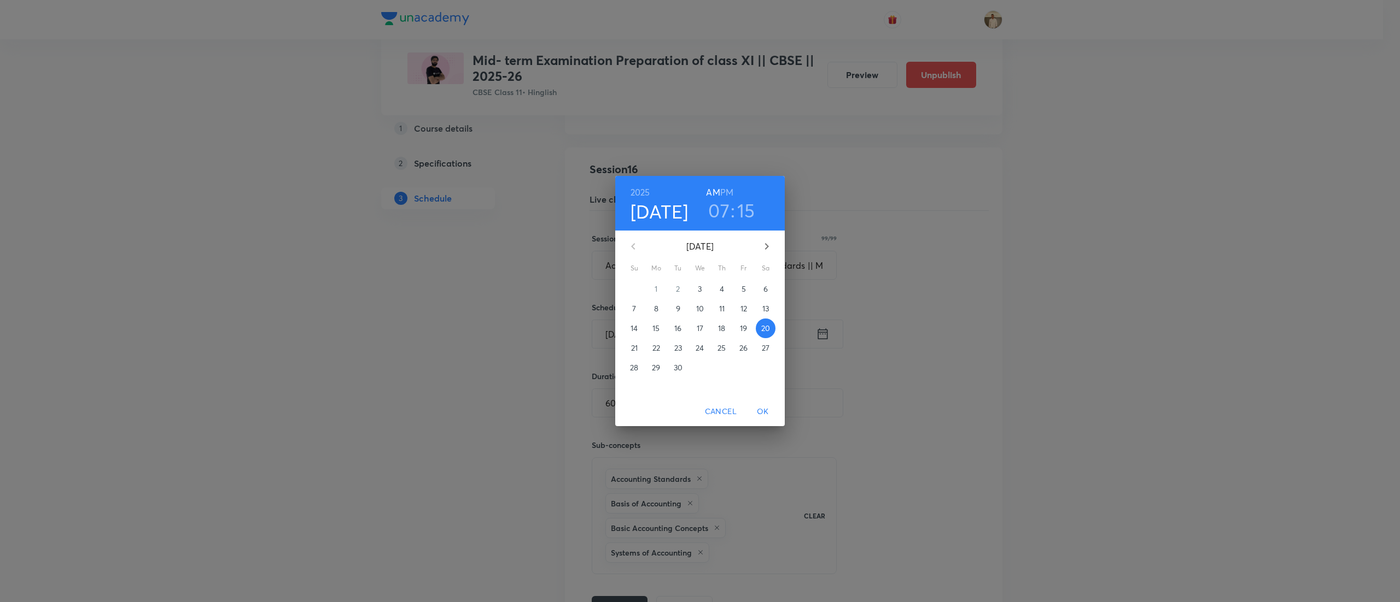
click at [729, 192] on h6 "PM" at bounding box center [726, 192] width 13 height 15
click at [767, 410] on span "OK" at bounding box center [763, 412] width 26 height 14
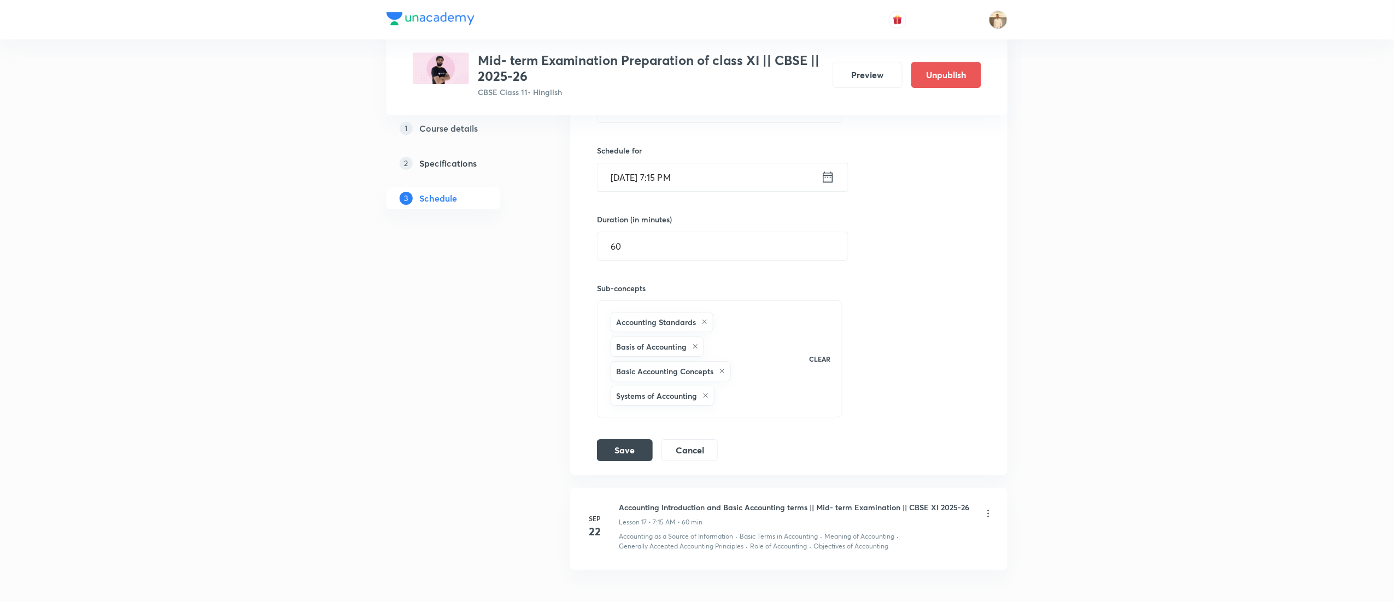
scroll to position [1827, 0]
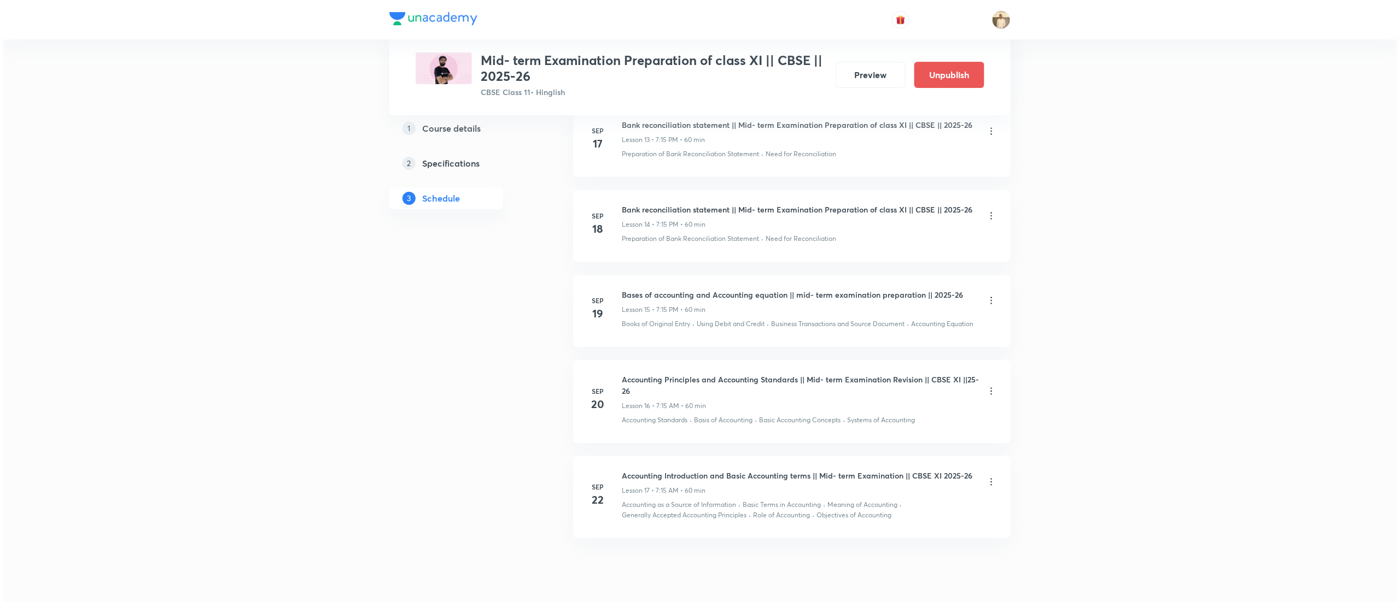
scroll to position [1847, 0]
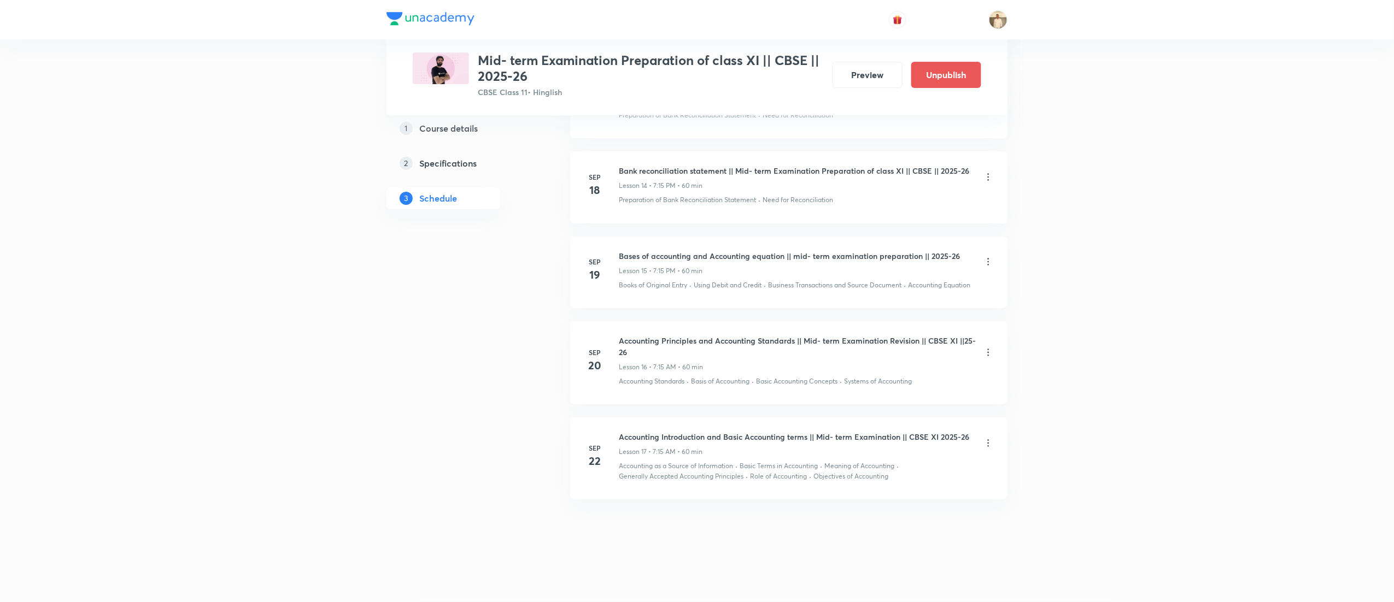
click at [985, 347] on icon at bounding box center [988, 352] width 11 height 11
click at [893, 376] on li "Edit" at bounding box center [928, 380] width 120 height 20
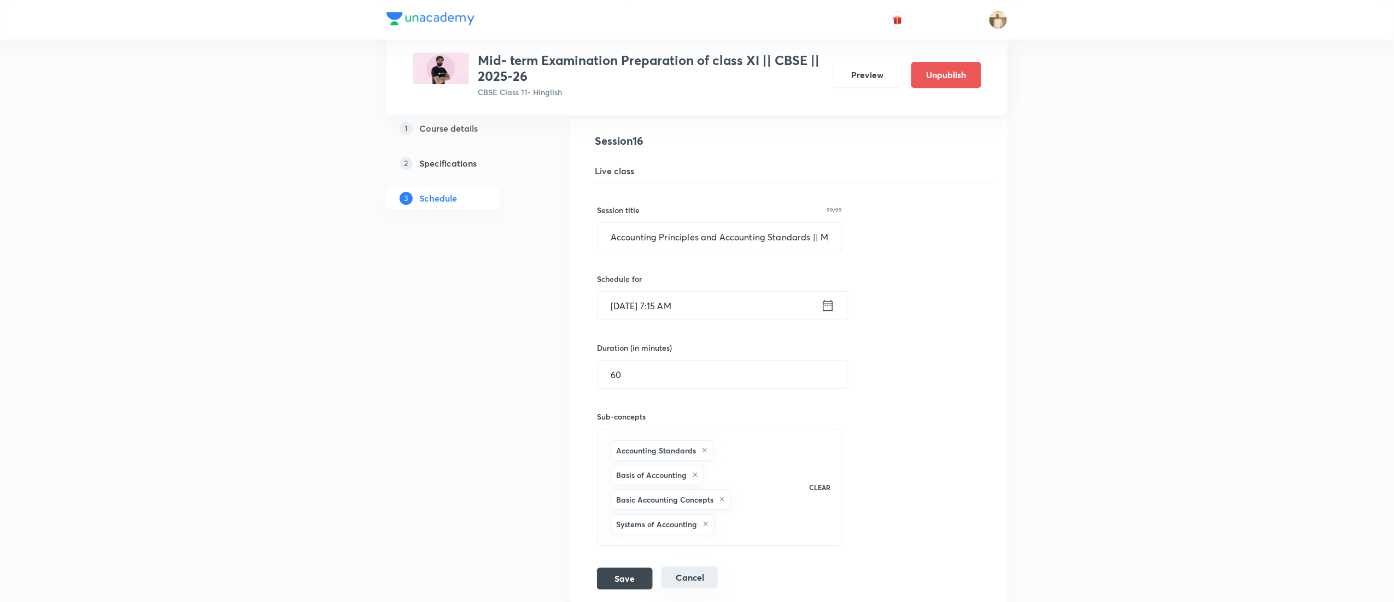
scroll to position [1599, 0]
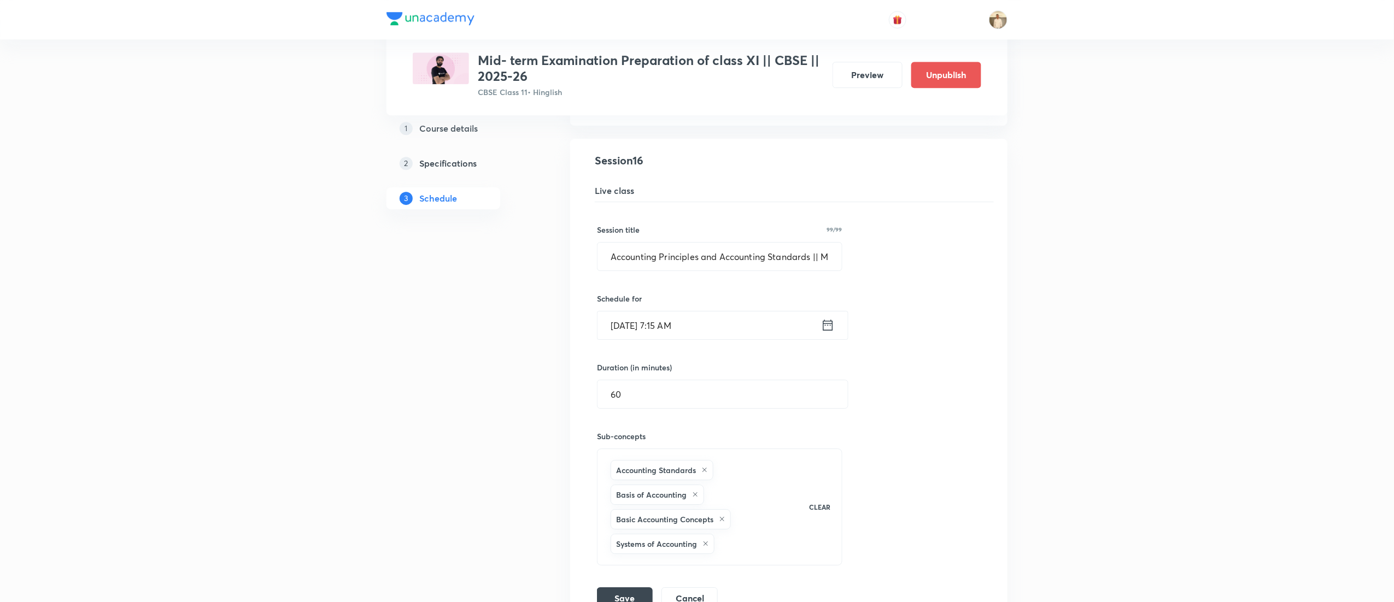
click at [688, 332] on input "[DATE] 7:15 AM" at bounding box center [710, 326] width 224 height 28
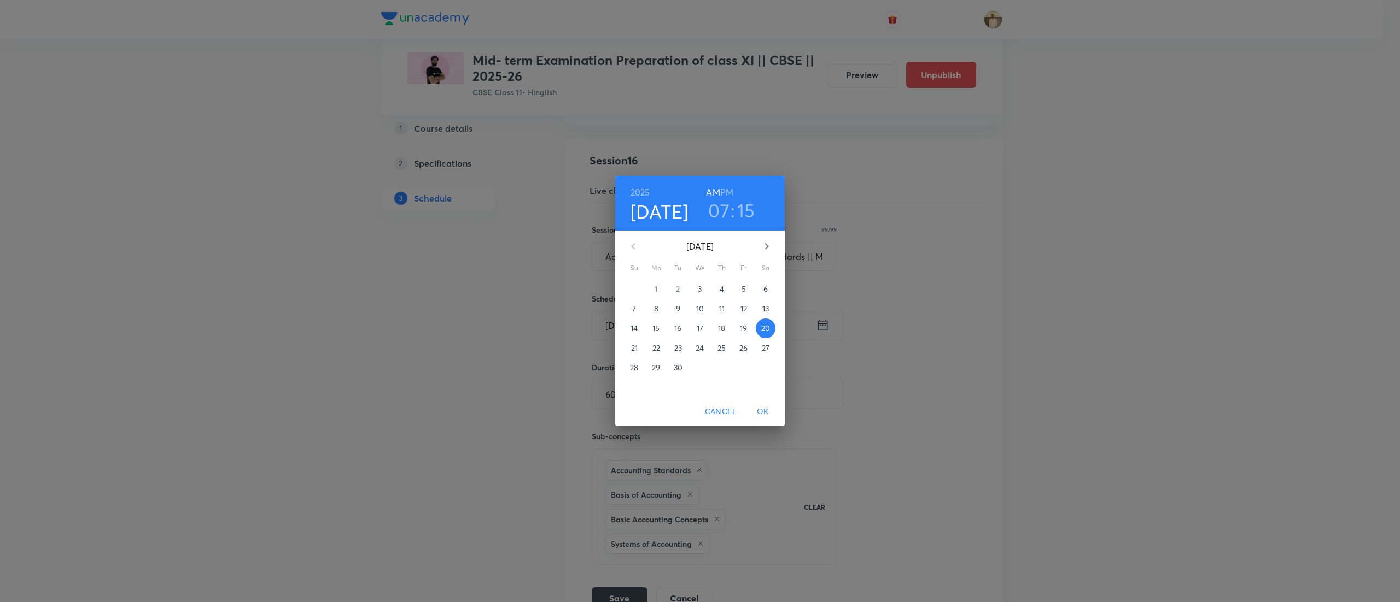
click at [731, 188] on h6 "PM" at bounding box center [726, 192] width 13 height 15
click at [764, 408] on span "OK" at bounding box center [763, 412] width 26 height 14
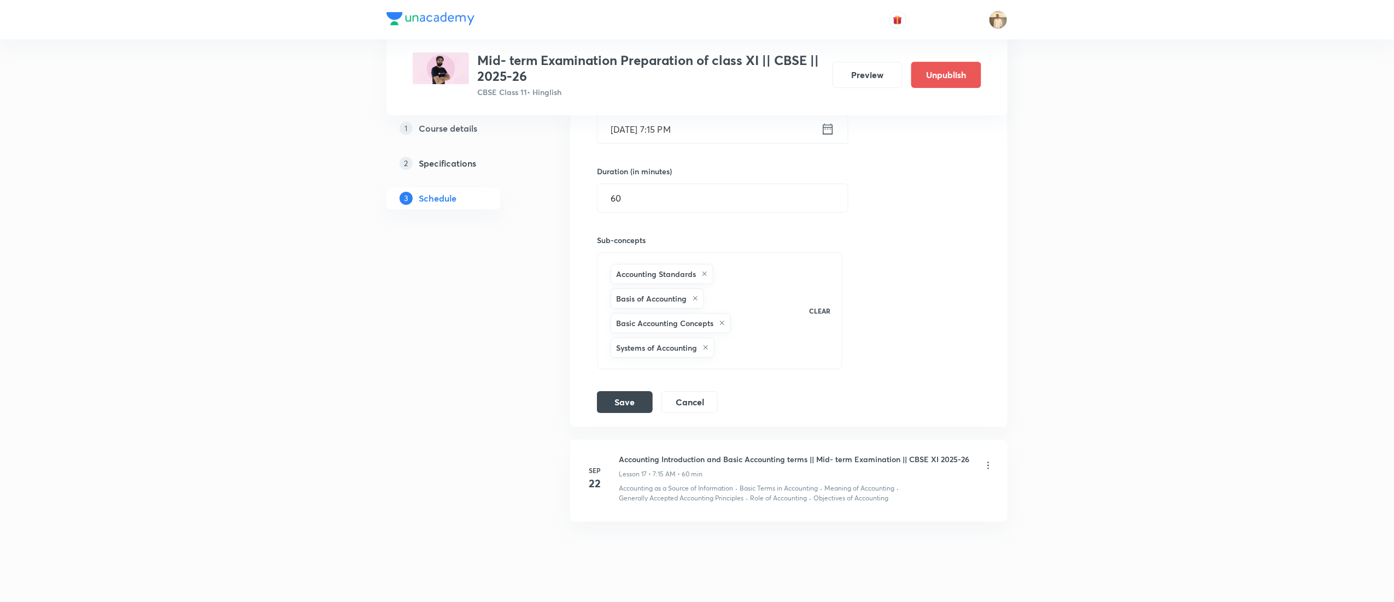
scroll to position [1813, 0]
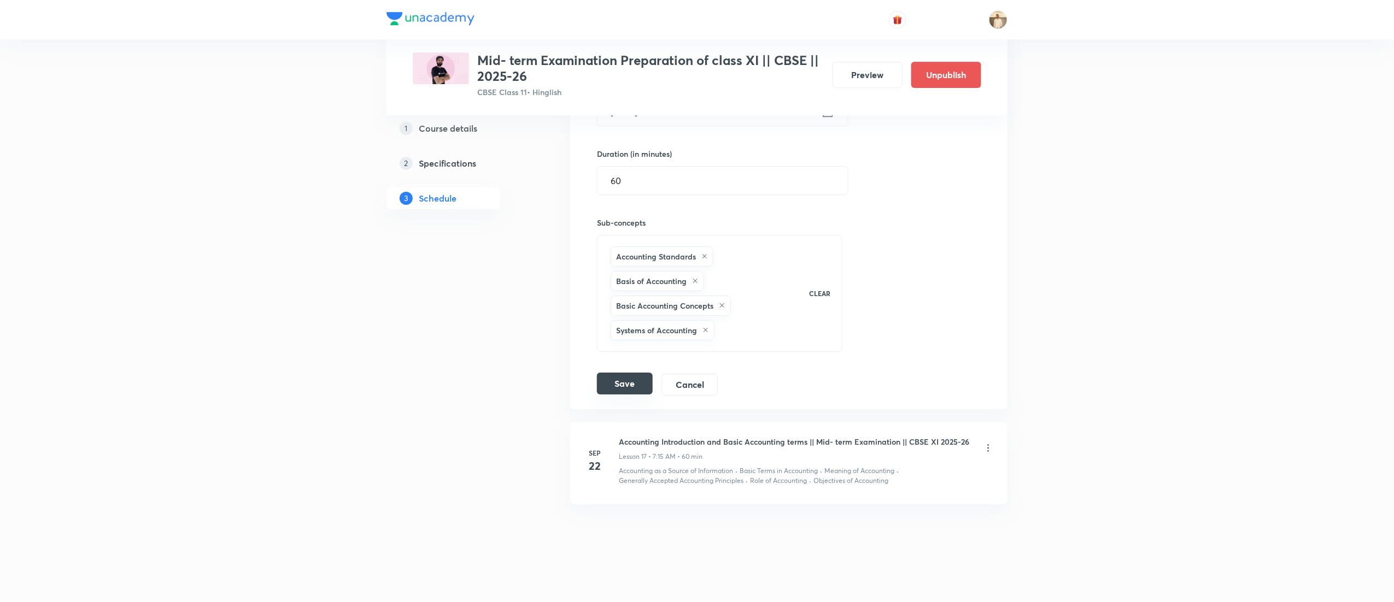
click at [610, 388] on button "Save" at bounding box center [625, 384] width 56 height 22
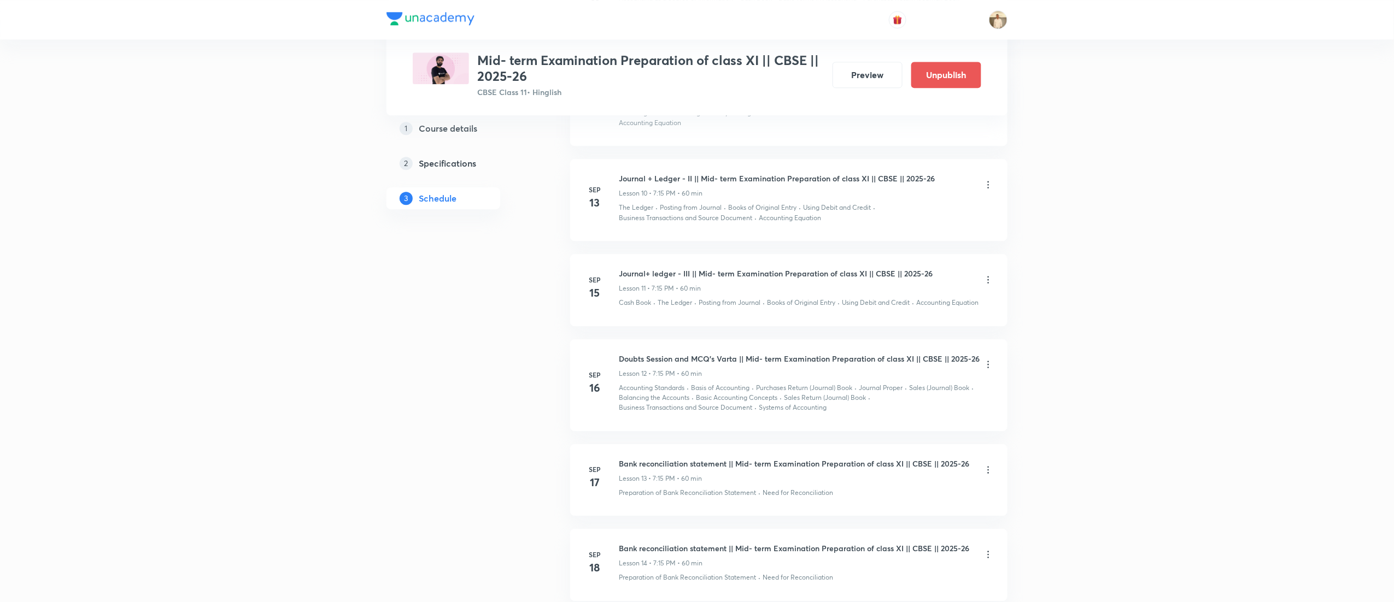
scroll to position [1847, 0]
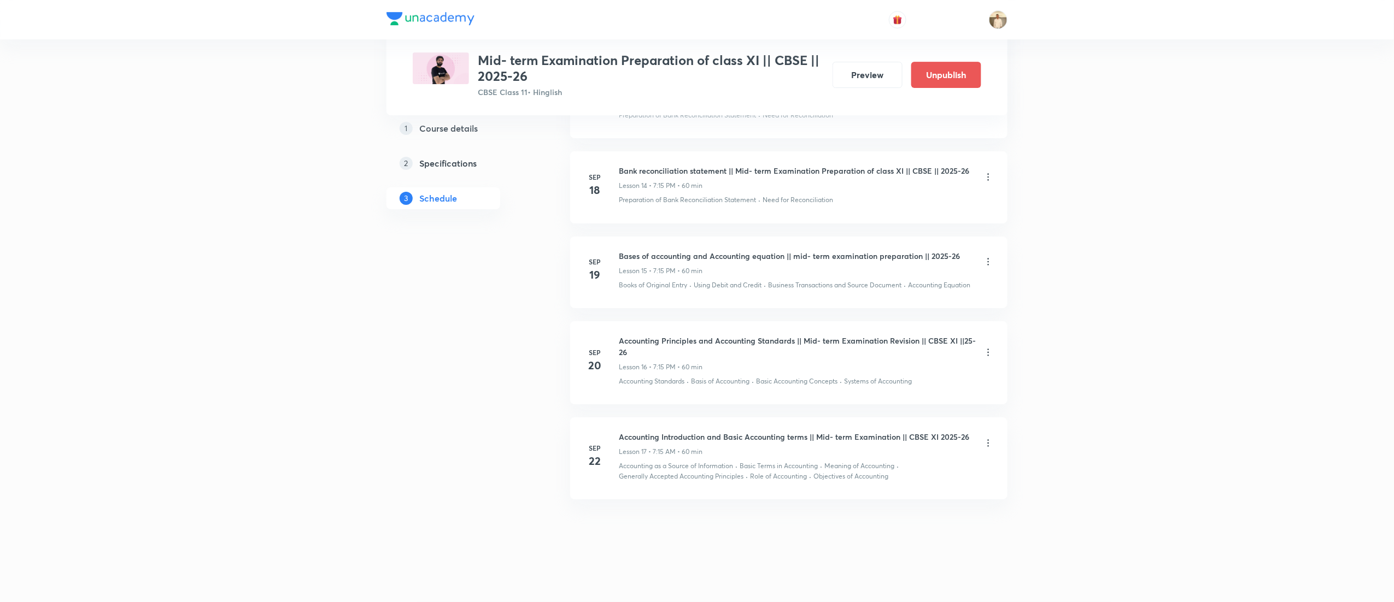
click at [993, 442] on icon at bounding box center [988, 443] width 11 height 11
click at [906, 463] on li "Edit" at bounding box center [928, 471] width 120 height 20
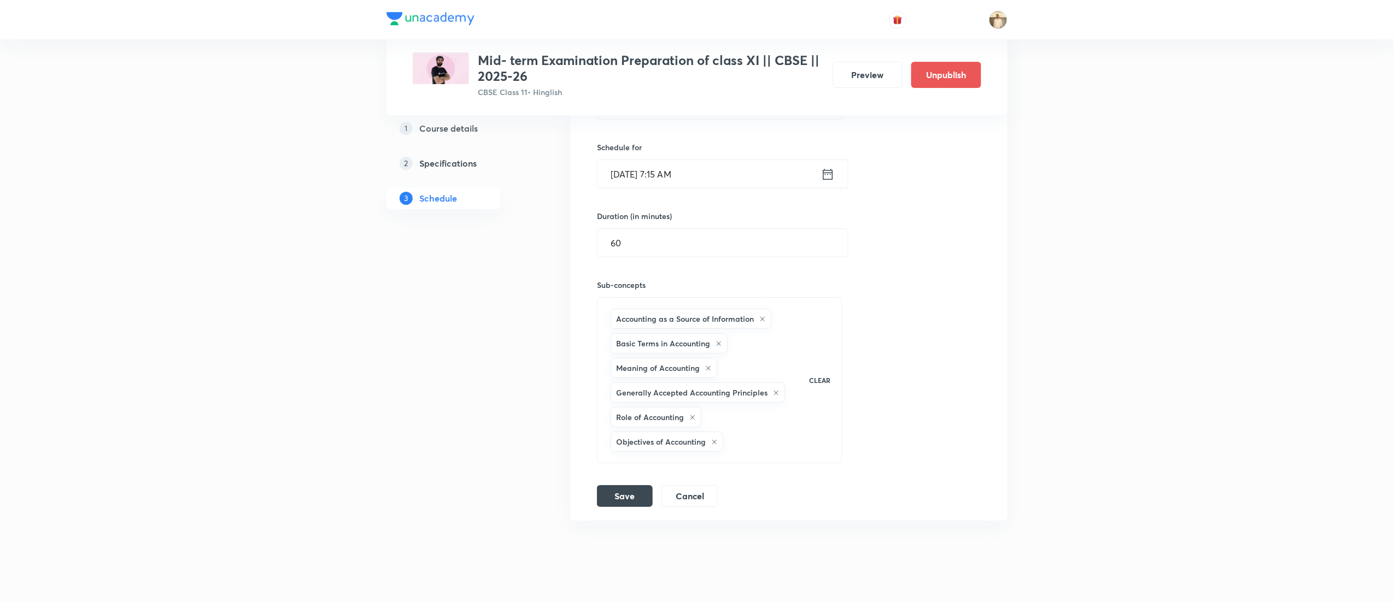
click at [694, 180] on input "[DATE] 7:15 AM" at bounding box center [710, 174] width 224 height 28
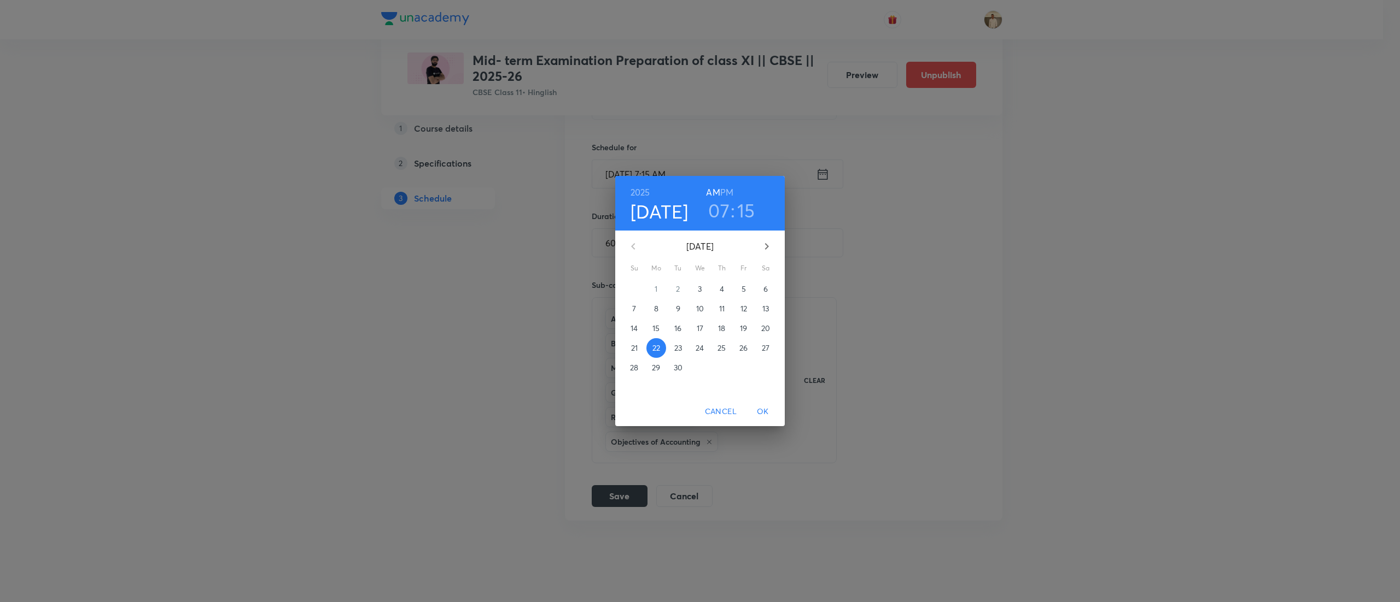
drag, startPoint x: 733, startPoint y: 183, endPoint x: 729, endPoint y: 189, distance: 6.9
click at [729, 189] on div "[DATE] 07 : 15 AM PM" at bounding box center [699, 203] width 169 height 55
click at [729, 189] on h6 "PM" at bounding box center [726, 192] width 13 height 15
click at [762, 411] on span "OK" at bounding box center [763, 412] width 26 height 14
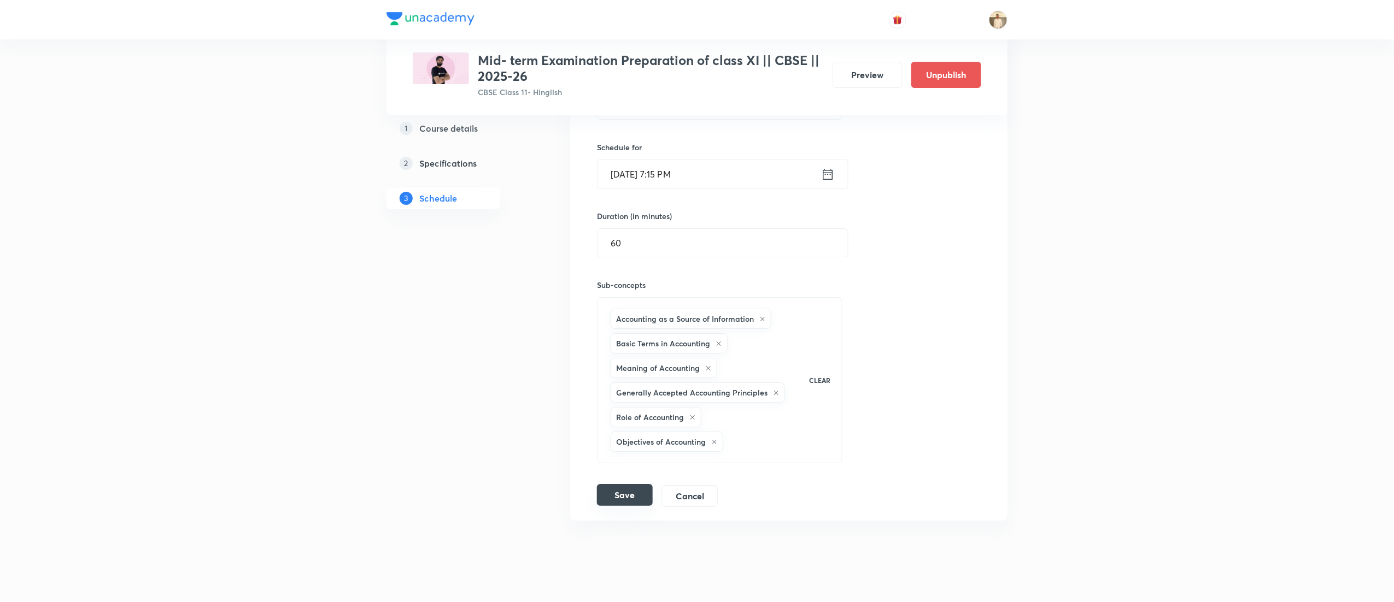
click at [609, 503] on button "Save" at bounding box center [625, 495] width 56 height 22
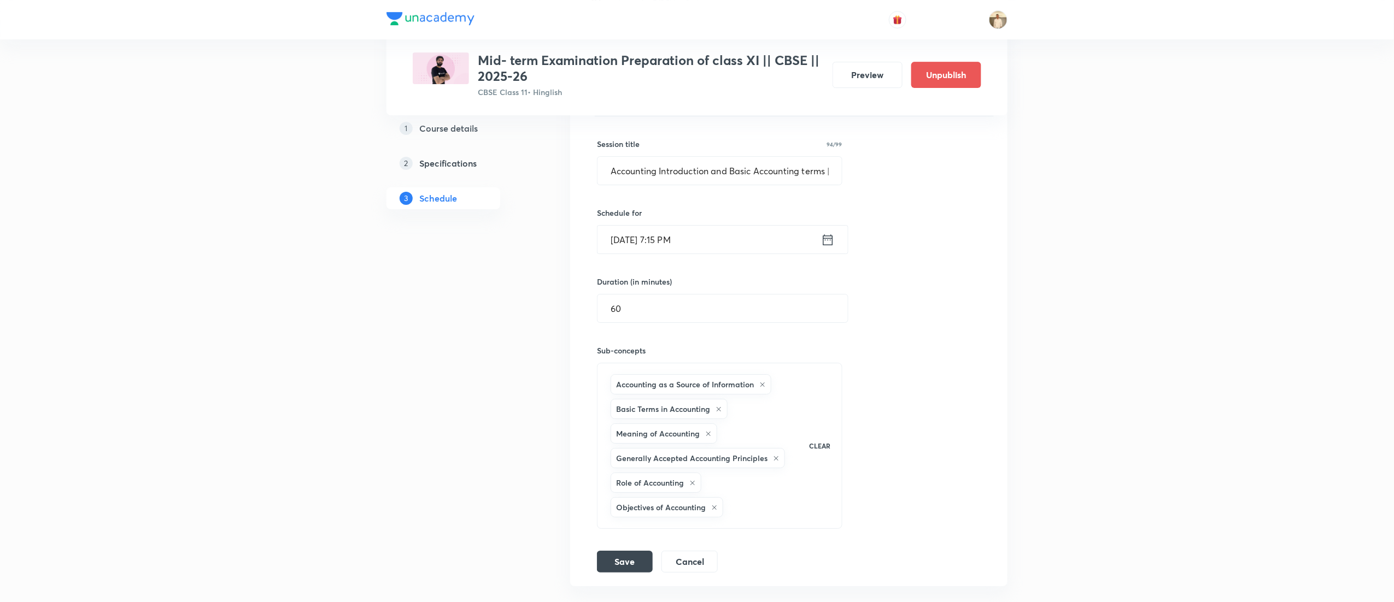
scroll to position [1877, 0]
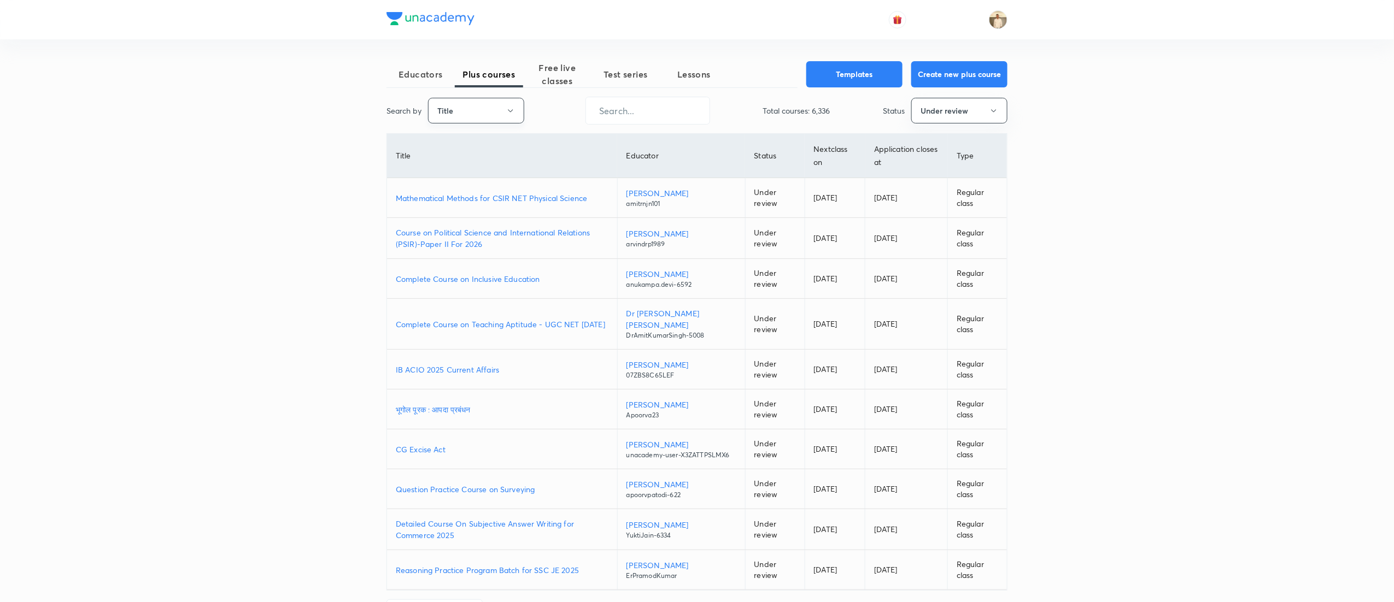
click at [473, 113] on button "Title" at bounding box center [476, 111] width 96 height 26
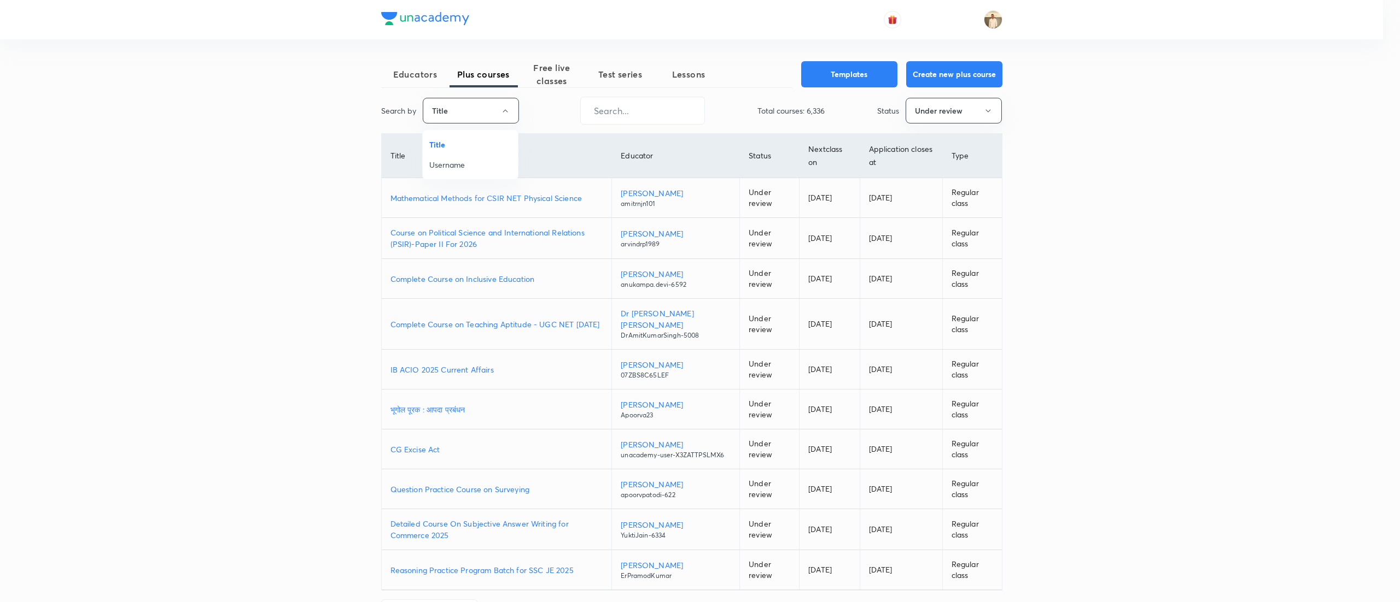
click at [462, 163] on span "Username" at bounding box center [470, 164] width 82 height 11
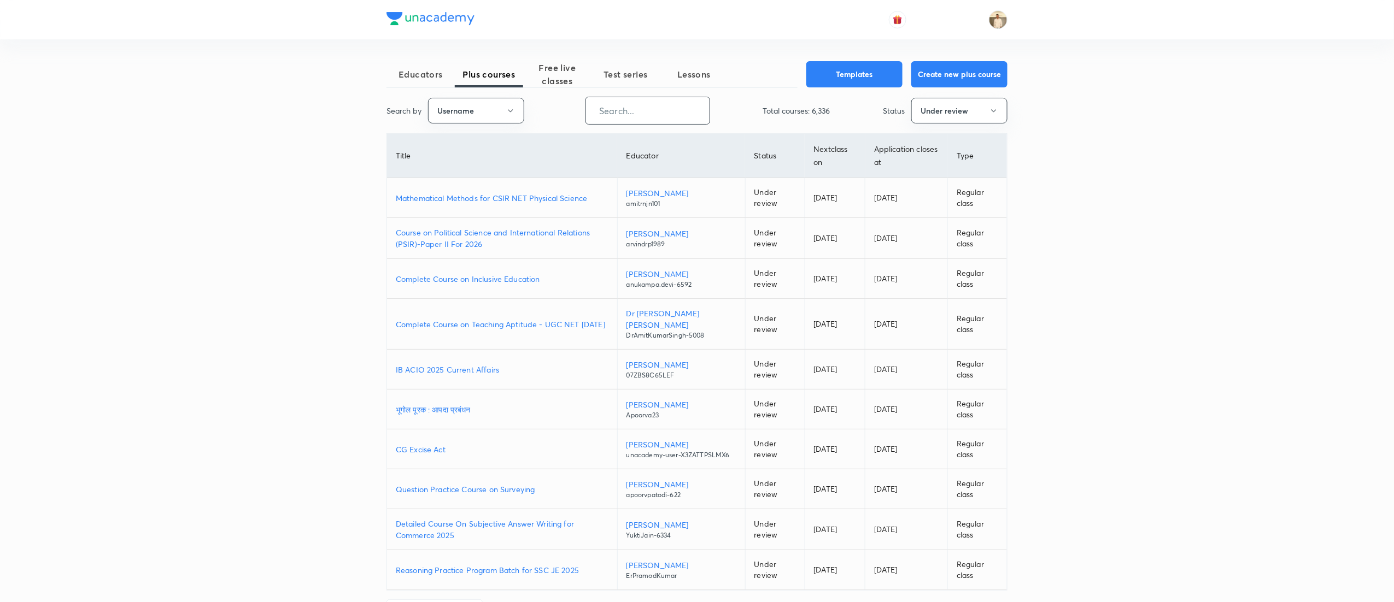
click at [683, 100] on input "text" at bounding box center [648, 111] width 124 height 28
paste input "unacademy-user-yfnao2zndkvg"
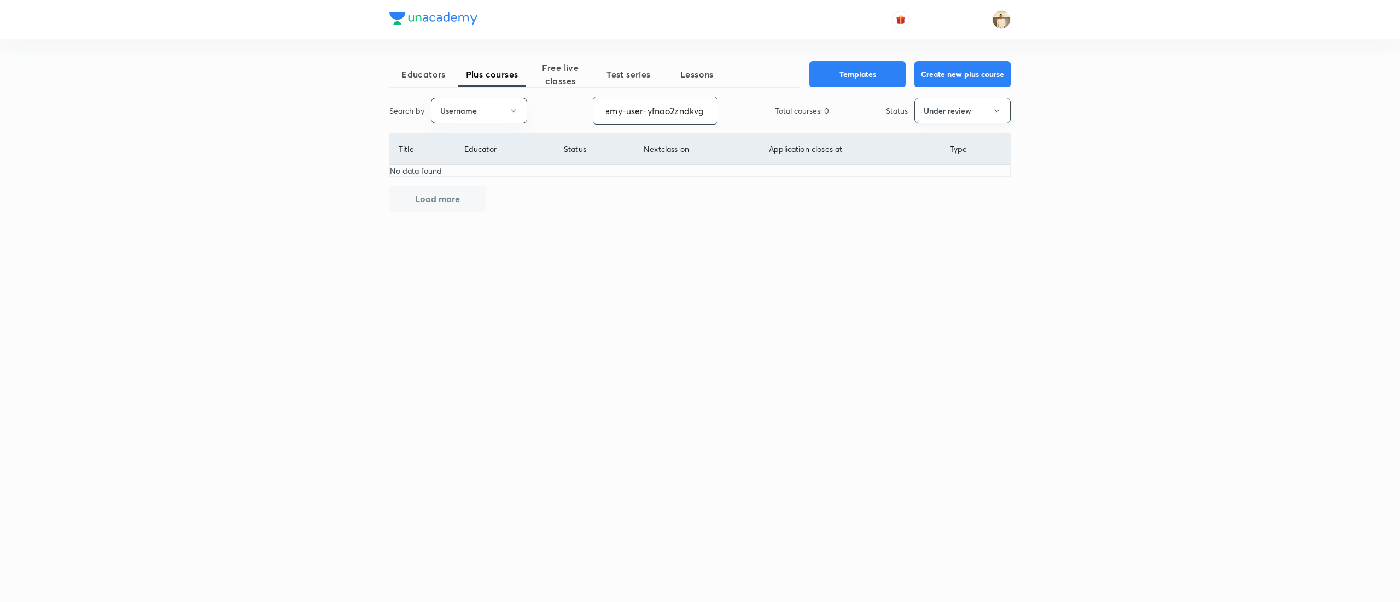
type input "unacademy-user-yfnao2zndkvg"
click at [974, 107] on button "Under review" at bounding box center [962, 111] width 96 height 26
click at [936, 209] on span "Live" at bounding box center [962, 205] width 82 height 11
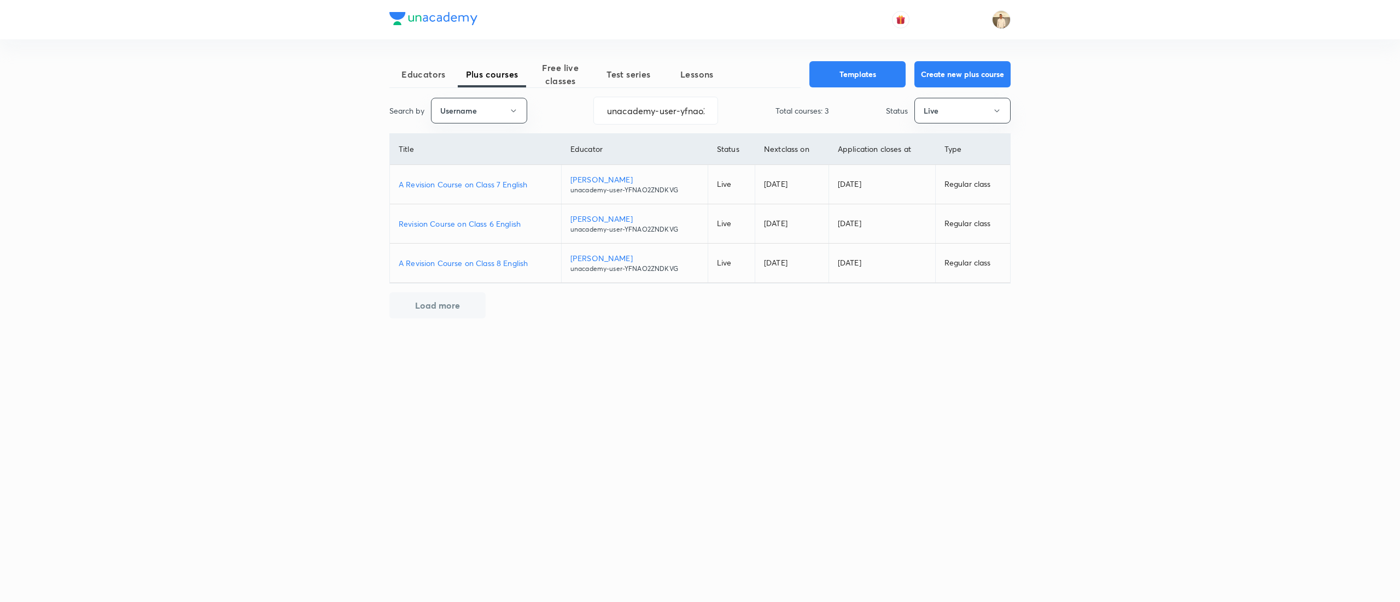
click at [499, 225] on p "Revision Course on Class 6 English" at bounding box center [476, 223] width 154 height 11
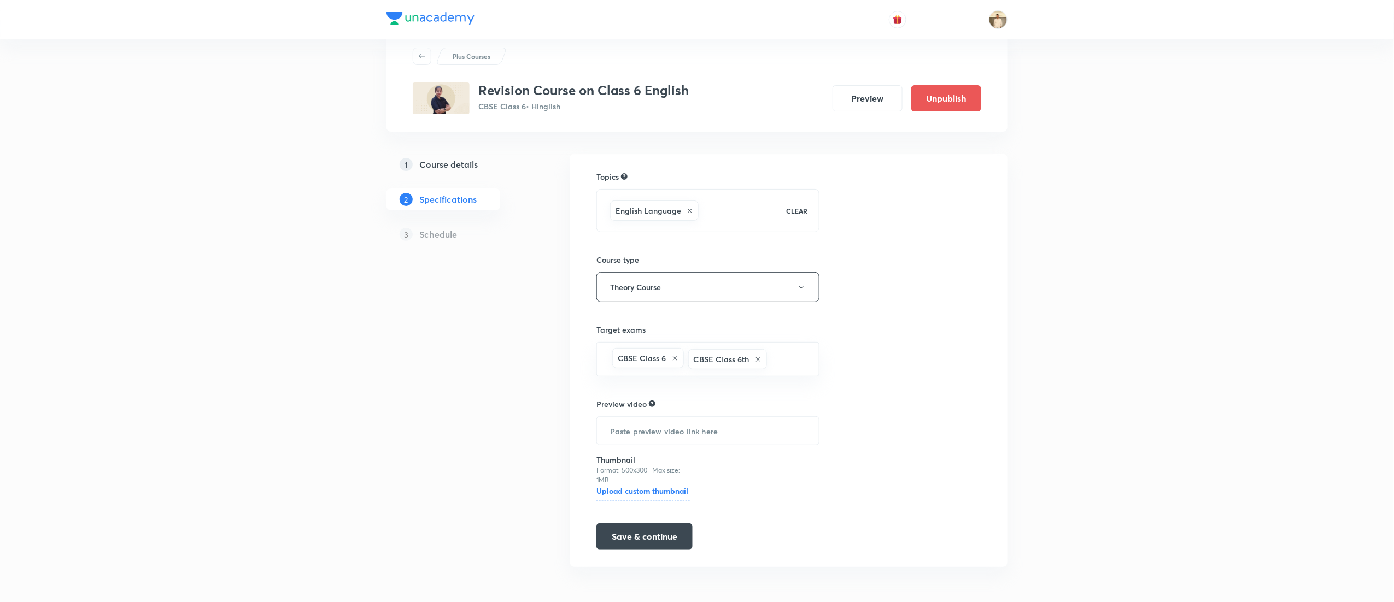
click at [635, 529] on button "Save & continue" at bounding box center [644, 537] width 96 height 26
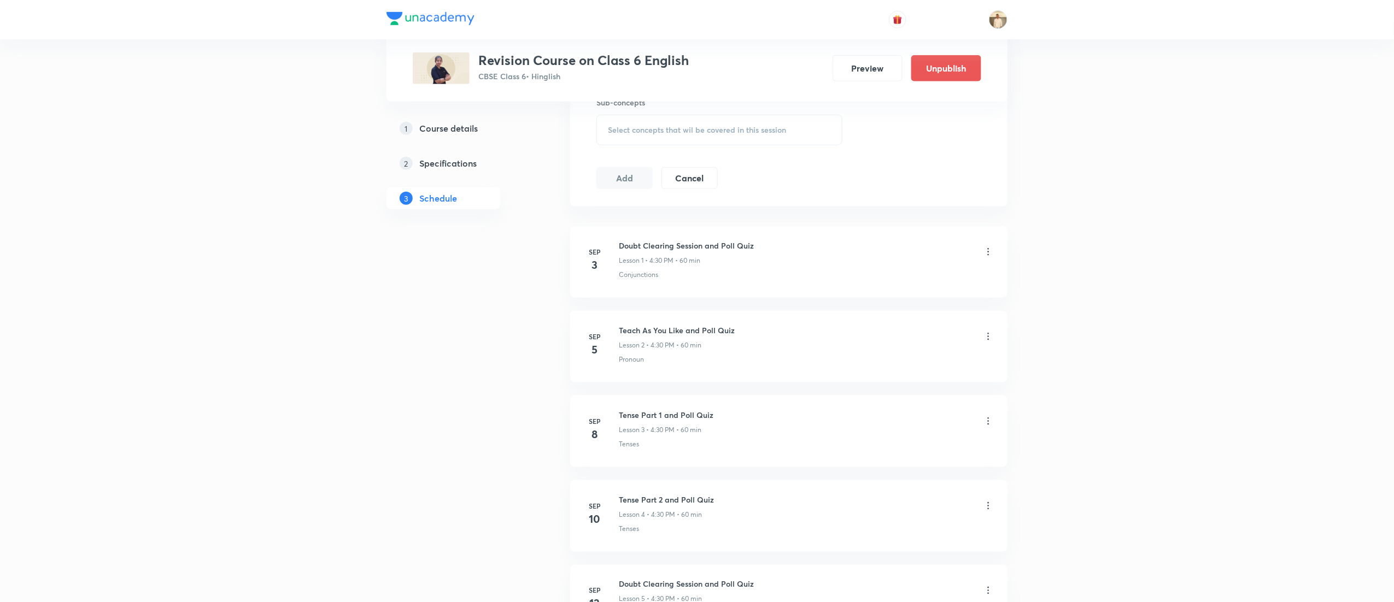
scroll to position [514, 0]
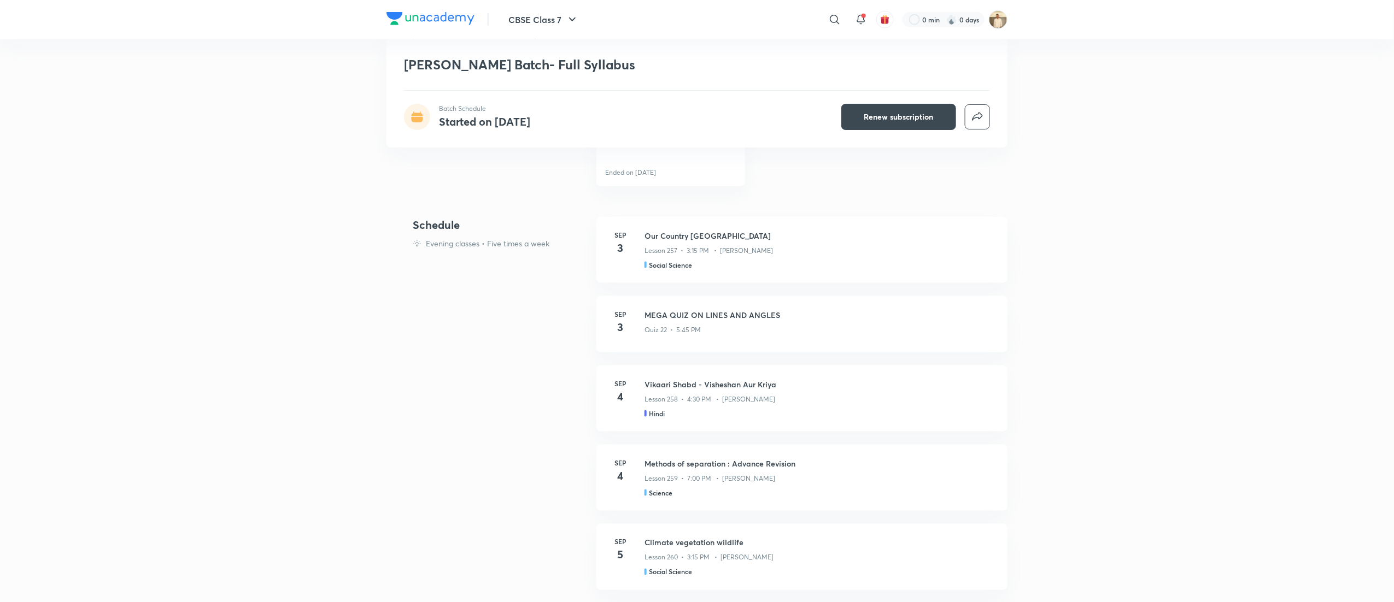
scroll to position [547, 0]
click at [818, 247] on div "Lesson 257 • 3:15 PM • [PERSON_NAME]" at bounding box center [820, 250] width 350 height 14
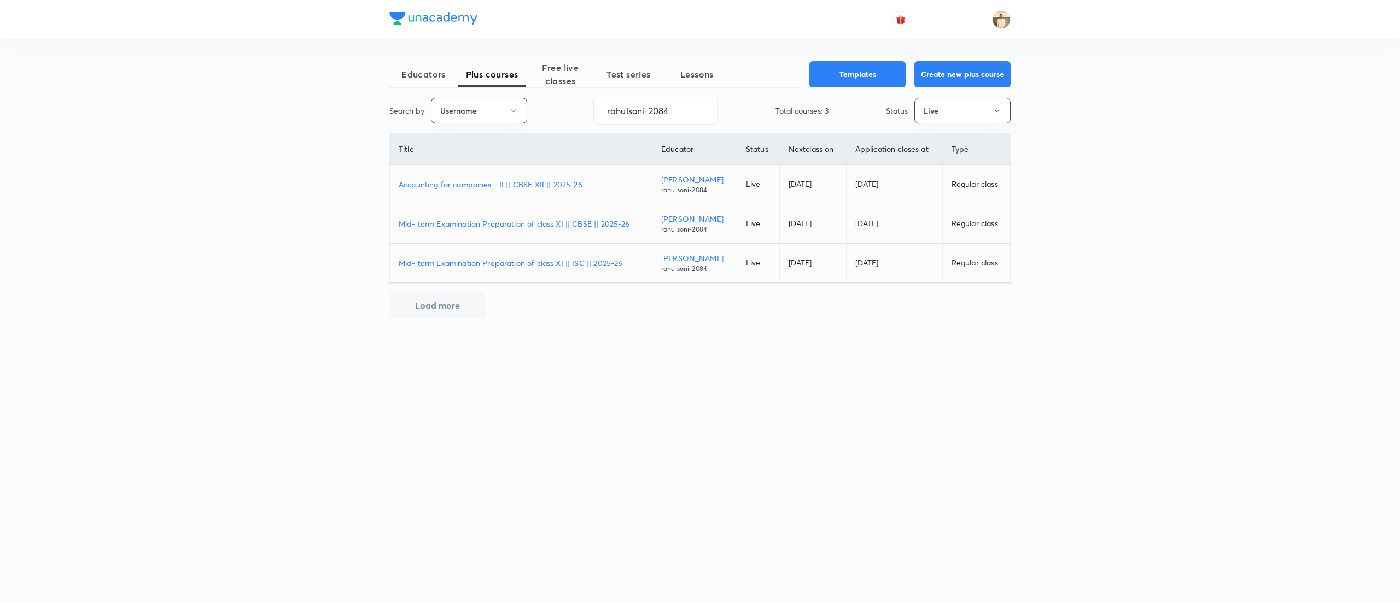
click at [694, 116] on input "rahulsoni-2084" at bounding box center [656, 111] width 124 height 28
paste input "nehabhangdiya-3200"
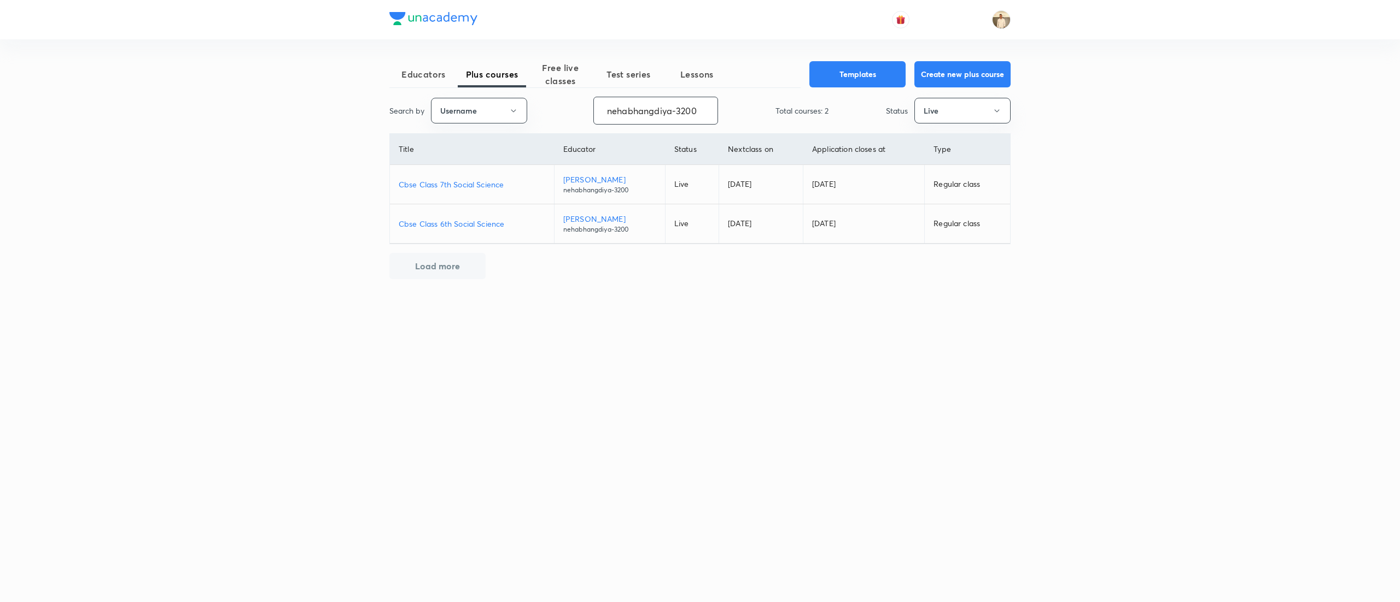
type input "nehabhangdiya-3200"
click at [492, 223] on p "Cbse Class 6th Social Science" at bounding box center [472, 223] width 147 height 11
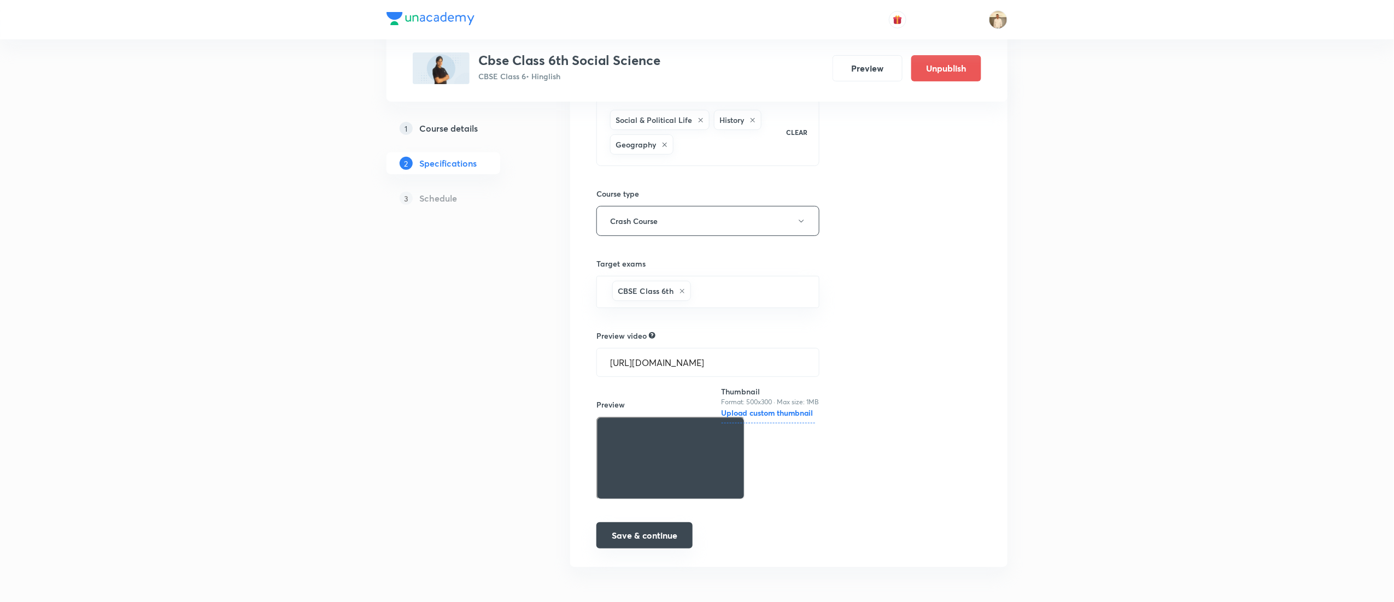
click at [644, 535] on button "Save & continue" at bounding box center [644, 536] width 96 height 26
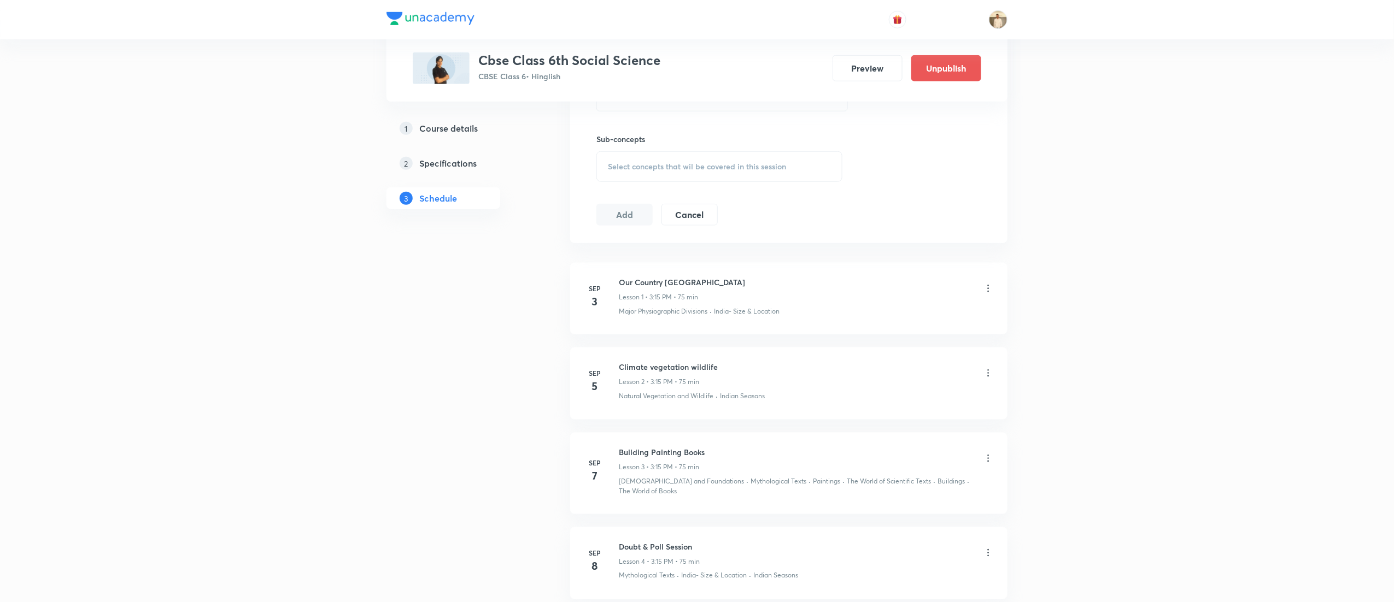
scroll to position [470, 0]
